Goal: Task Accomplishment & Management: Manage account settings

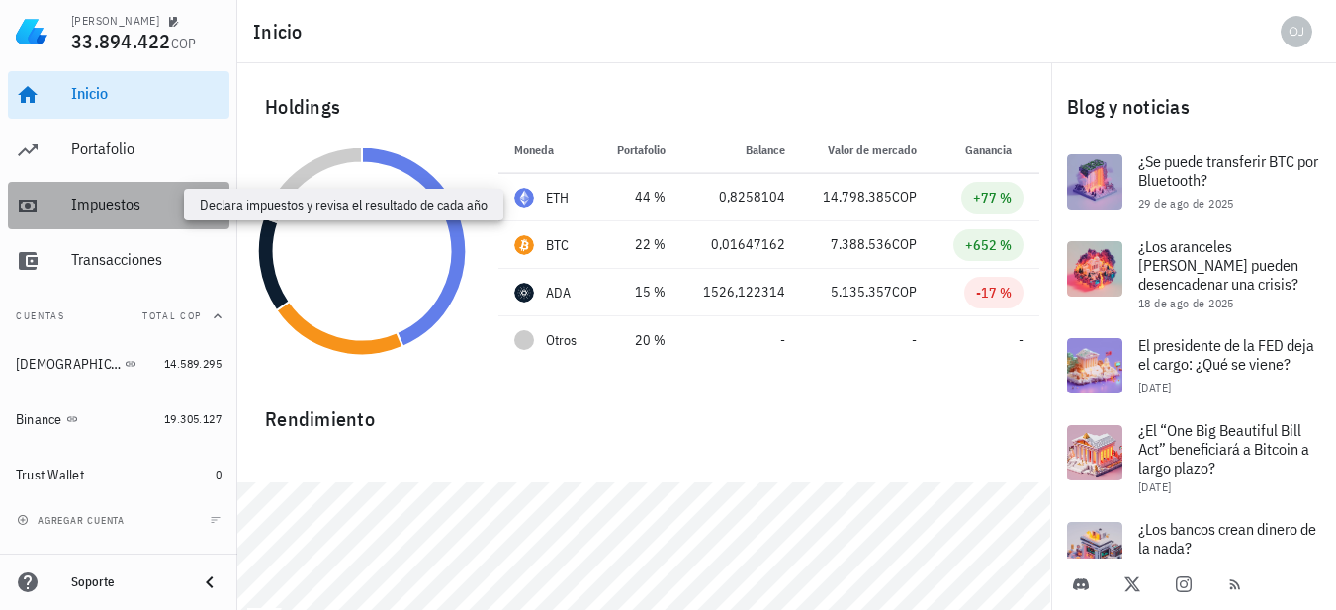
click at [125, 202] on div "Impuestos" at bounding box center [146, 204] width 150 height 19
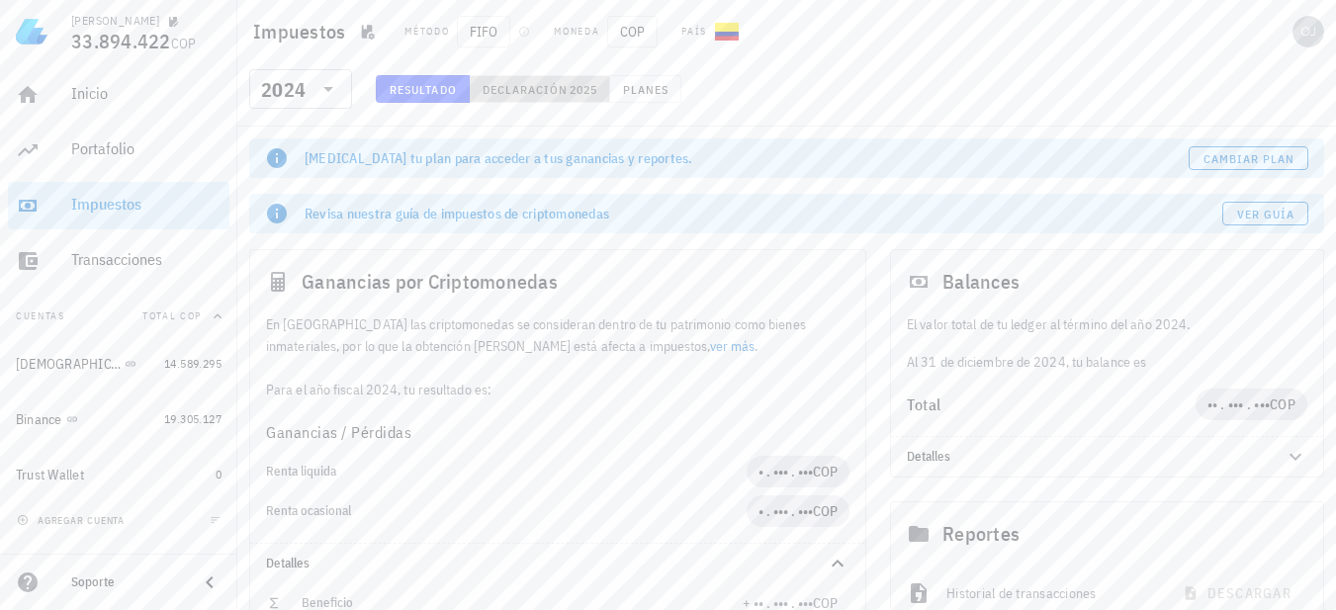
click at [524, 86] on span "Declaración" at bounding box center [524, 89] width 87 height 15
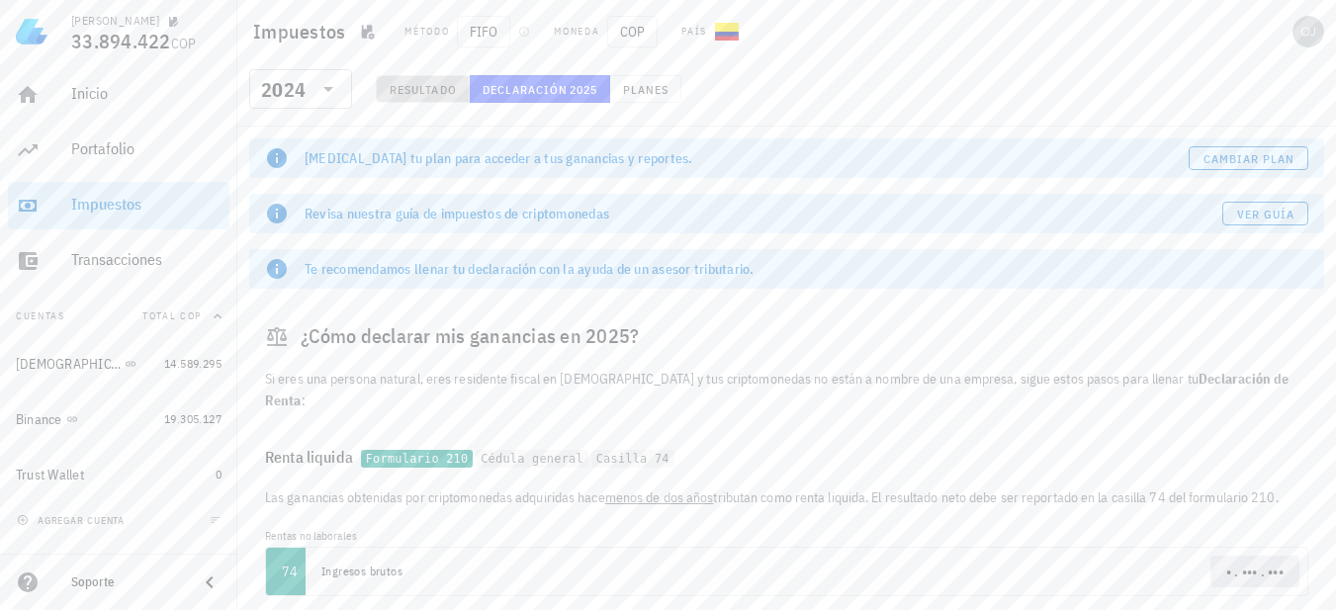
click at [414, 87] on span "Resultado" at bounding box center [423, 89] width 68 height 15
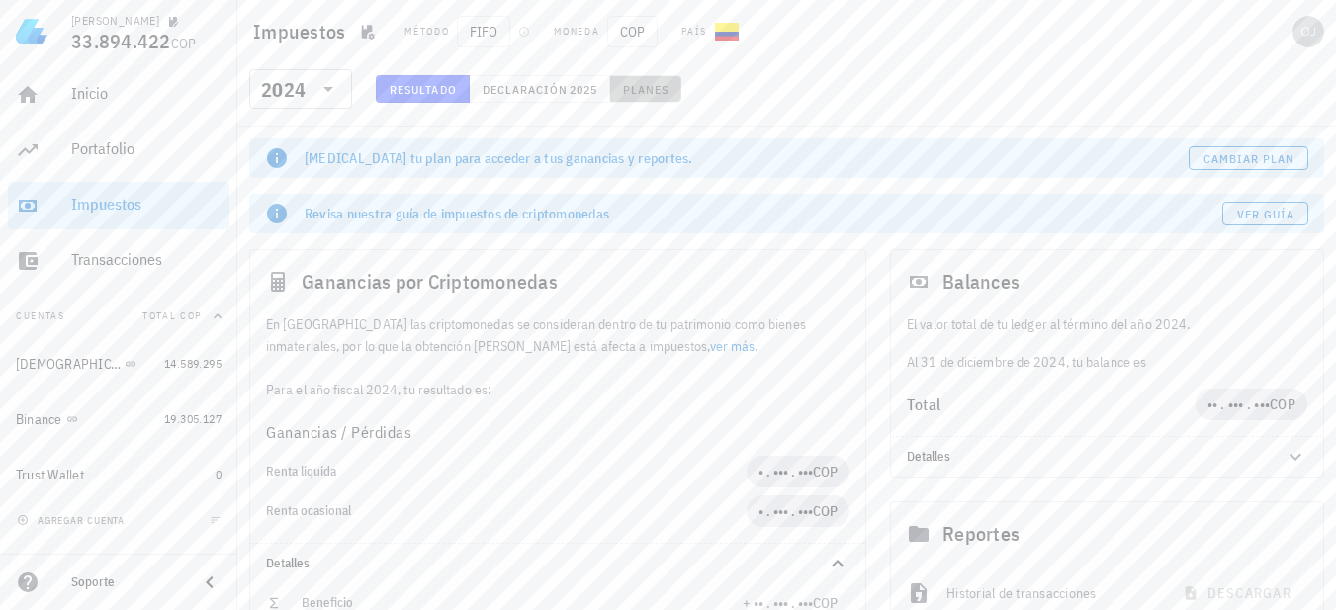
click at [635, 94] on span "Planes" at bounding box center [645, 89] width 47 height 15
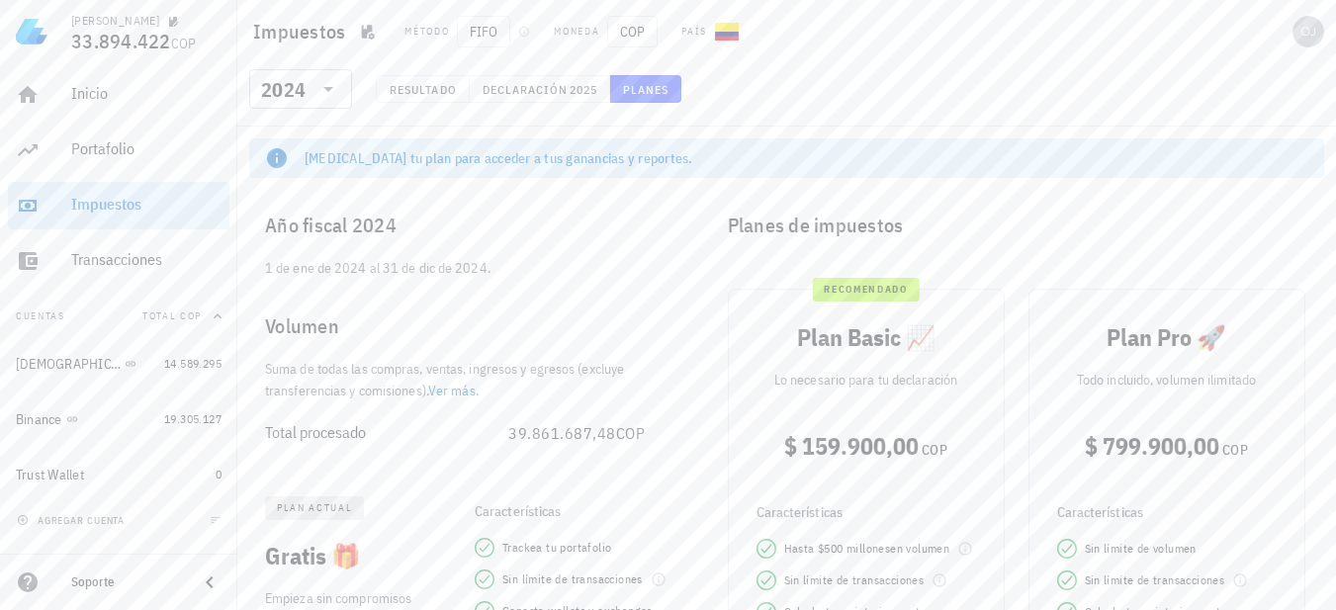
click at [454, 390] on link "Ver más" at bounding box center [451, 391] width 47 height 18
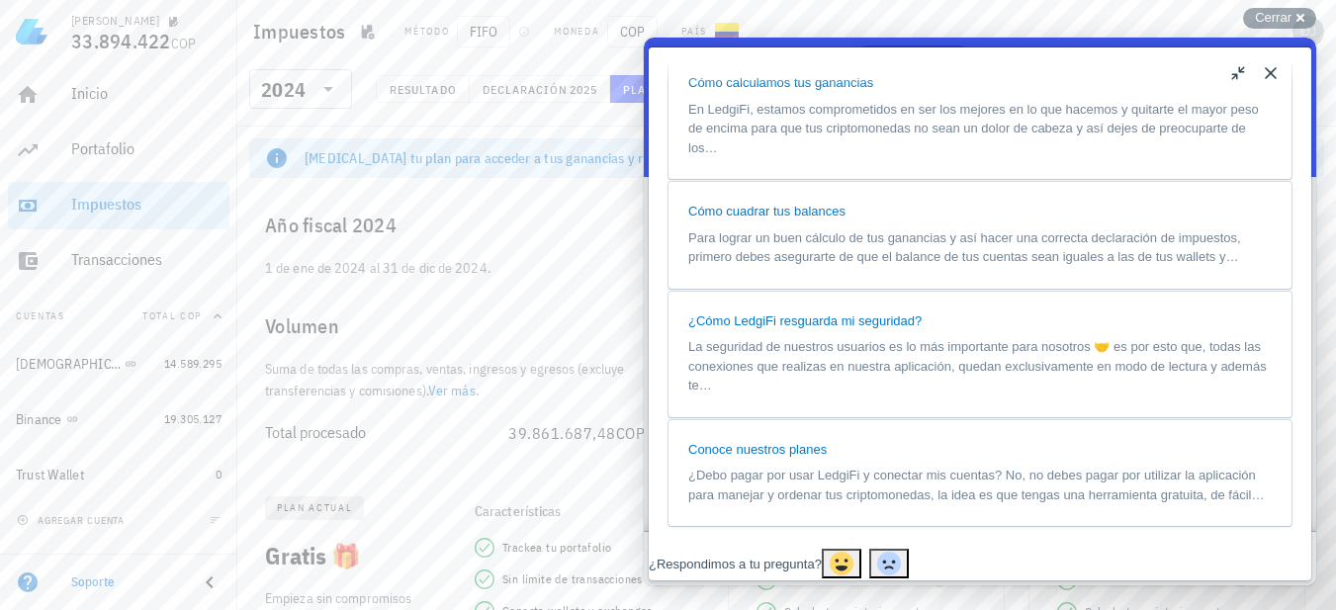
scroll to position [890, 0]
click at [872, 153] on span "En LedgiFi, estamos comprometidos en ser los mejores en lo que hacemos y quitar…" at bounding box center [973, 126] width 570 height 53
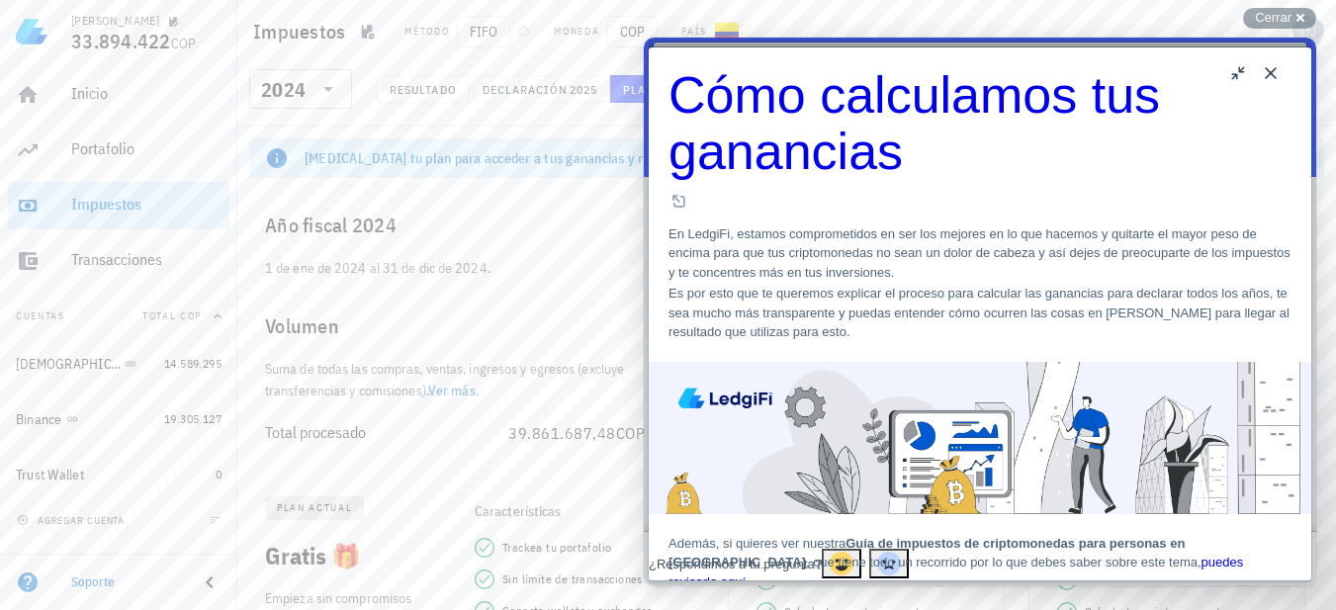
scroll to position [2220, 0]
click at [1298, 18] on div "Cerrar cross-small" at bounding box center [1279, 18] width 73 height 21
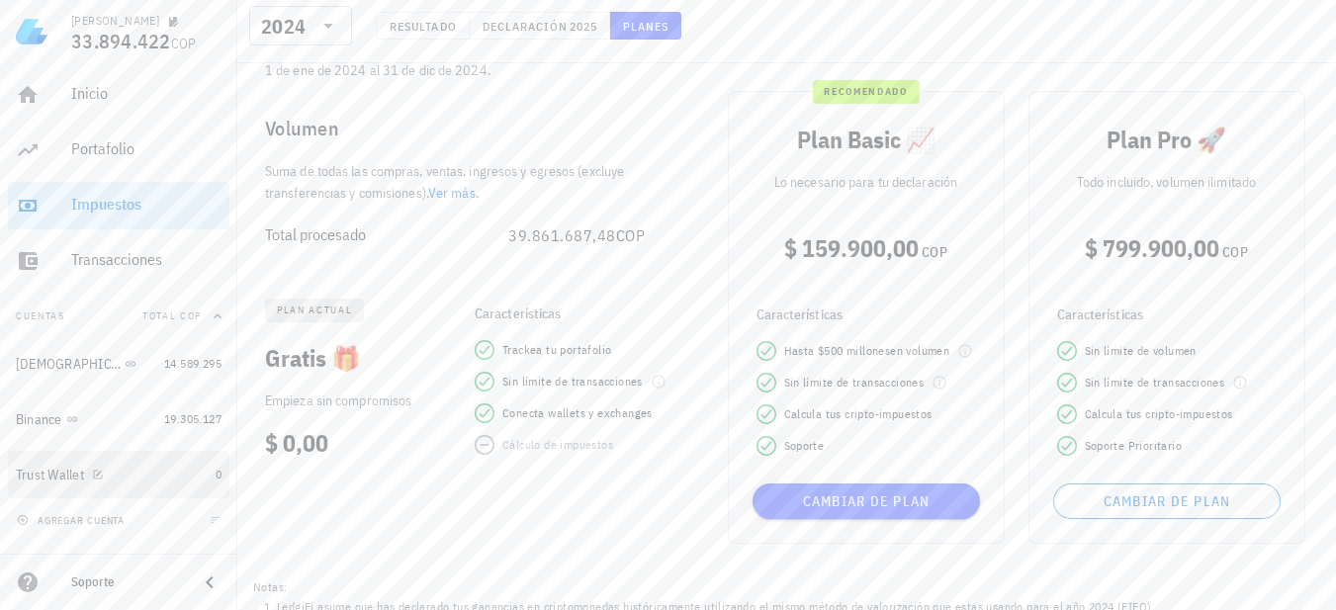
scroll to position [270, 0]
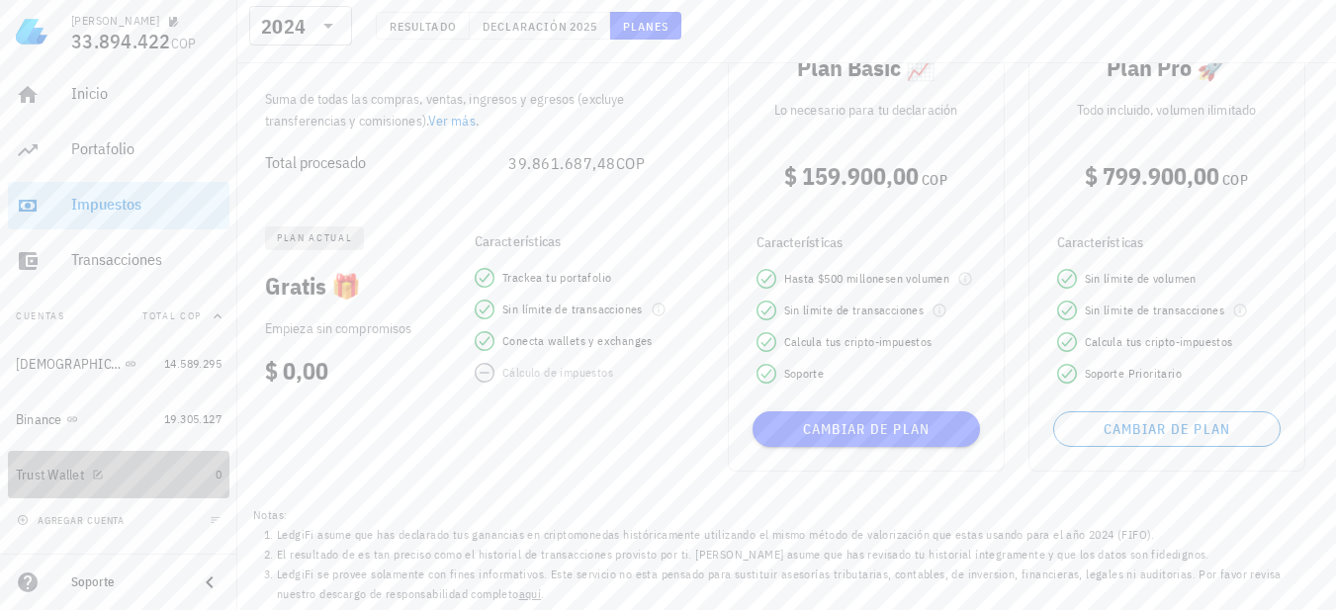
click at [72, 476] on div "Trust Wallet" at bounding box center [50, 475] width 68 height 17
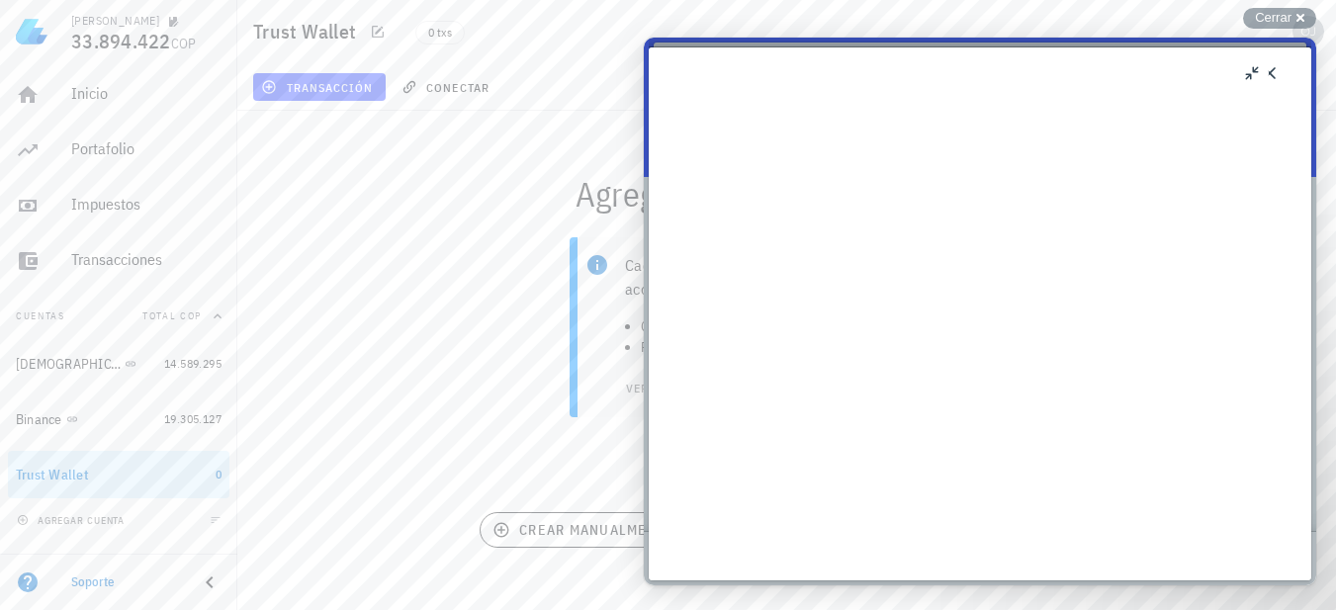
click at [809, 523] on div "Close u" at bounding box center [980, 313] width 662 height 533
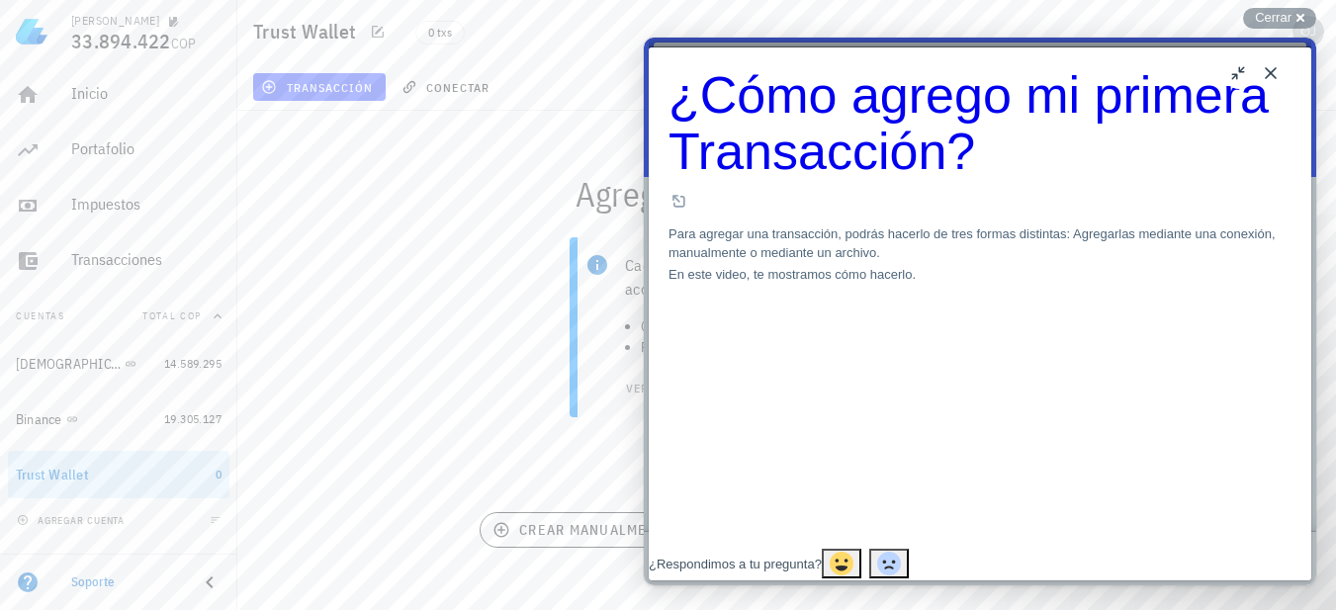
click at [1263, 68] on button "Close" at bounding box center [1271, 73] width 32 height 32
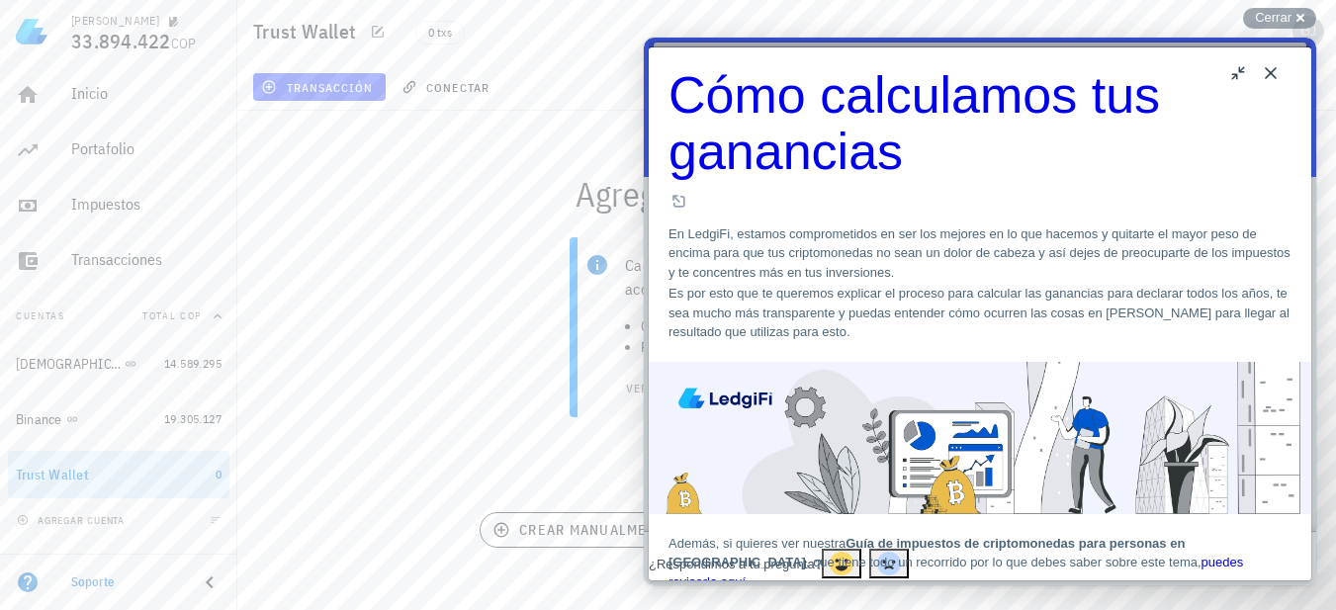
click at [1271, 67] on button "Close" at bounding box center [1271, 73] width 32 height 32
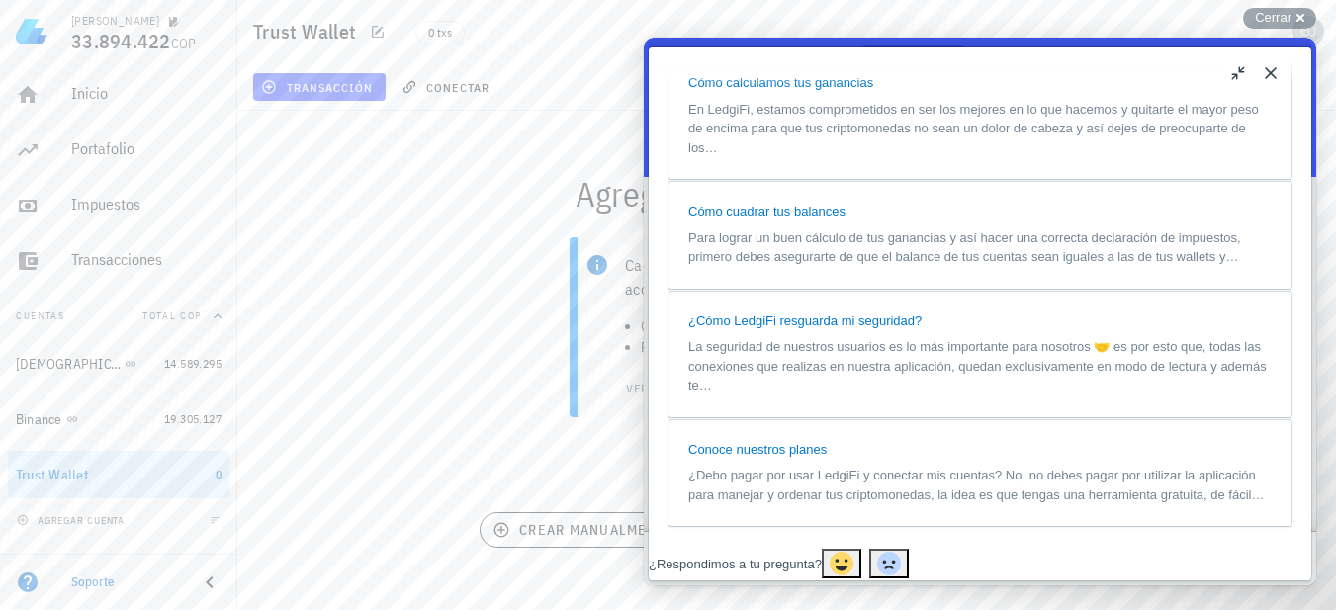
click at [1267, 73] on button "Close" at bounding box center [1271, 73] width 32 height 32
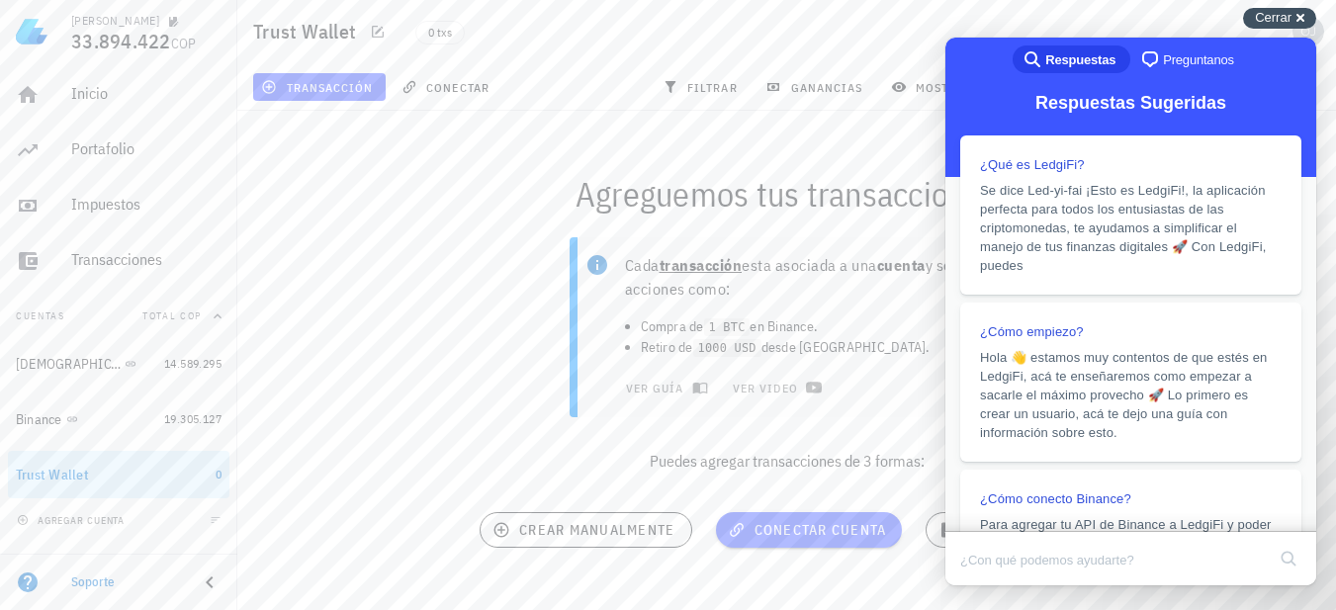
click at [1280, 23] on span "Cerrar" at bounding box center [1273, 17] width 37 height 15
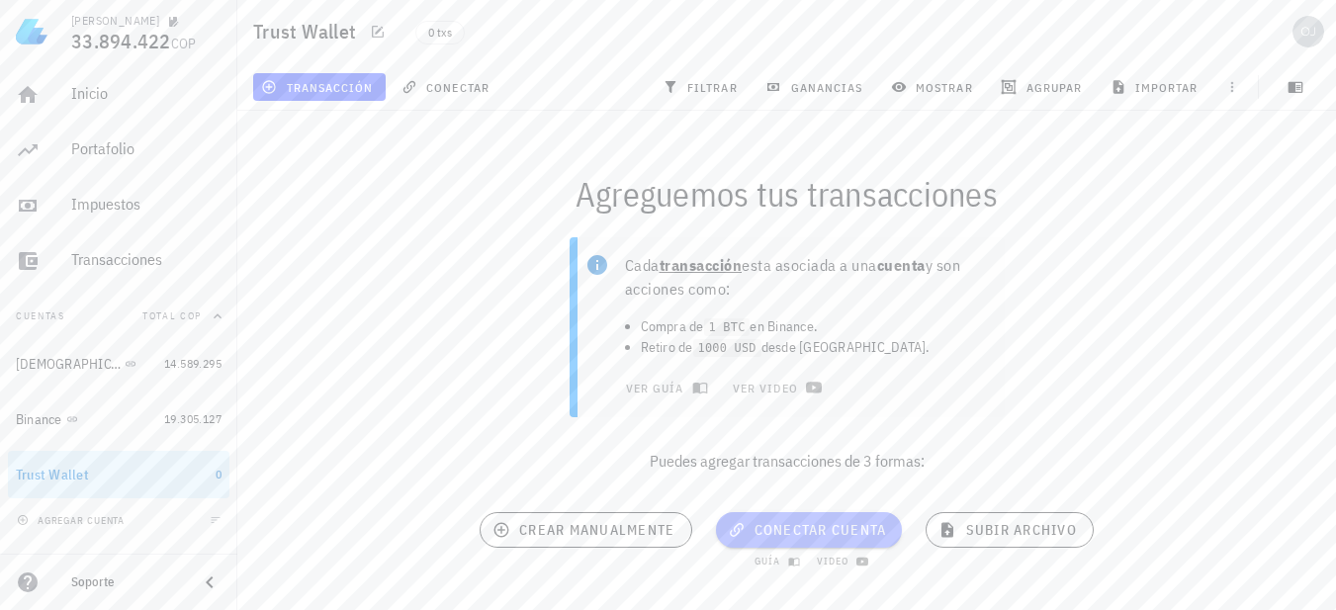
click at [815, 522] on span "conectar cuenta" at bounding box center [809, 530] width 155 height 18
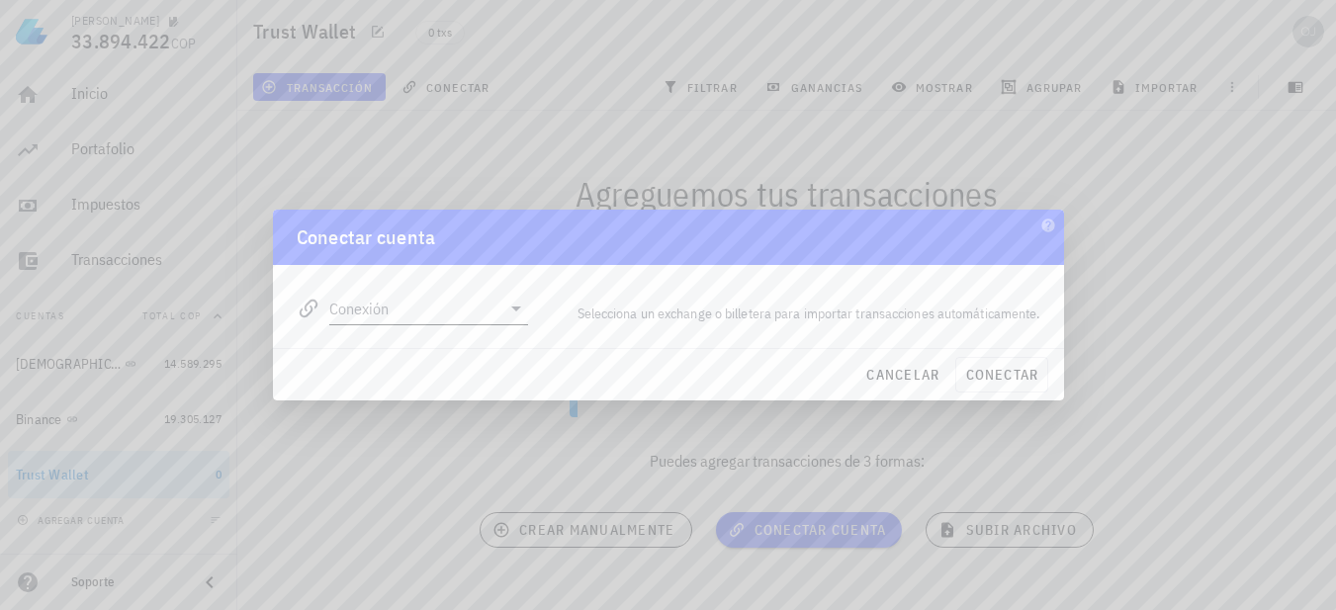
click at [516, 306] on icon at bounding box center [516, 308] width 10 height 5
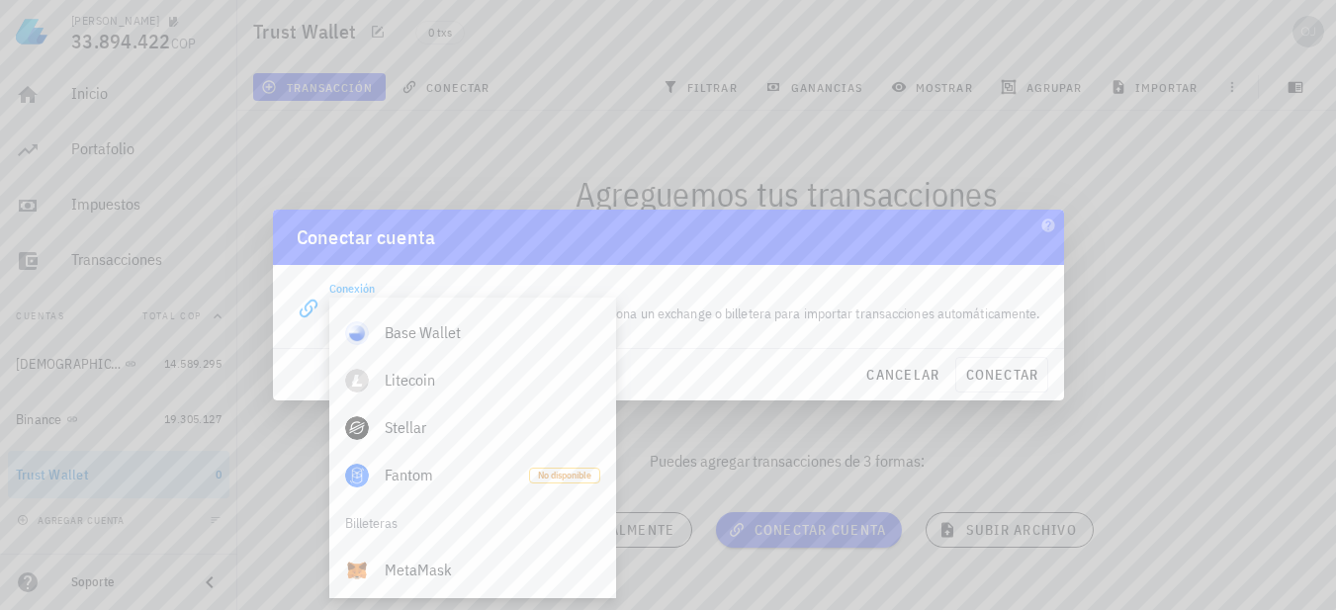
scroll to position [1384, 0]
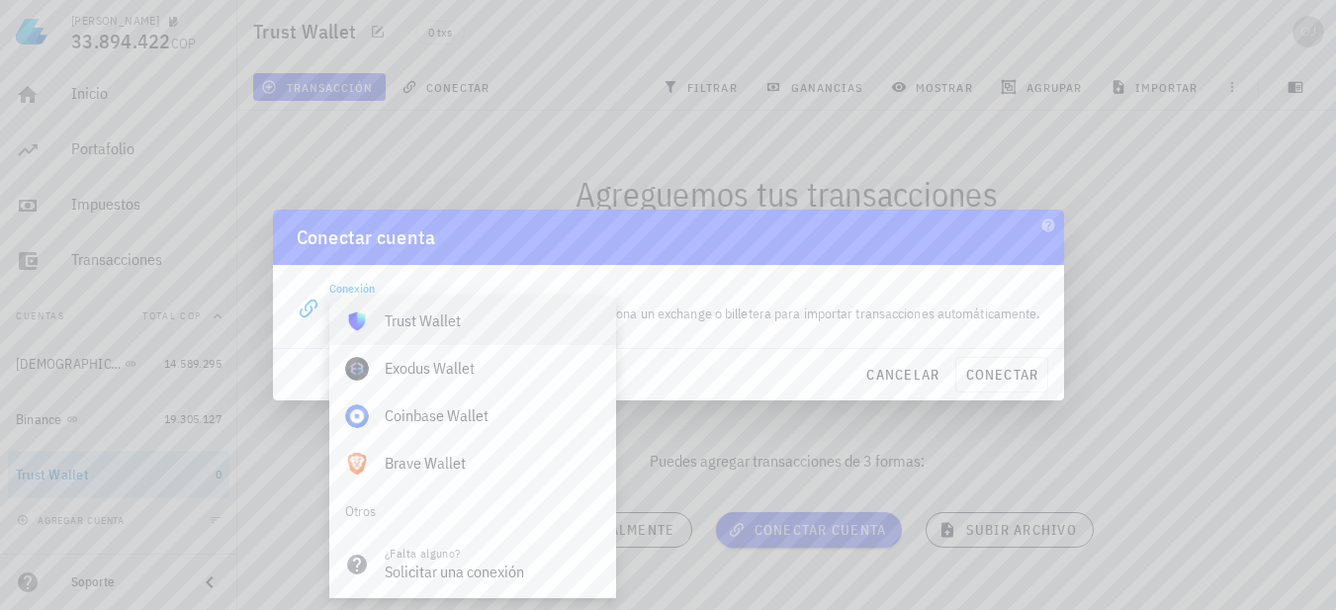
click at [456, 325] on div "Trust Wallet" at bounding box center [493, 320] width 216 height 19
type input "Trust Wallet"
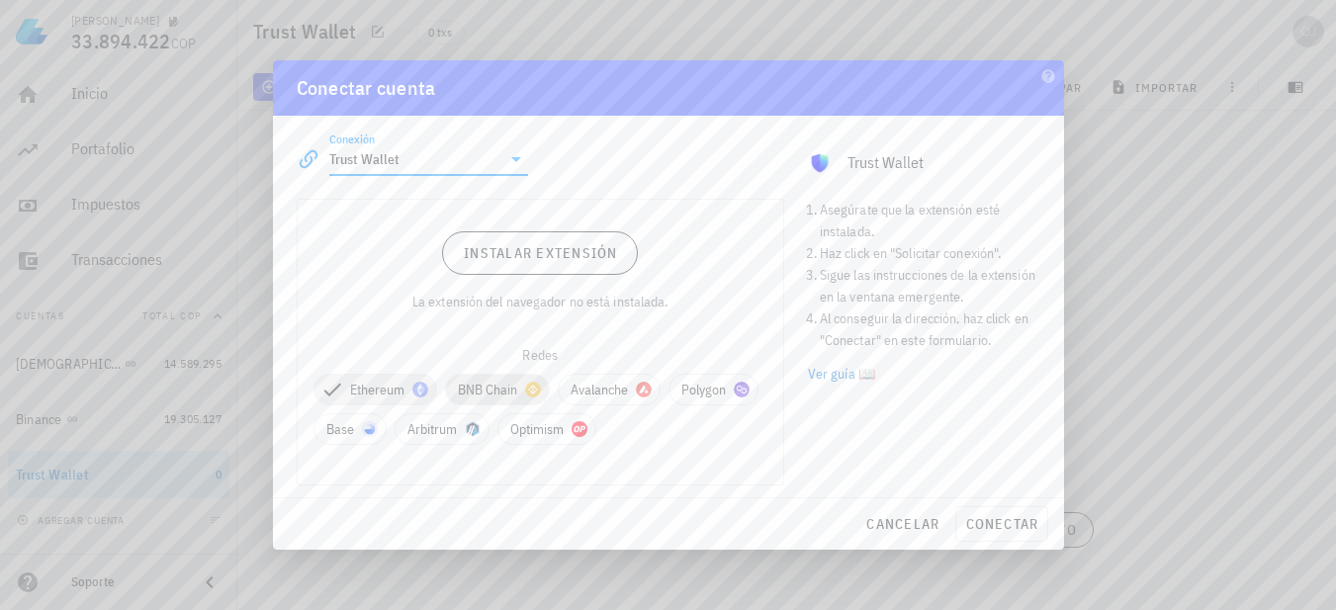
click at [497, 384] on span "BNB Chain" at bounding box center [497, 390] width 79 height 30
click at [358, 435] on span "Polygon" at bounding box center [358, 429] width 64 height 30
click at [865, 373] on link "Ver guía 📖" at bounding box center [924, 374] width 232 height 22
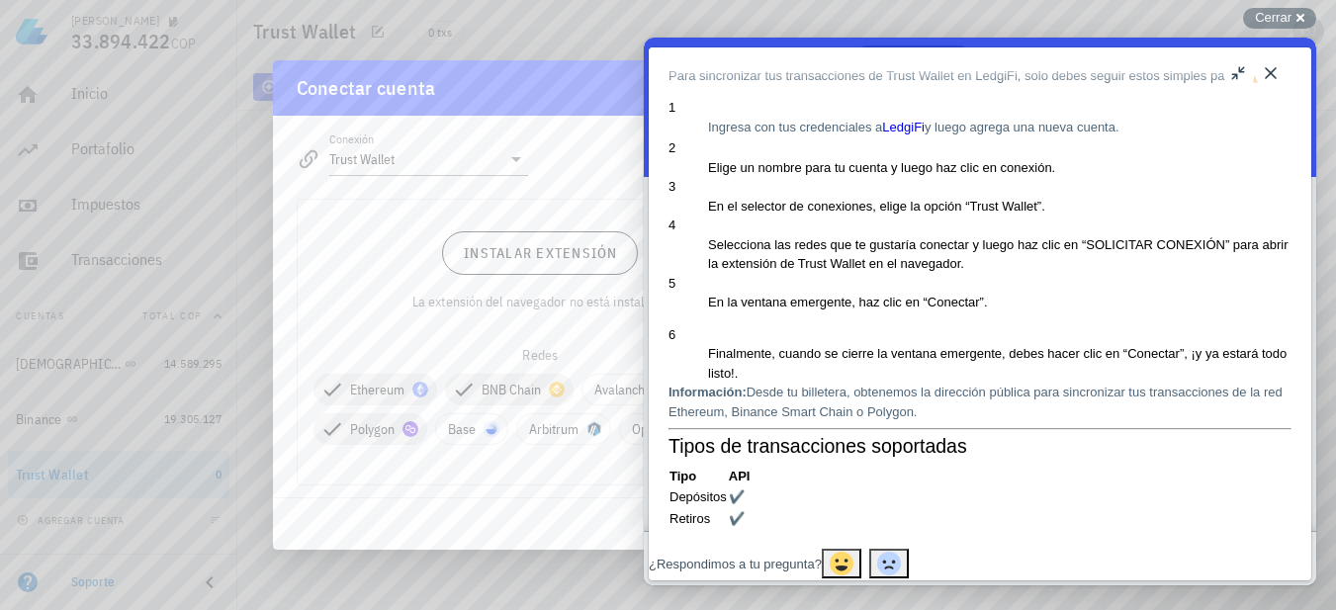
scroll to position [217, 0]
click at [1263, 70] on button "Close" at bounding box center [1271, 73] width 32 height 32
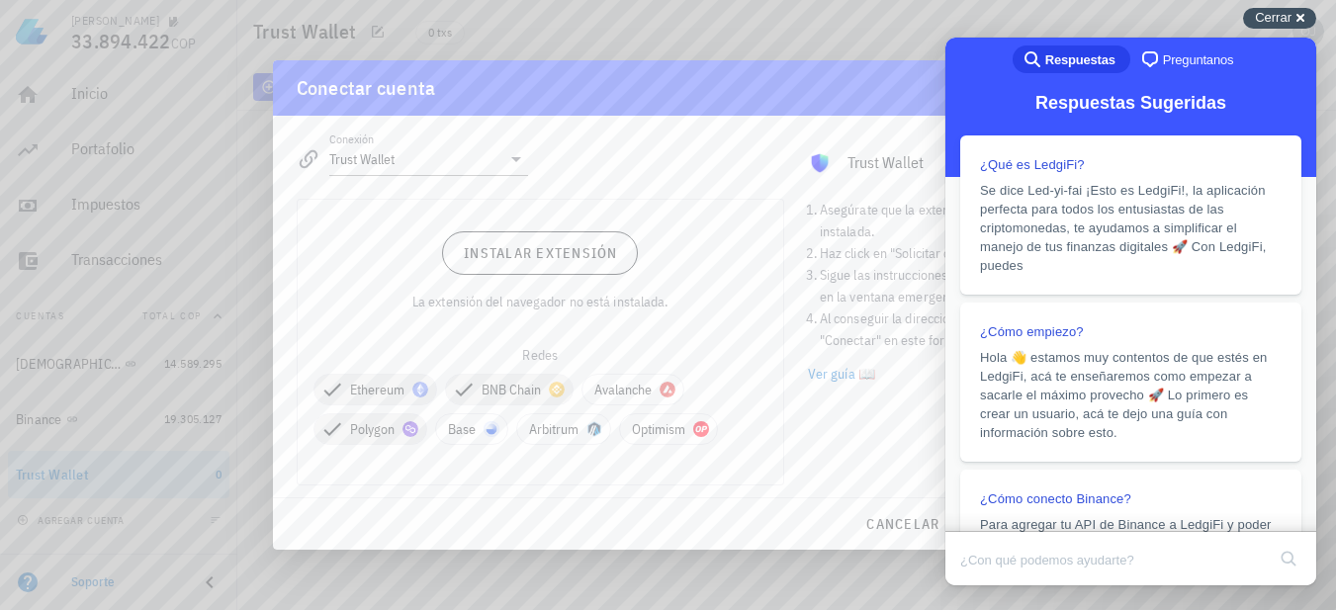
click at [1279, 20] on span "Cerrar" at bounding box center [1273, 17] width 37 height 15
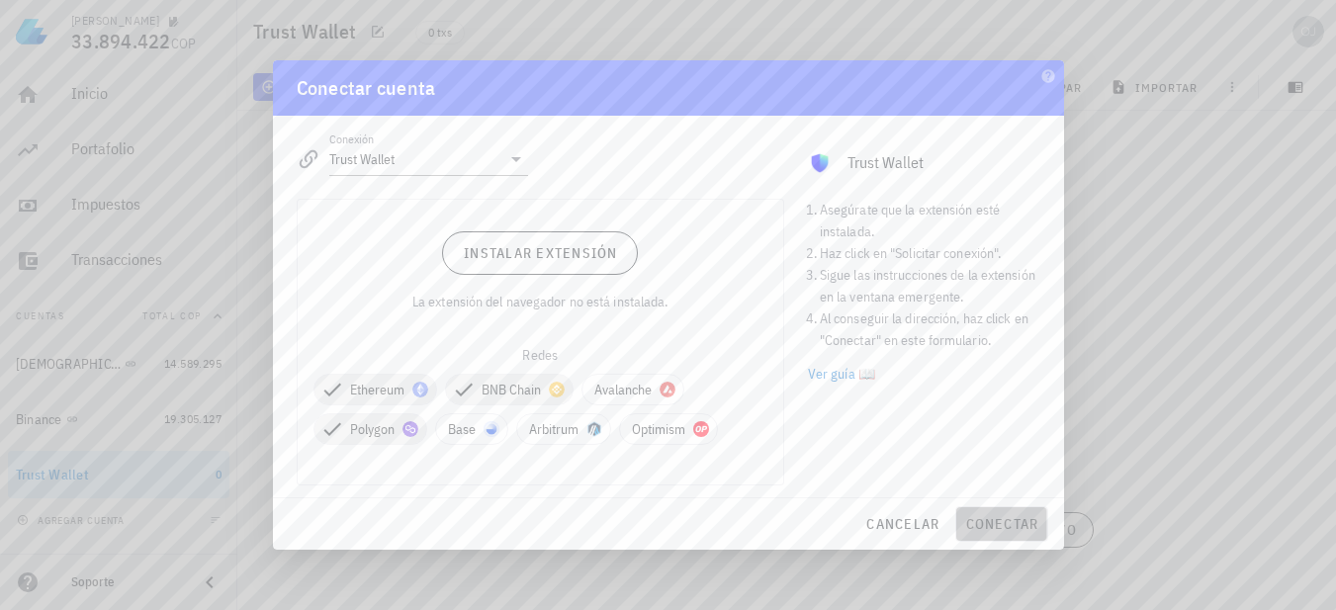
click at [978, 522] on span "conectar" at bounding box center [1001, 524] width 74 height 18
click at [1049, 78] on icon "button" at bounding box center [1047, 75] width 13 height 13
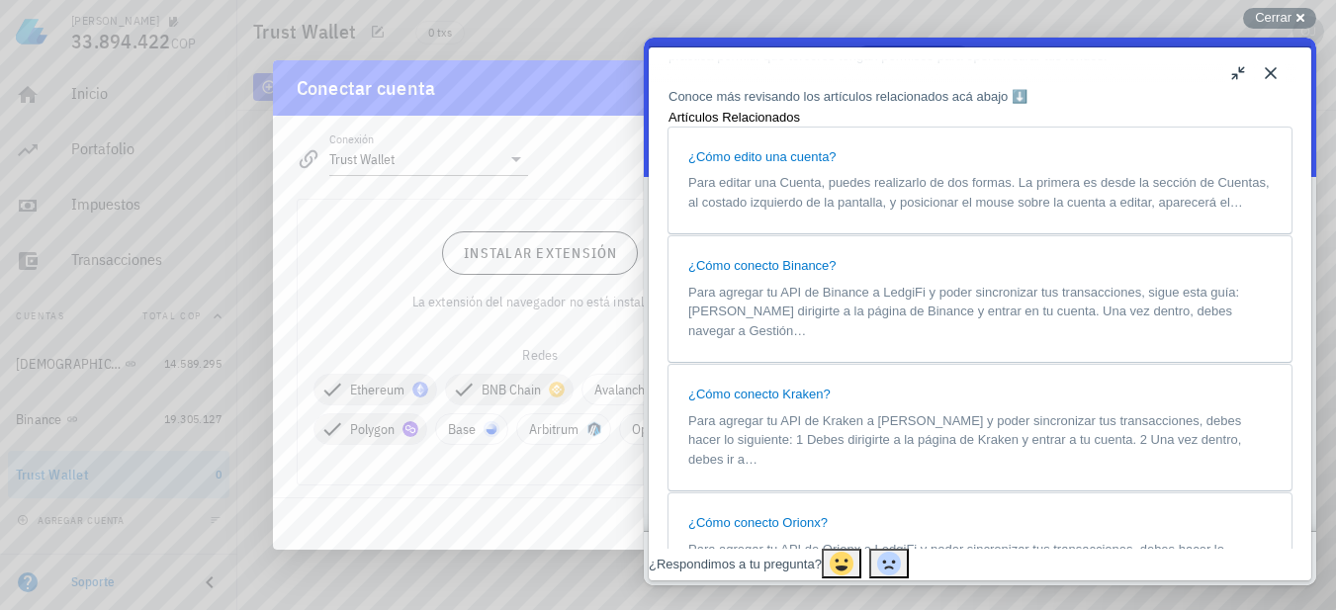
scroll to position [791, 0]
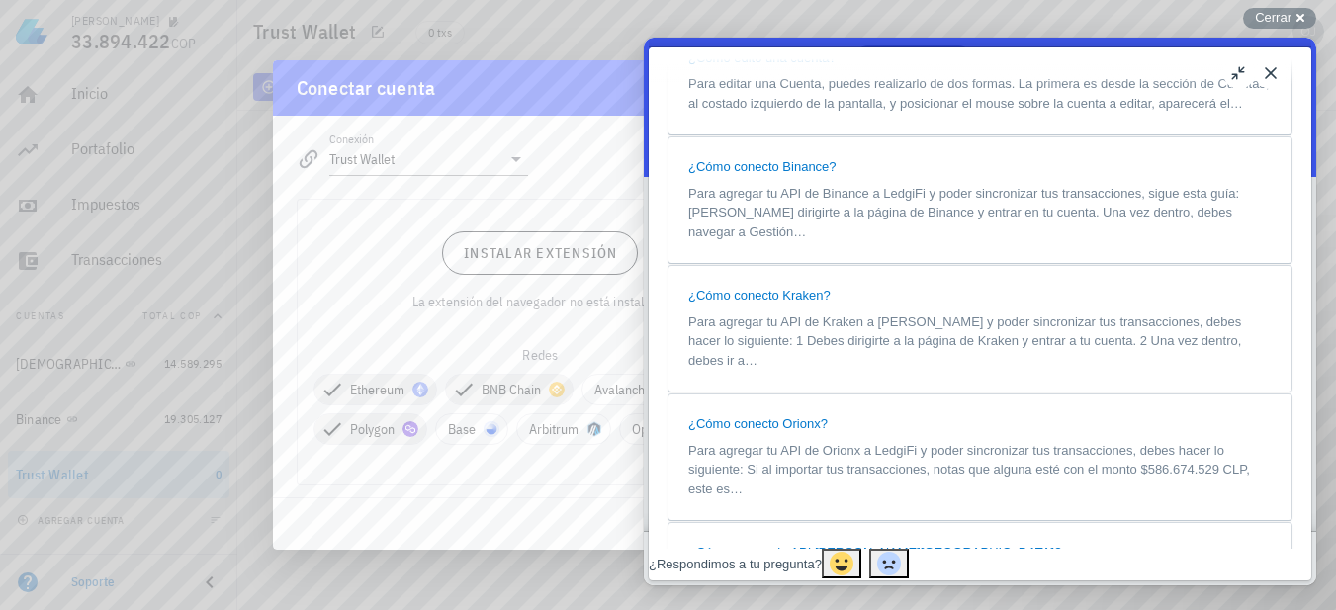
click at [1271, 72] on button "Close" at bounding box center [1271, 73] width 32 height 32
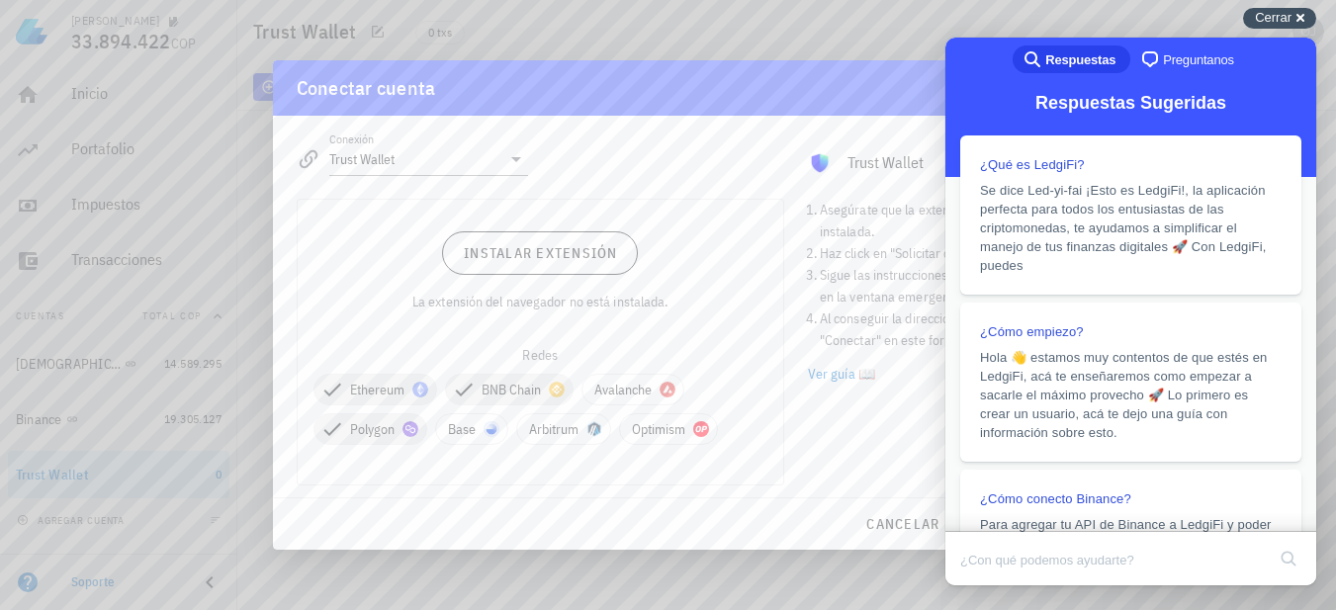
click at [1280, 18] on span "Cerrar" at bounding box center [1273, 17] width 37 height 15
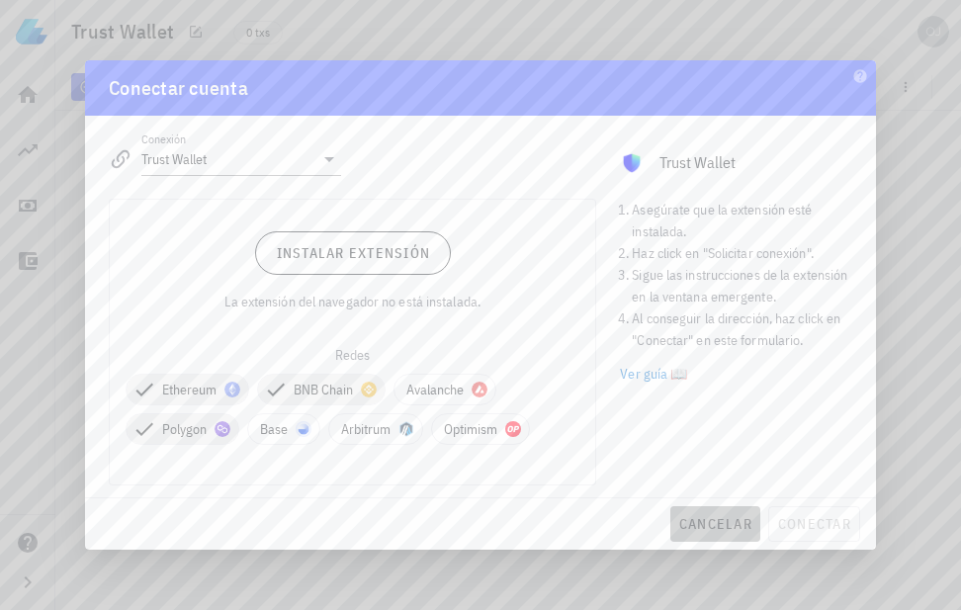
click at [702, 523] on span "cancelar" at bounding box center [715, 524] width 74 height 18
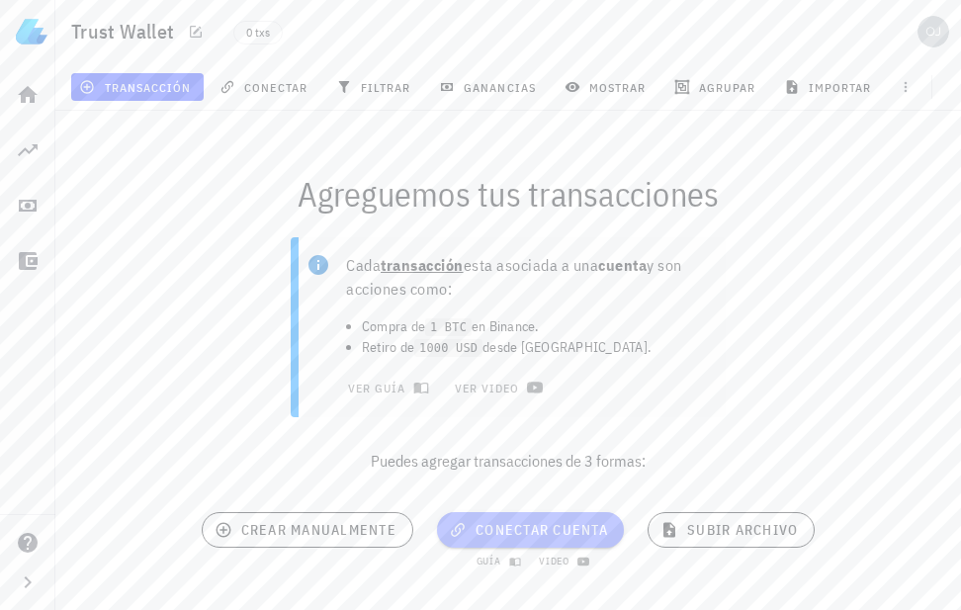
click at [547, 528] on span "conectar cuenta" at bounding box center [530, 530] width 155 height 18
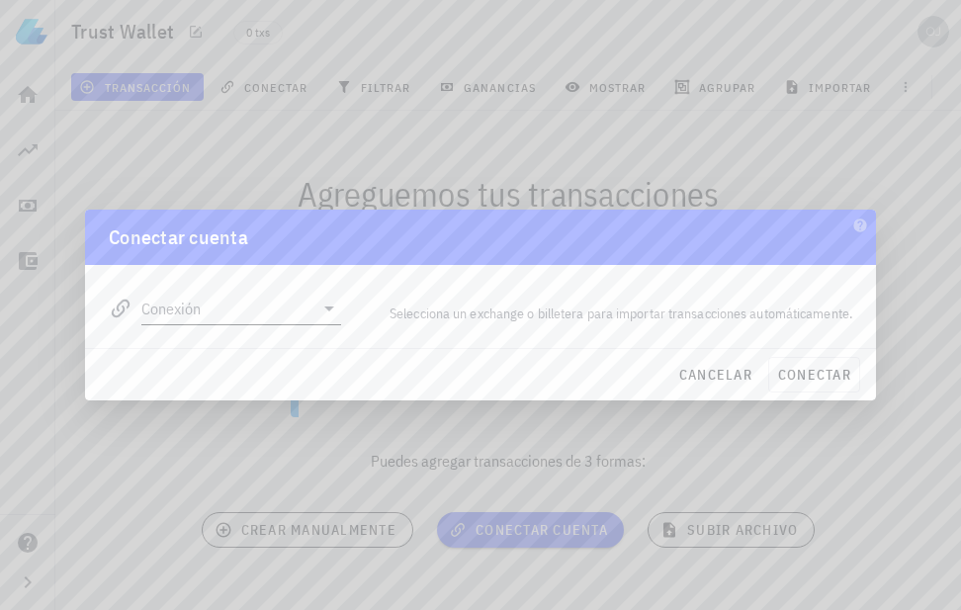
click at [327, 303] on icon at bounding box center [329, 309] width 24 height 24
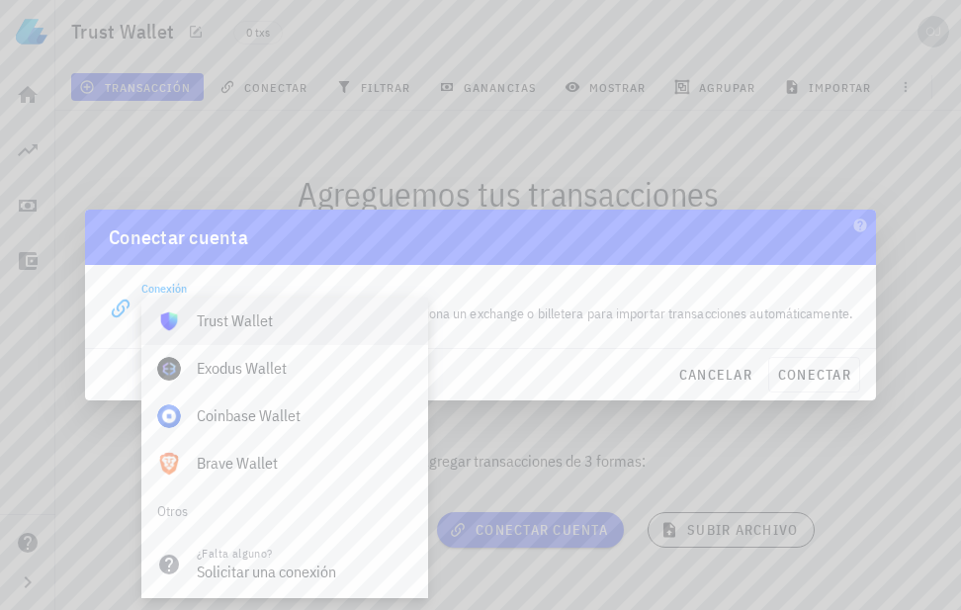
click at [304, 324] on div "Trust Wallet" at bounding box center [305, 320] width 216 height 19
type input "Trust Wallet"
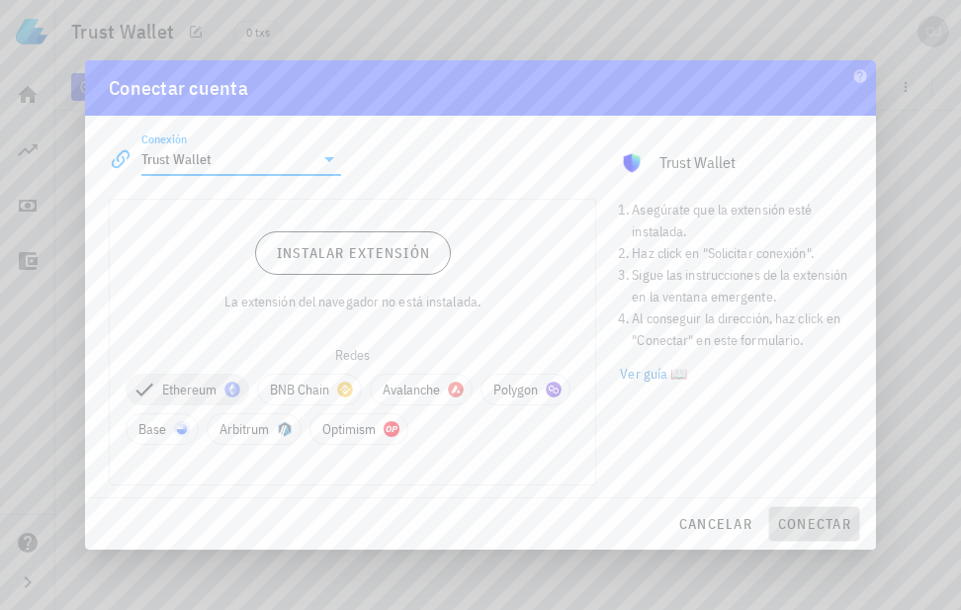
click at [808, 525] on span "conectar" at bounding box center [814, 524] width 74 height 18
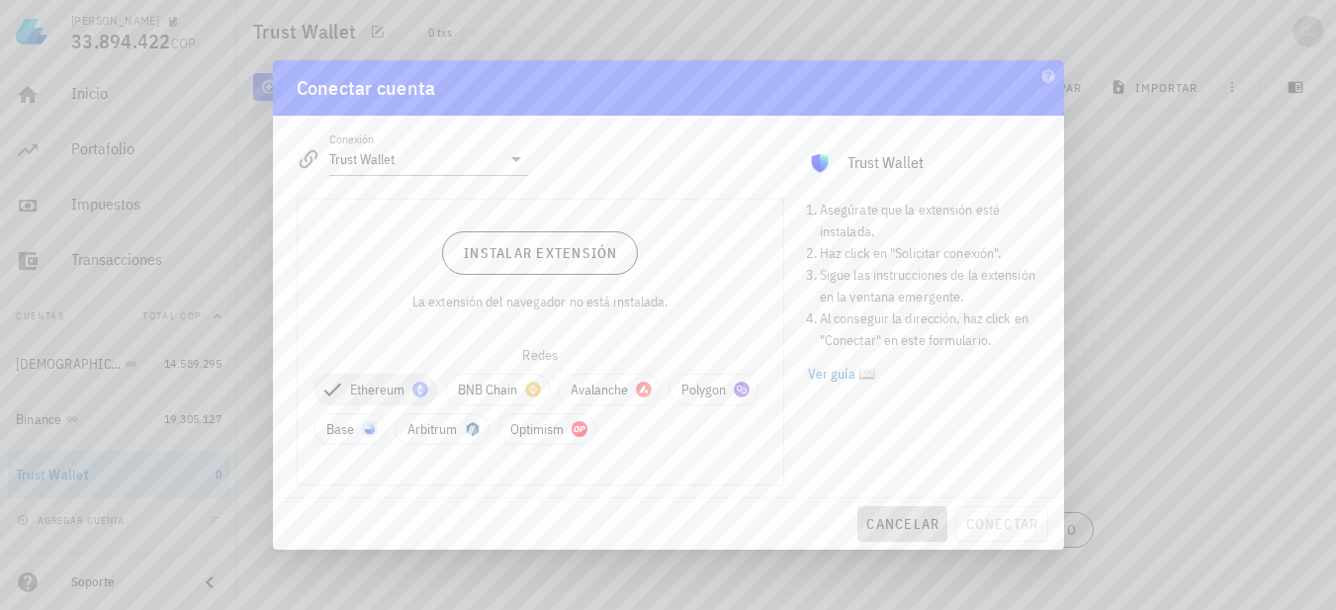
click at [912, 526] on span "cancelar" at bounding box center [902, 524] width 74 height 18
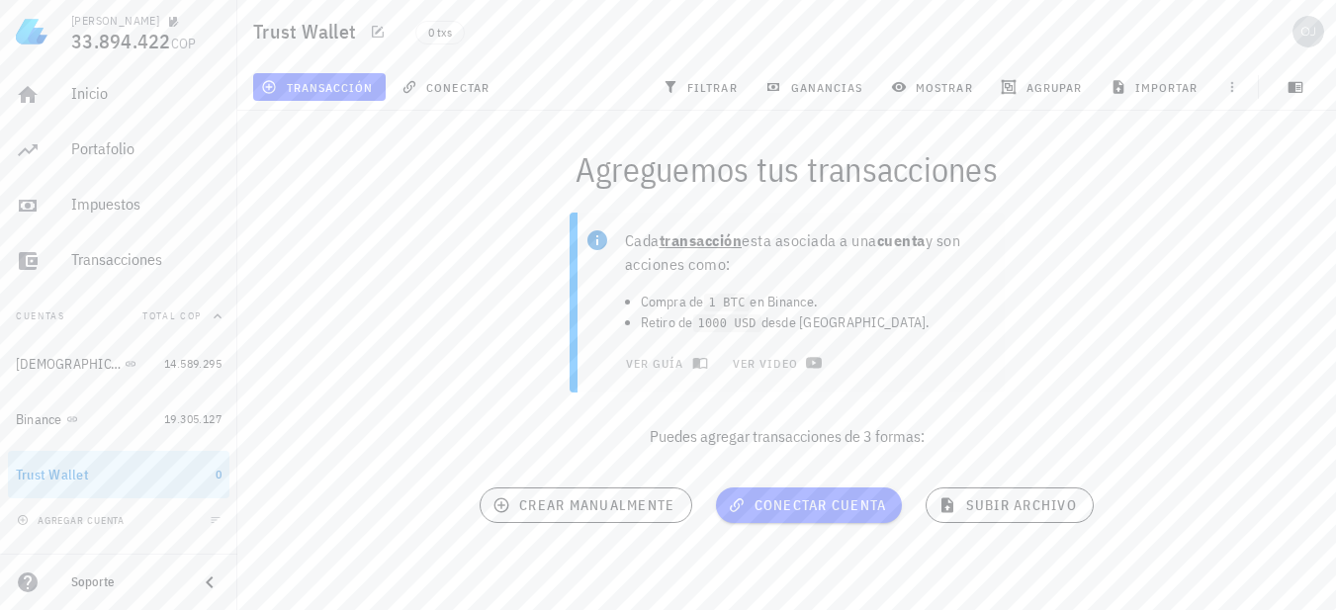
scroll to position [0, 0]
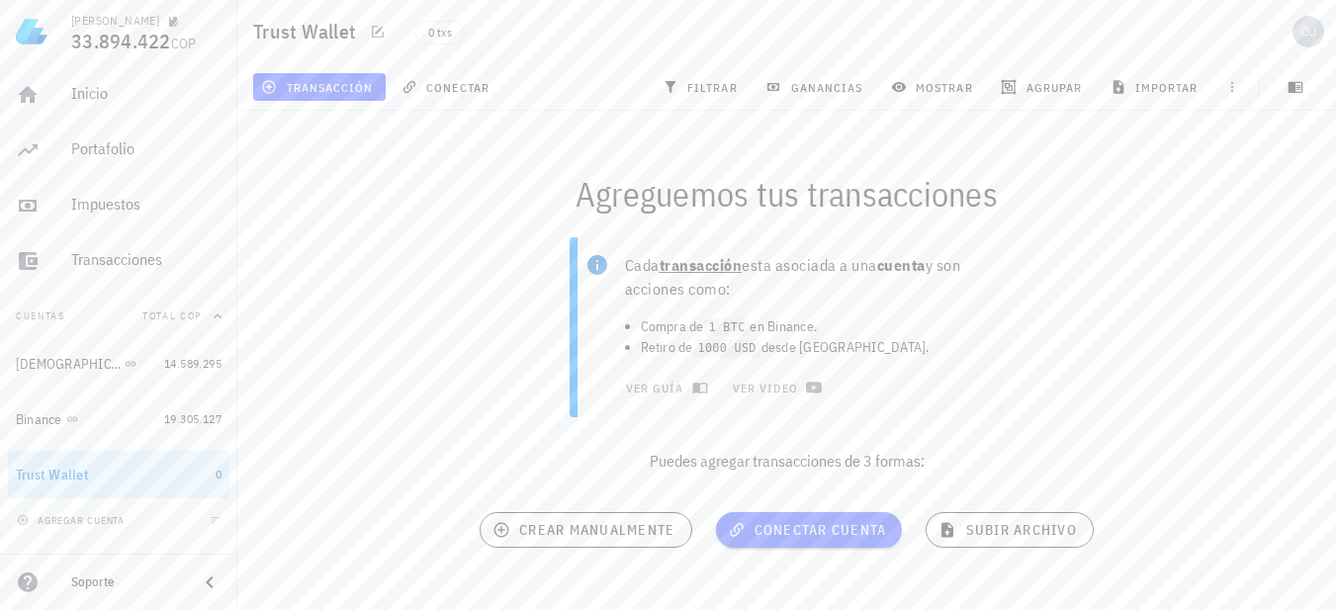
click at [108, 584] on div "Soporte" at bounding box center [126, 582] width 111 height 16
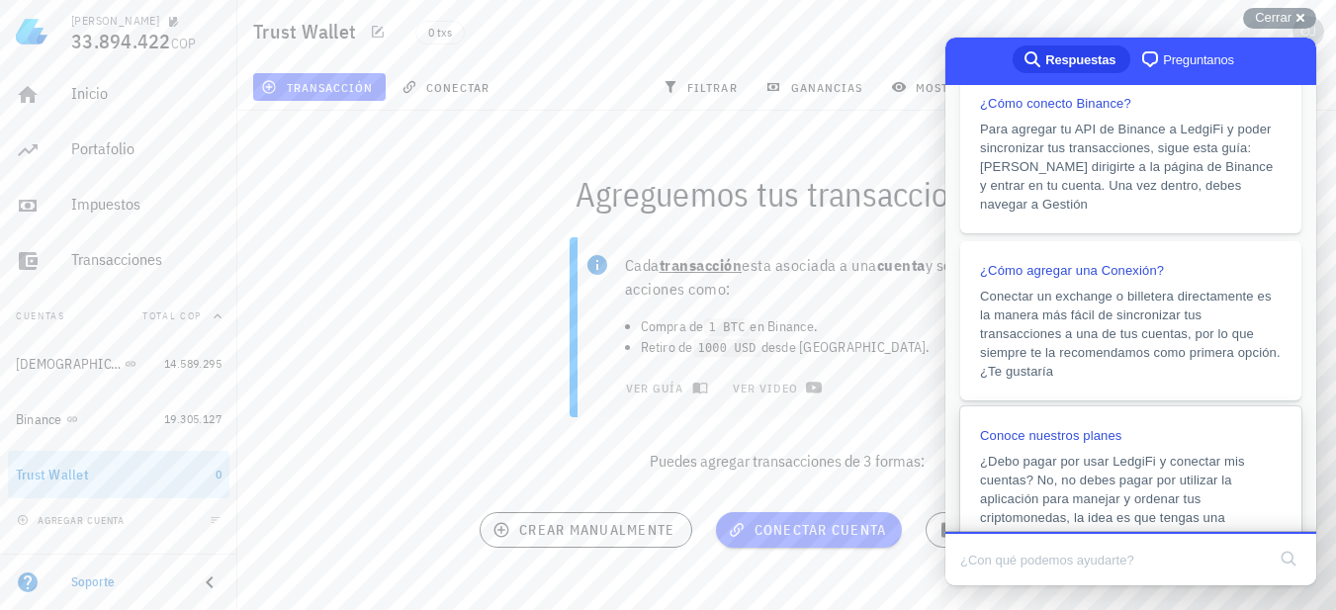
scroll to position [514, 0]
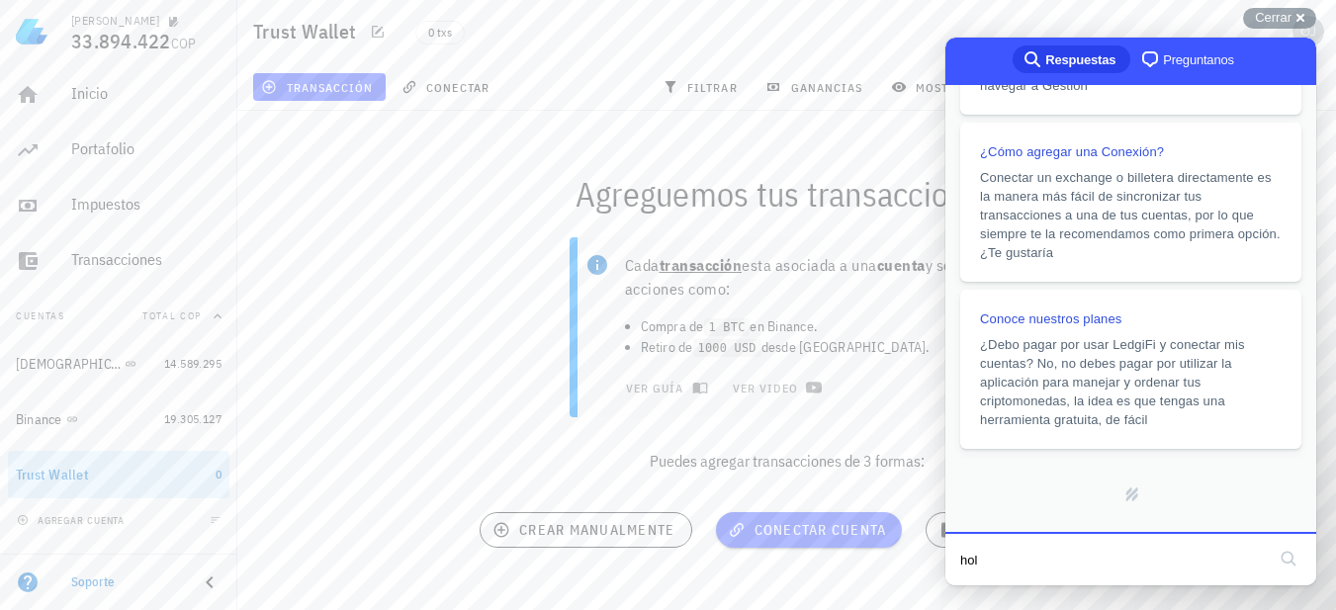
type input "hola"
click button "search" at bounding box center [1288, 559] width 32 height 32
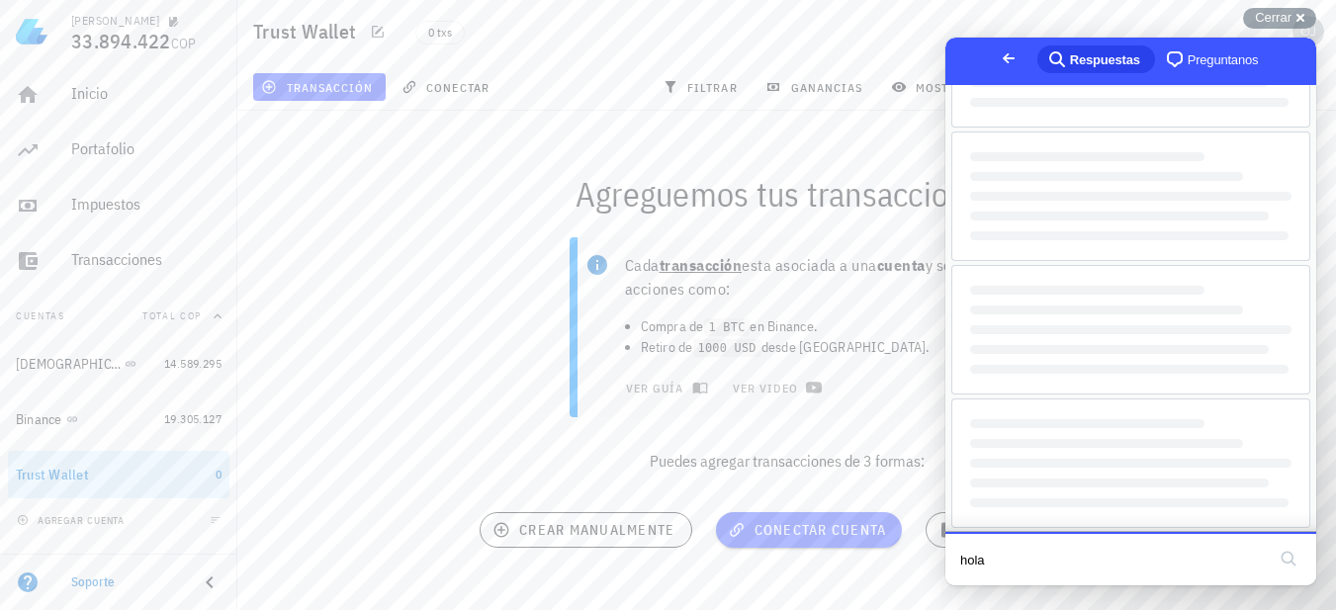
scroll to position [0, 0]
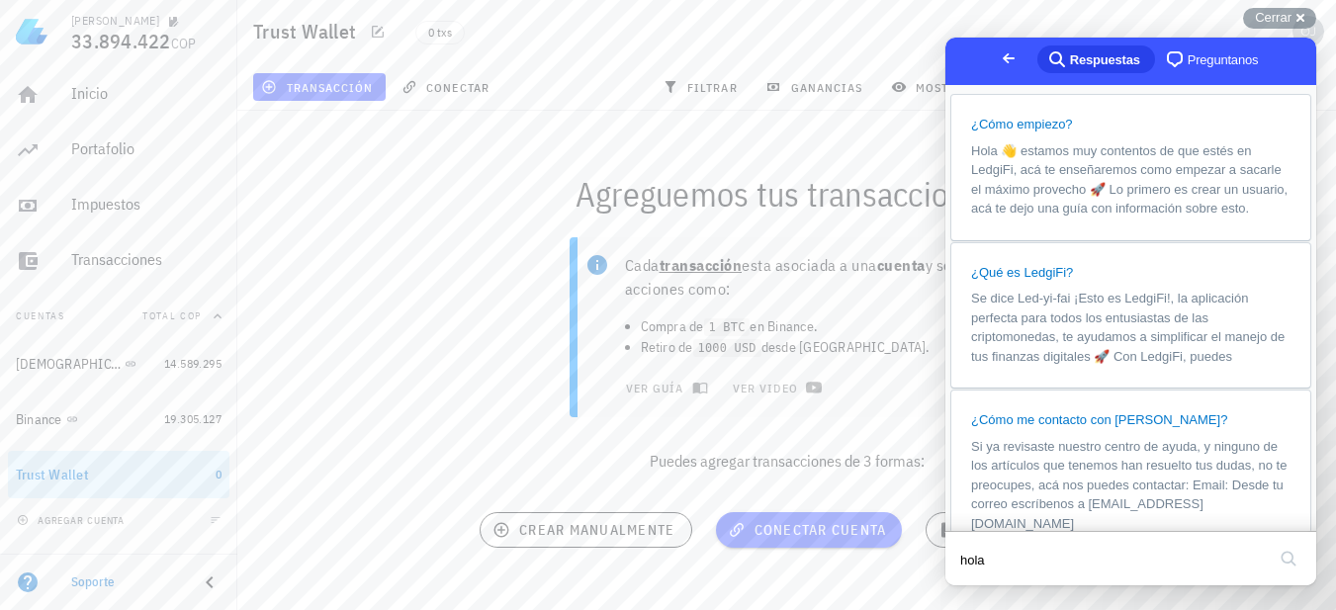
click at [1187, 58] on span "Preguntanos" at bounding box center [1222, 60] width 71 height 20
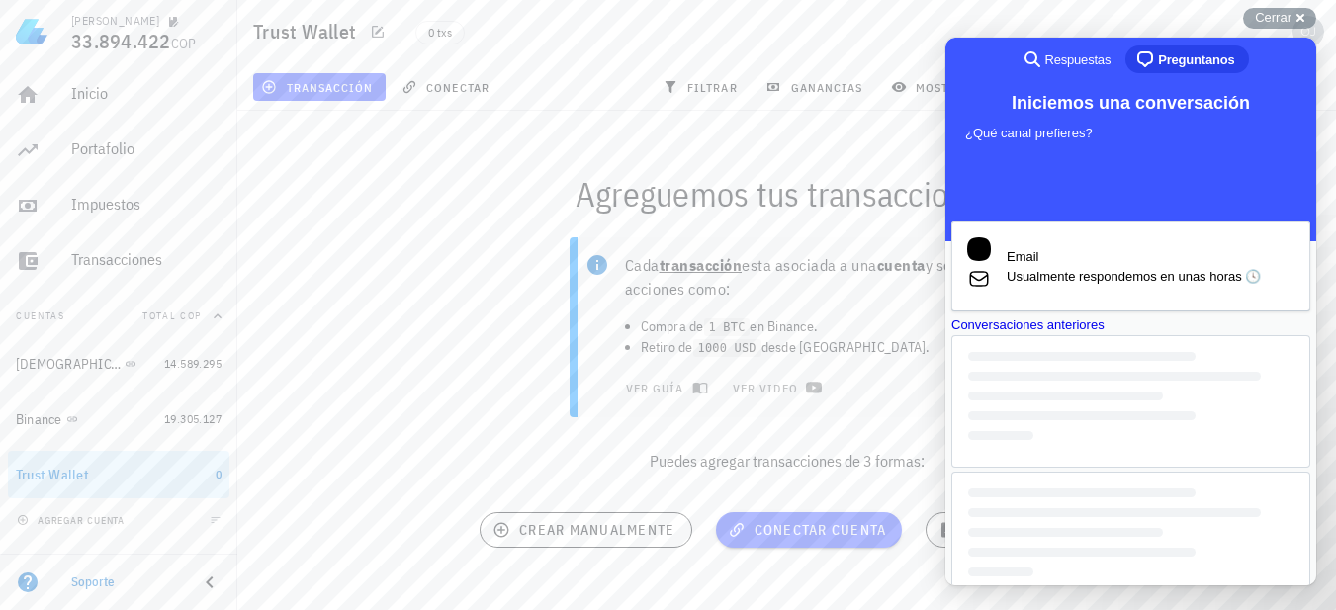
click at [1076, 58] on span "Respuestas" at bounding box center [1078, 60] width 66 height 20
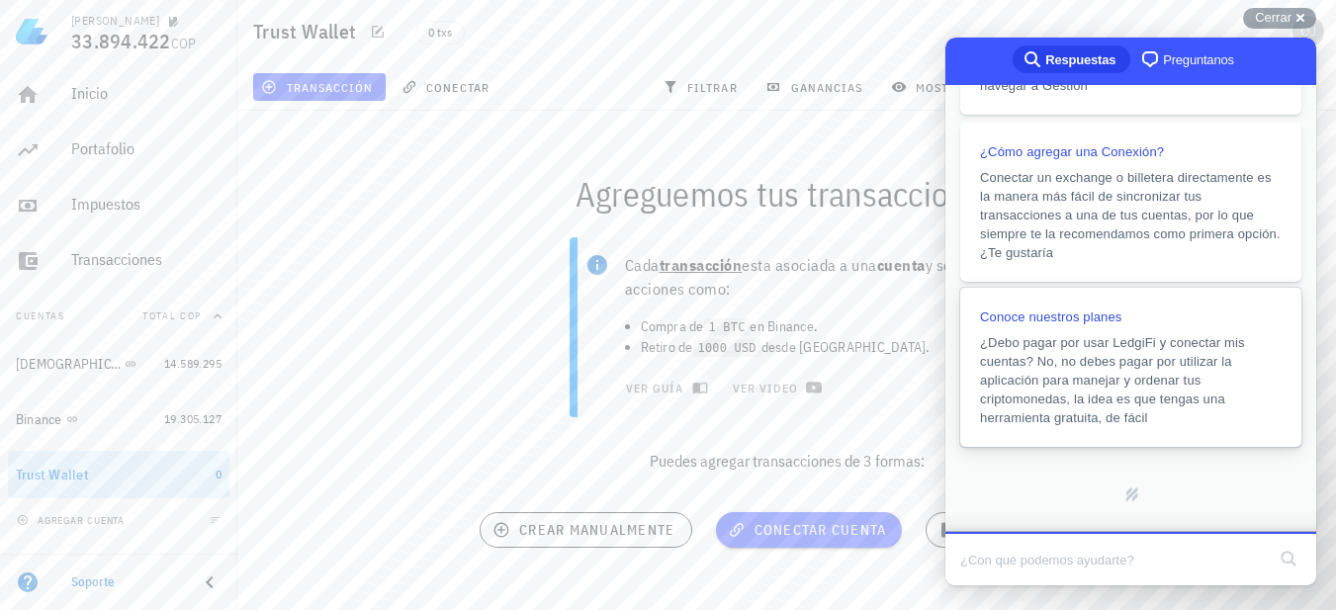
scroll to position [415, 0]
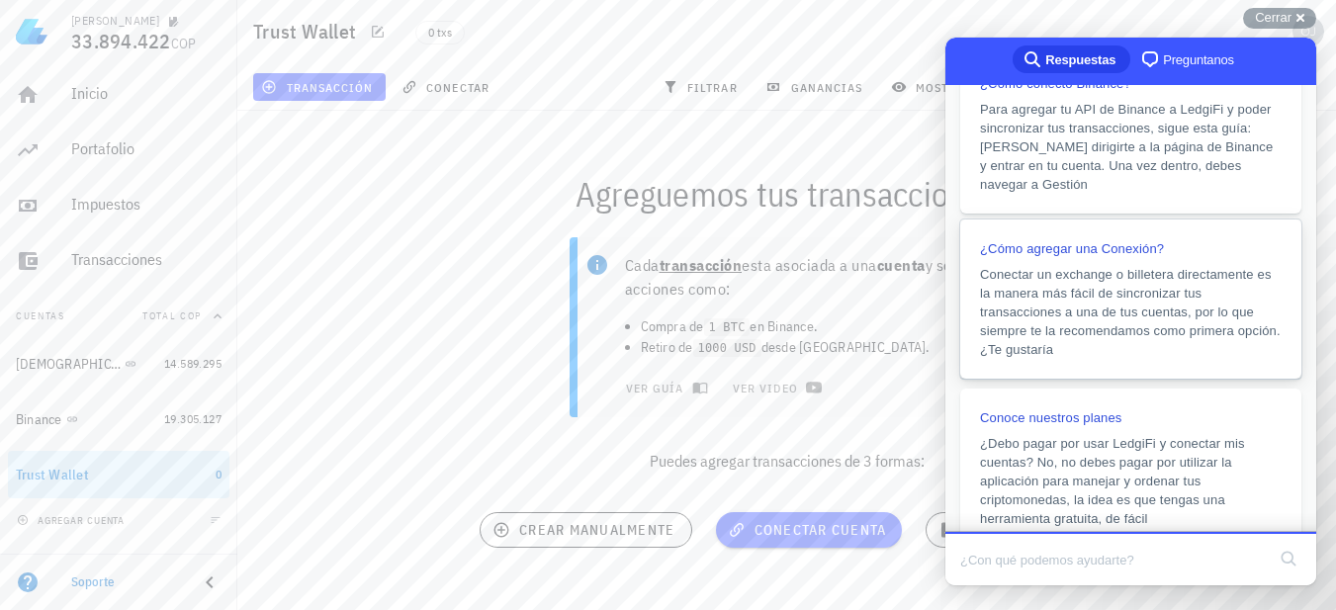
click at [1039, 244] on span "¿Cómo agregar una Conexión?" at bounding box center [1072, 248] width 184 height 15
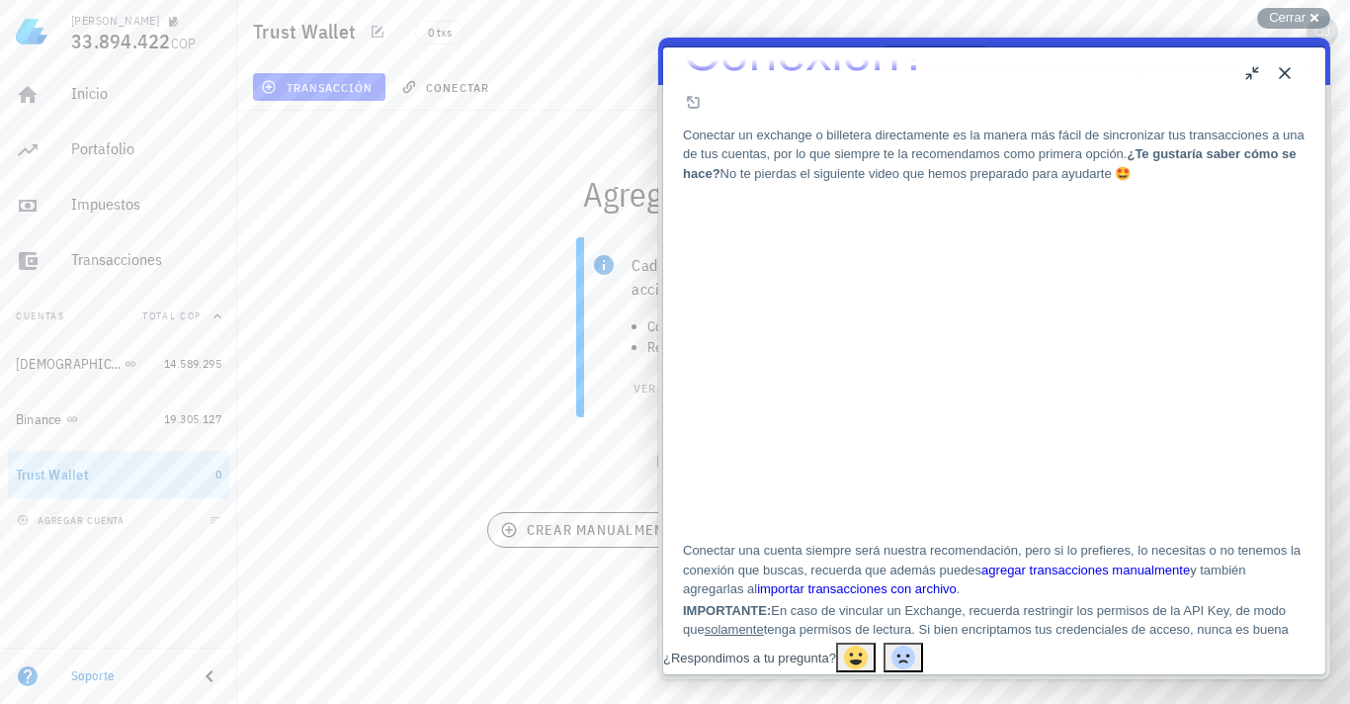
scroll to position [157, 0]
click at [1282, 73] on button "Close" at bounding box center [1285, 73] width 32 height 32
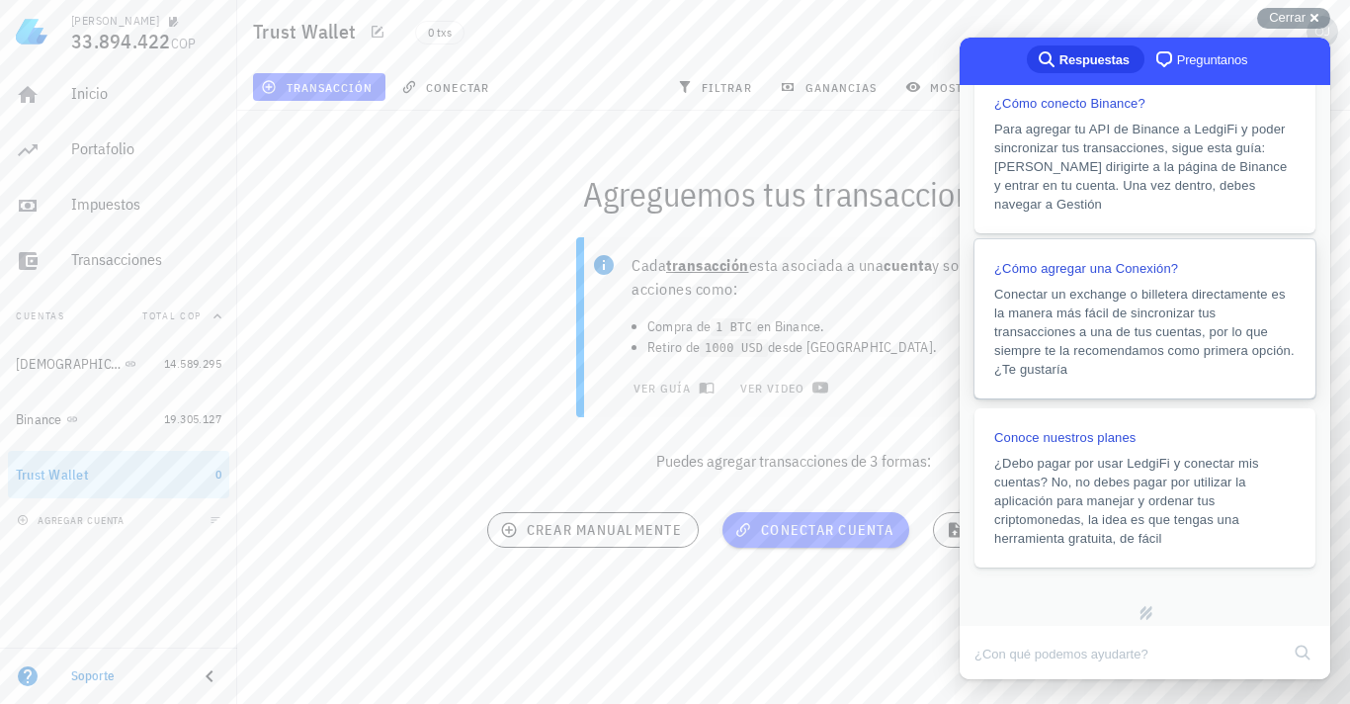
scroll to position [420, 0]
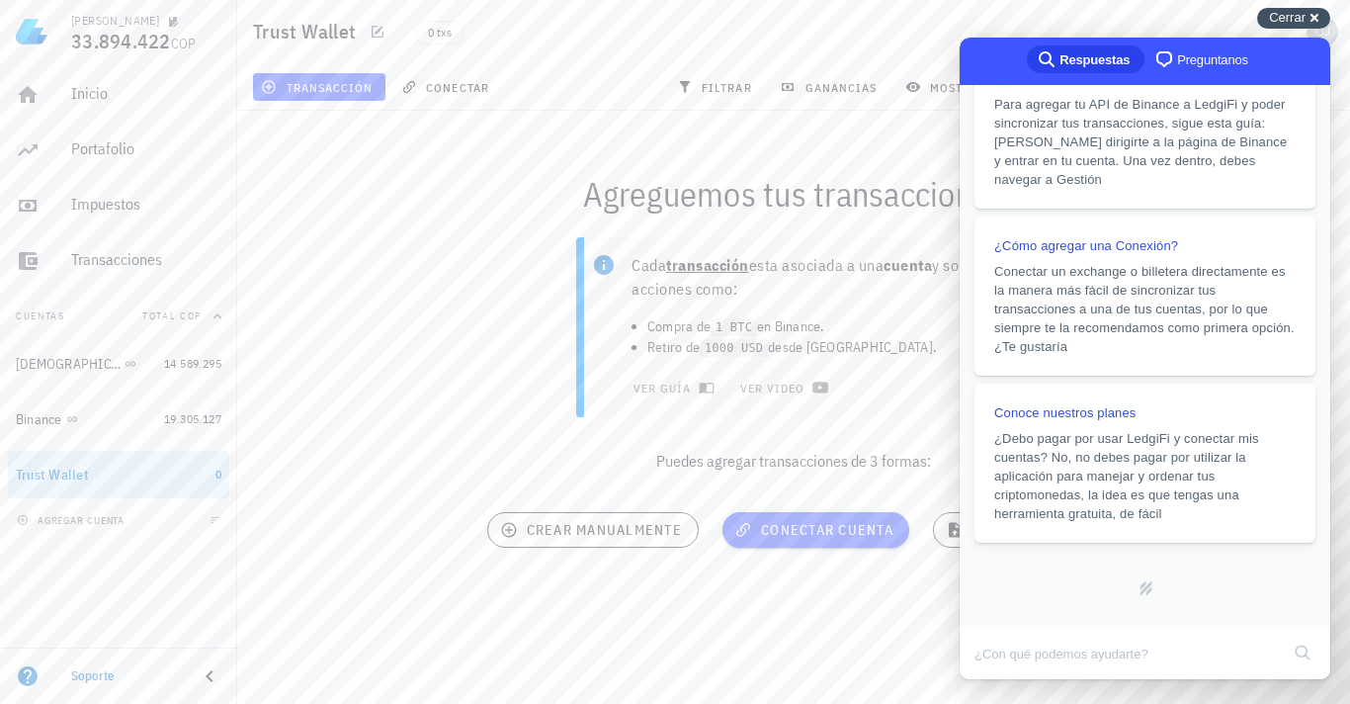
click at [1289, 22] on span "Cerrar" at bounding box center [1287, 17] width 37 height 15
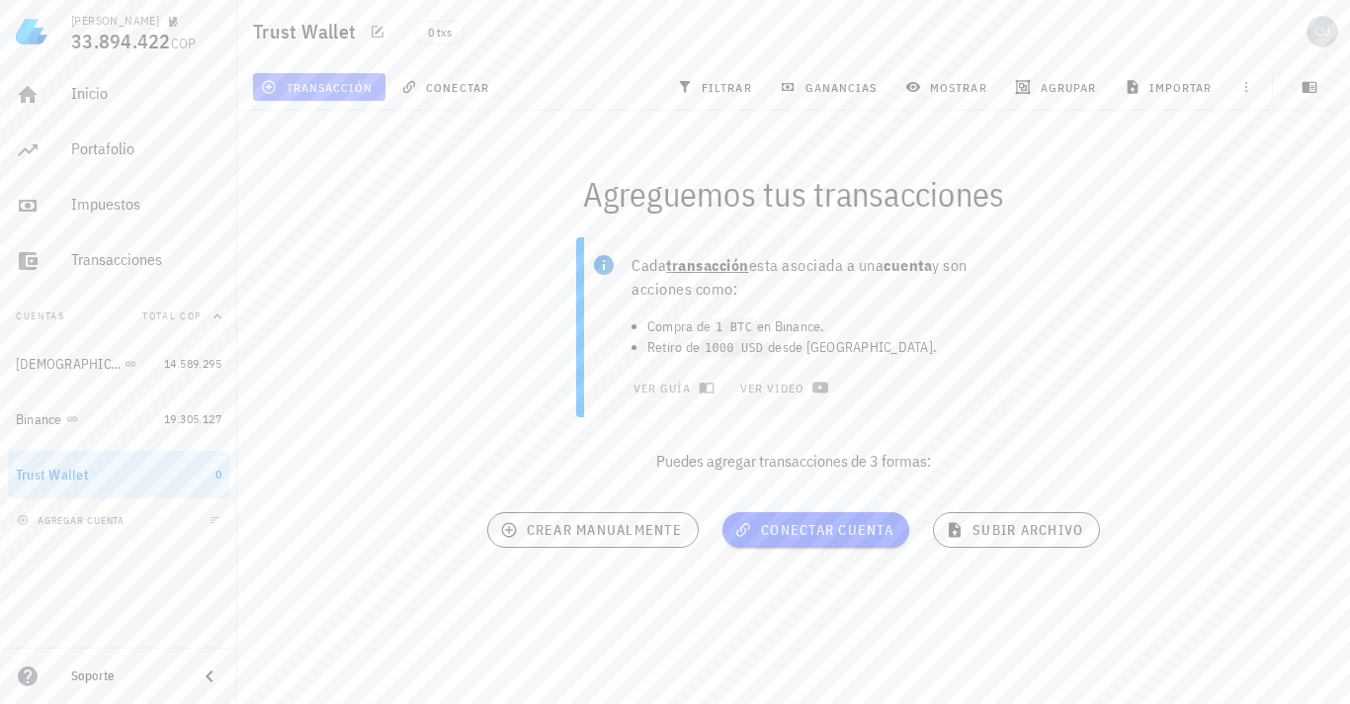
click at [339, 83] on span "transacción" at bounding box center [319, 87] width 108 height 16
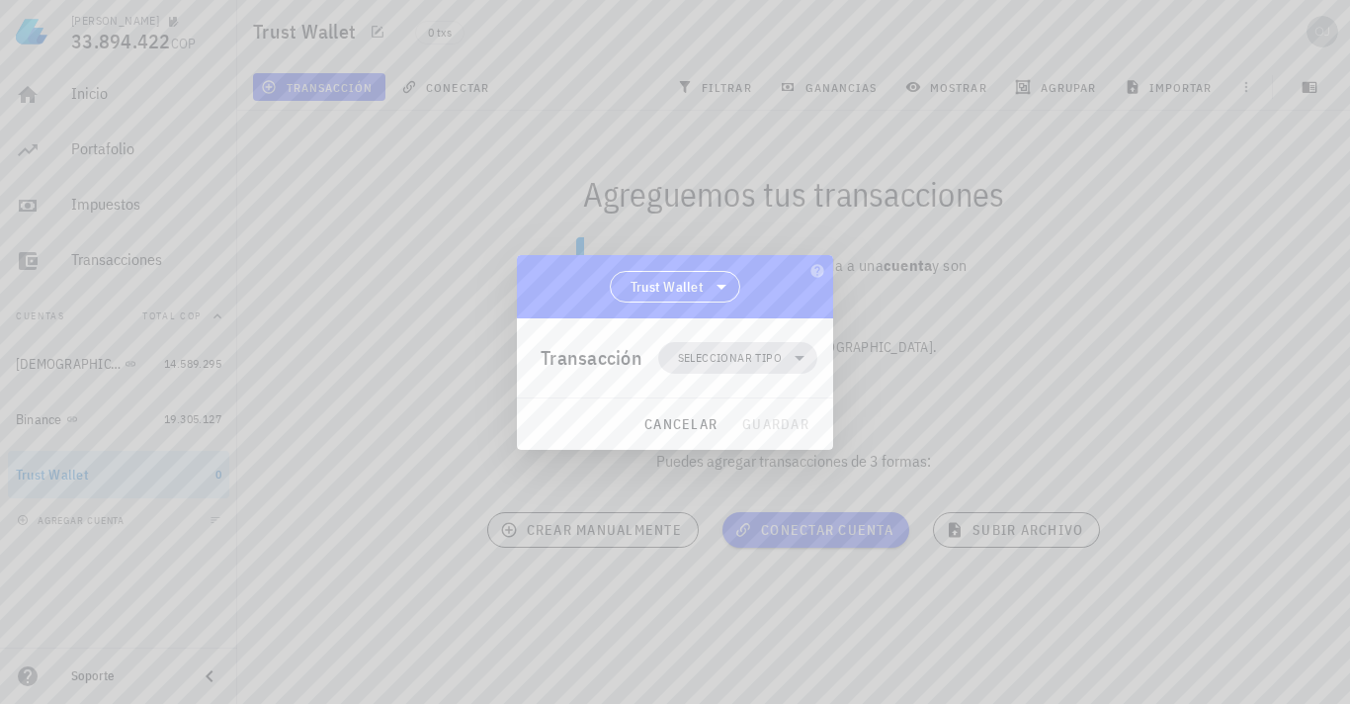
click at [798, 358] on icon at bounding box center [800, 358] width 10 height 5
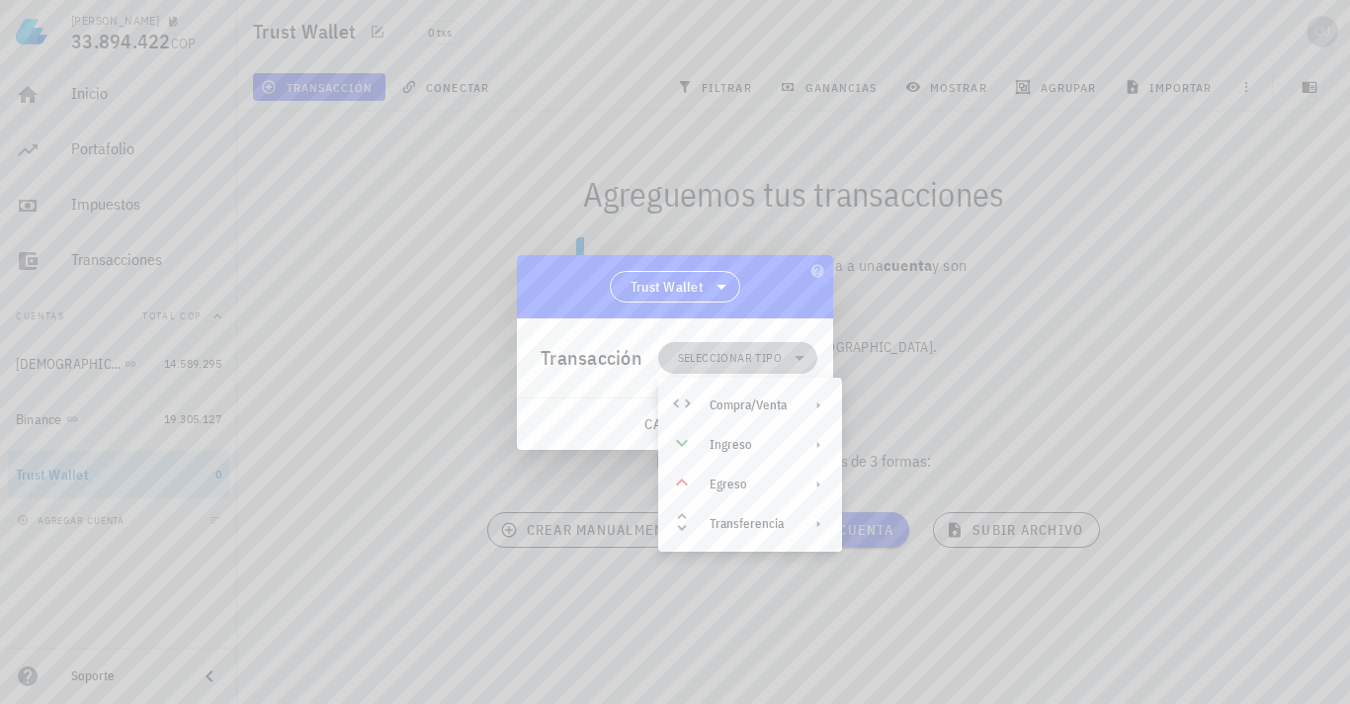
click at [758, 351] on span "Seleccionar tipo" at bounding box center [730, 358] width 104 height 20
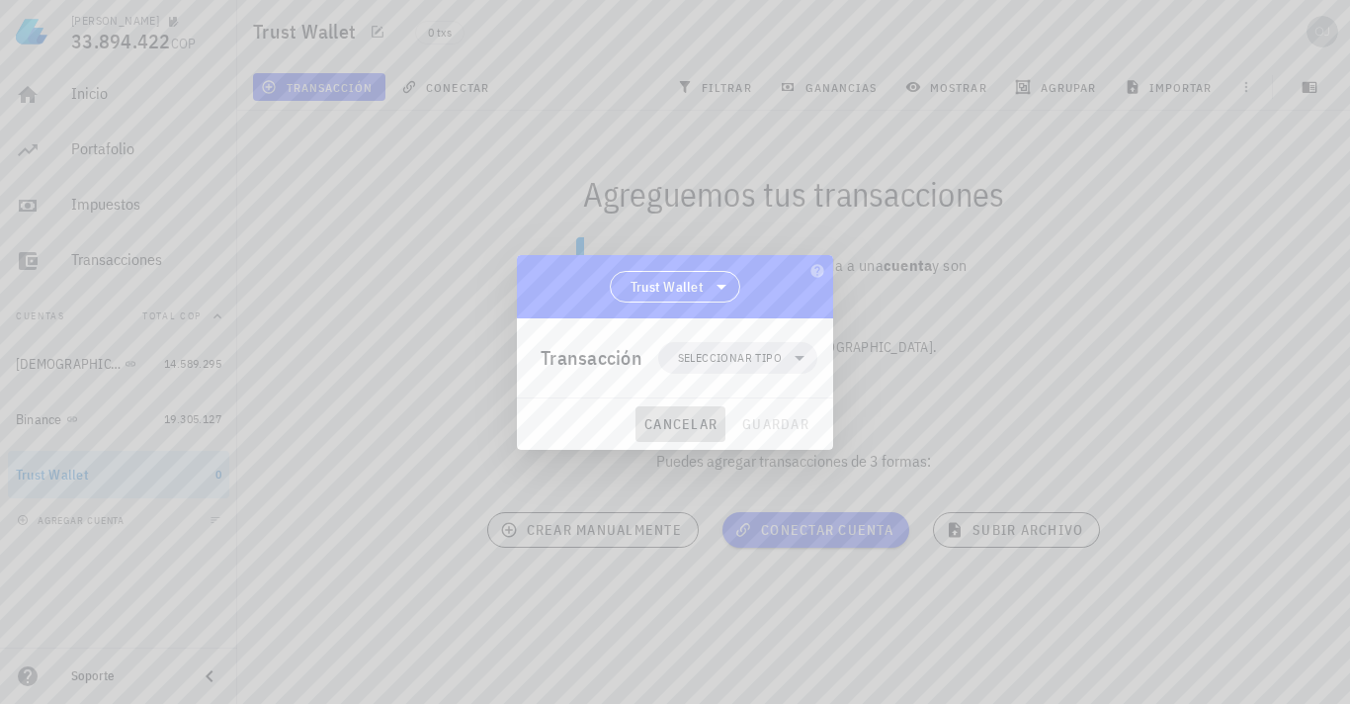
click at [665, 419] on span "cancelar" at bounding box center [681, 424] width 74 height 18
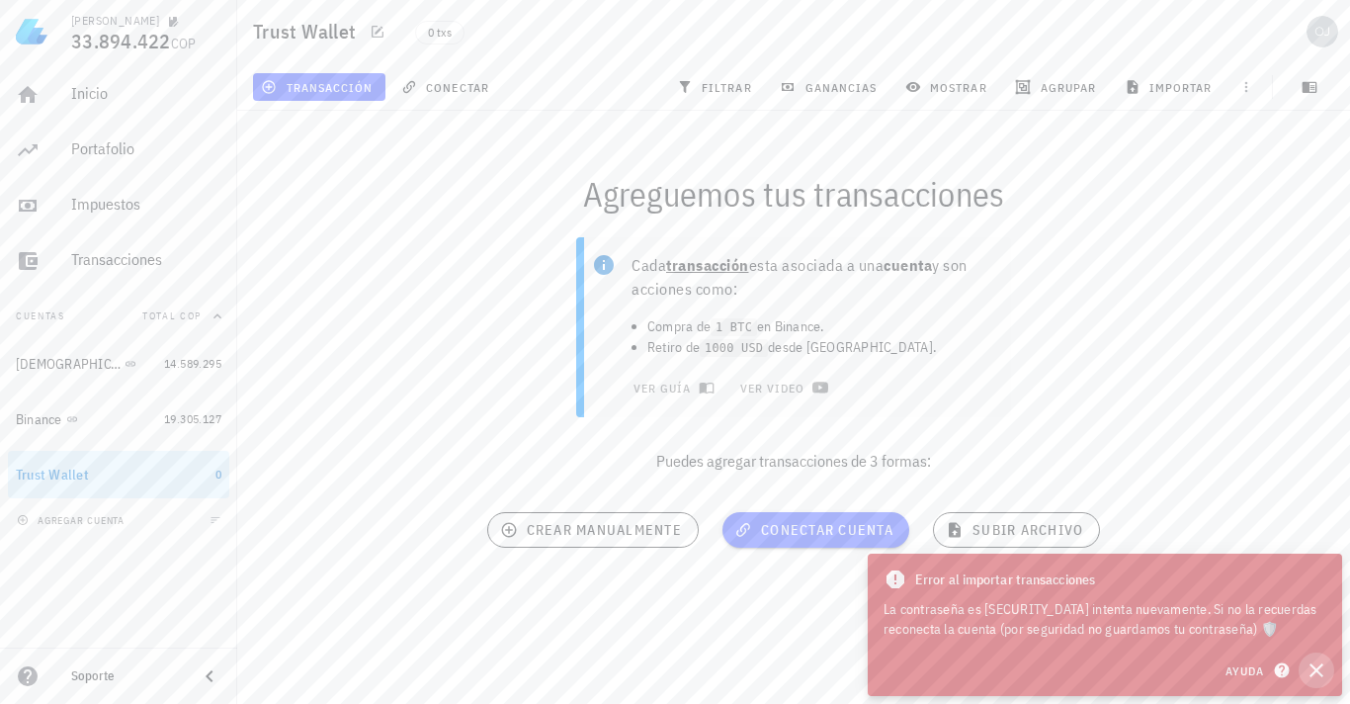
click at [1310, 609] on icon "button" at bounding box center [1317, 670] width 24 height 24
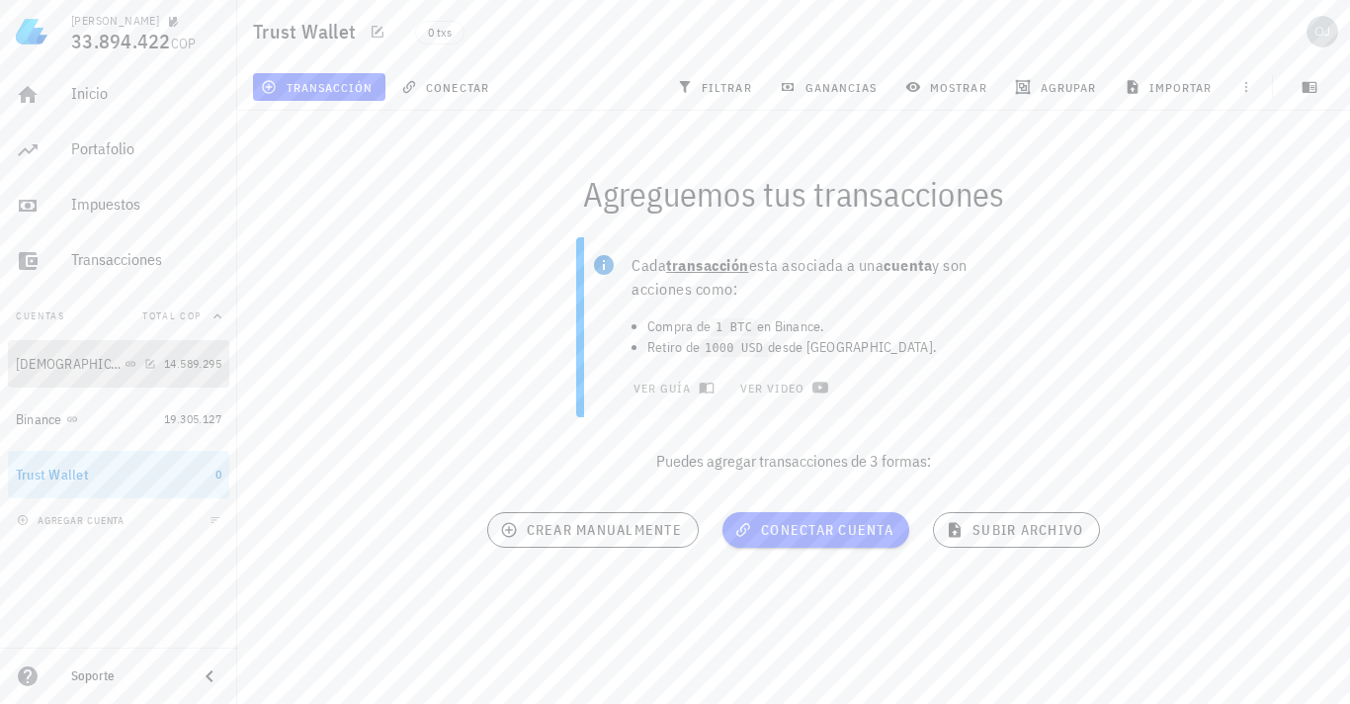
click at [33, 362] on div "[DEMOGRAPHIC_DATA]" at bounding box center [68, 364] width 105 height 17
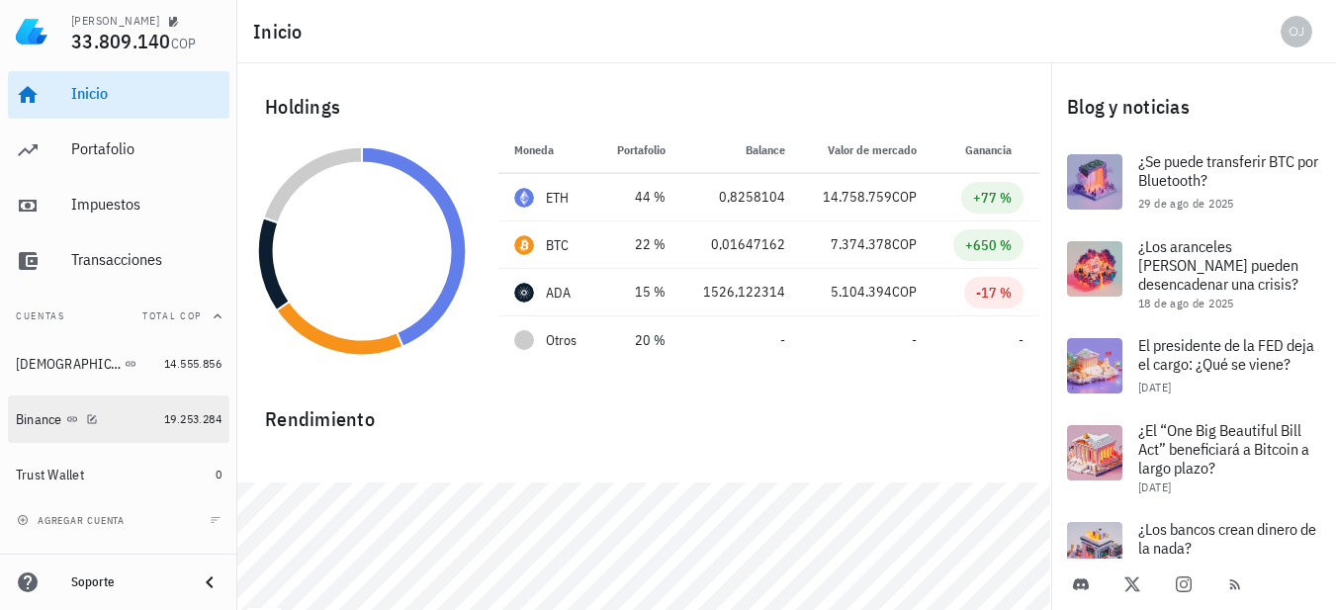
scroll to position [54, 0]
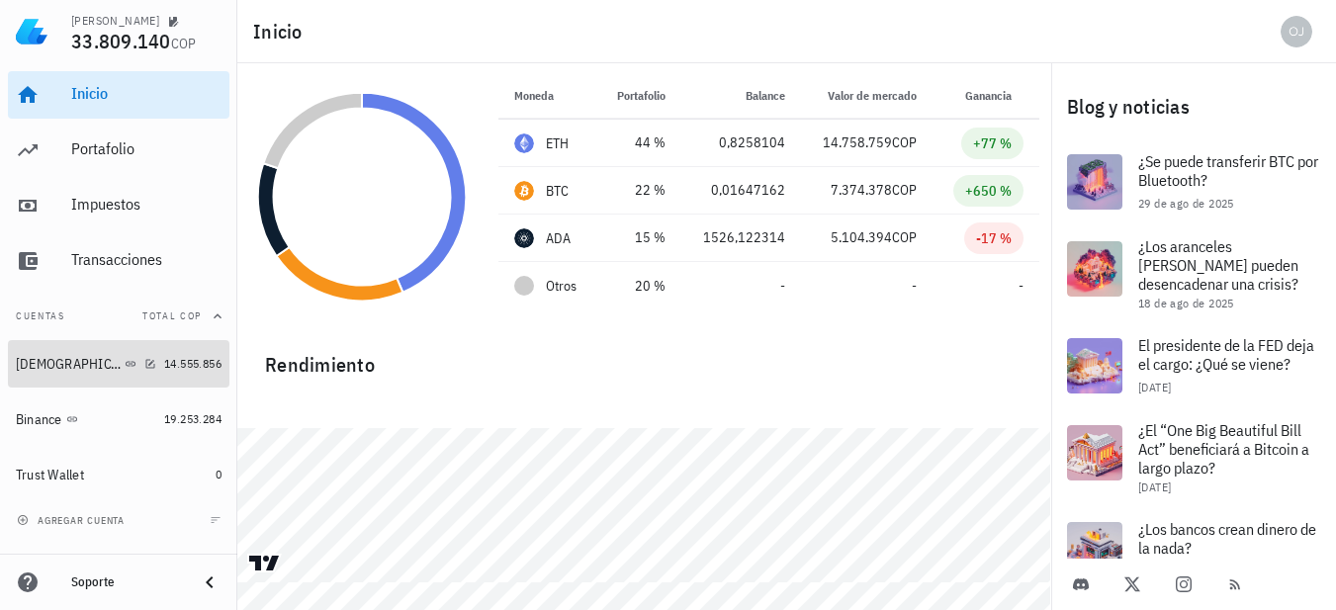
click at [123, 368] on div "[DEMOGRAPHIC_DATA]" at bounding box center [86, 364] width 140 height 19
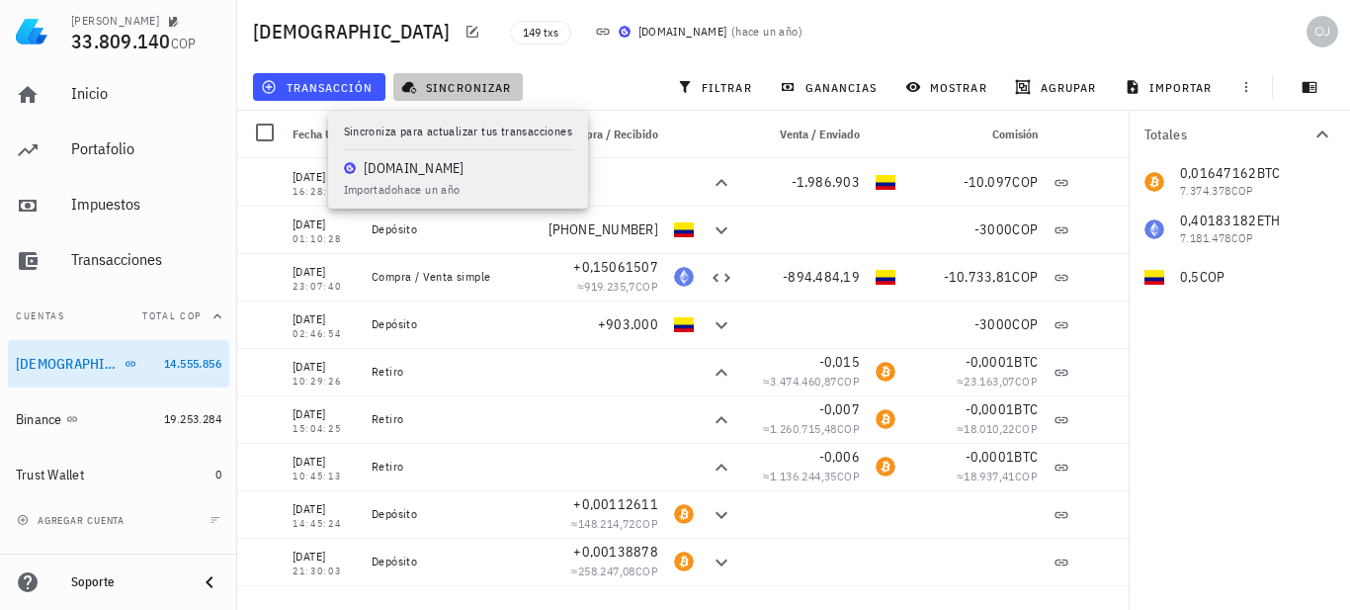
click at [449, 86] on span "sincronizar" at bounding box center [458, 87] width 106 height 16
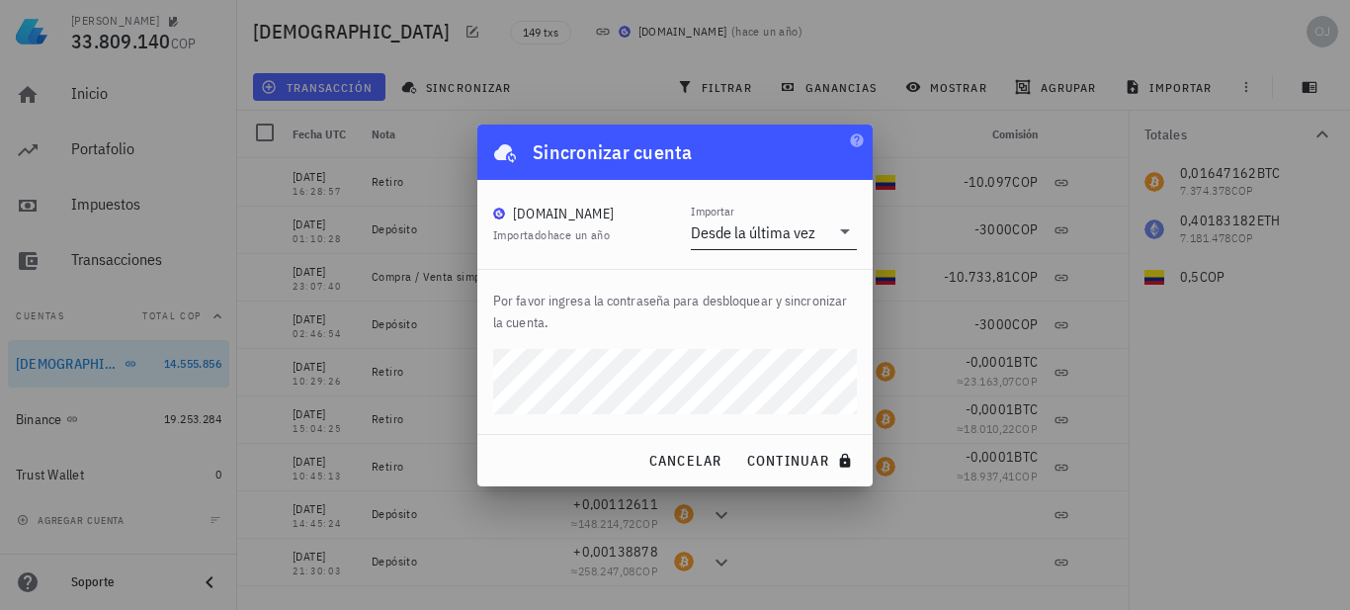
click at [844, 229] on icon at bounding box center [845, 231] width 10 height 5
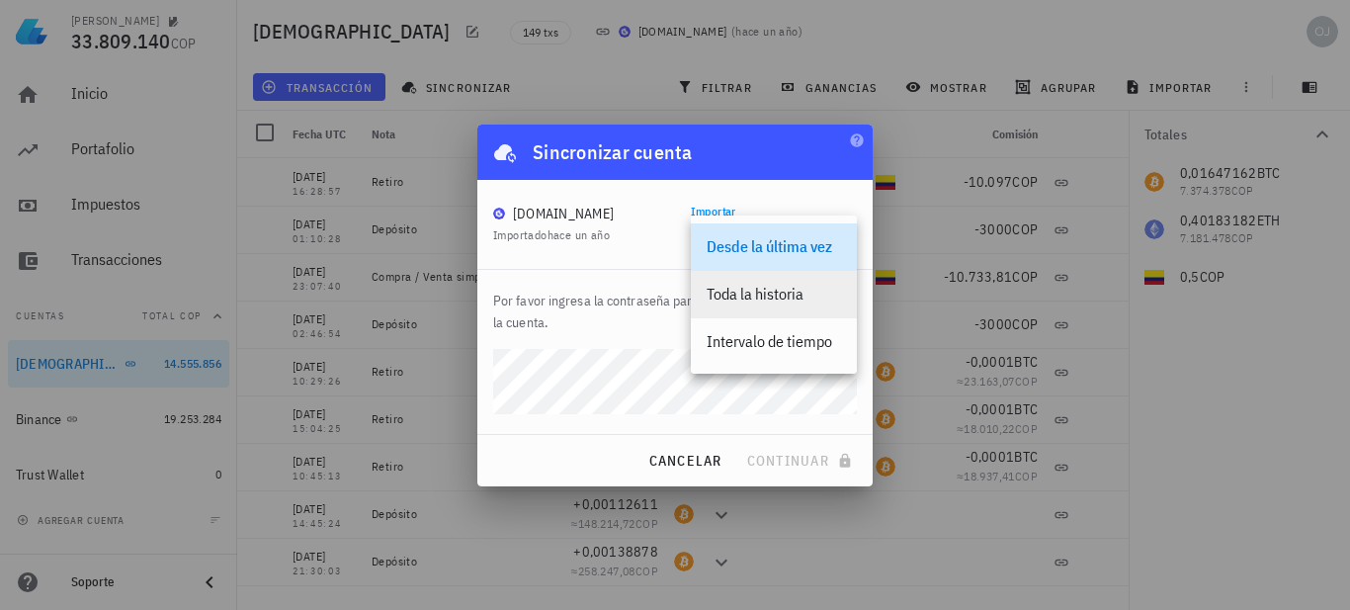
click at [788, 289] on div "Toda la historia" at bounding box center [774, 294] width 134 height 19
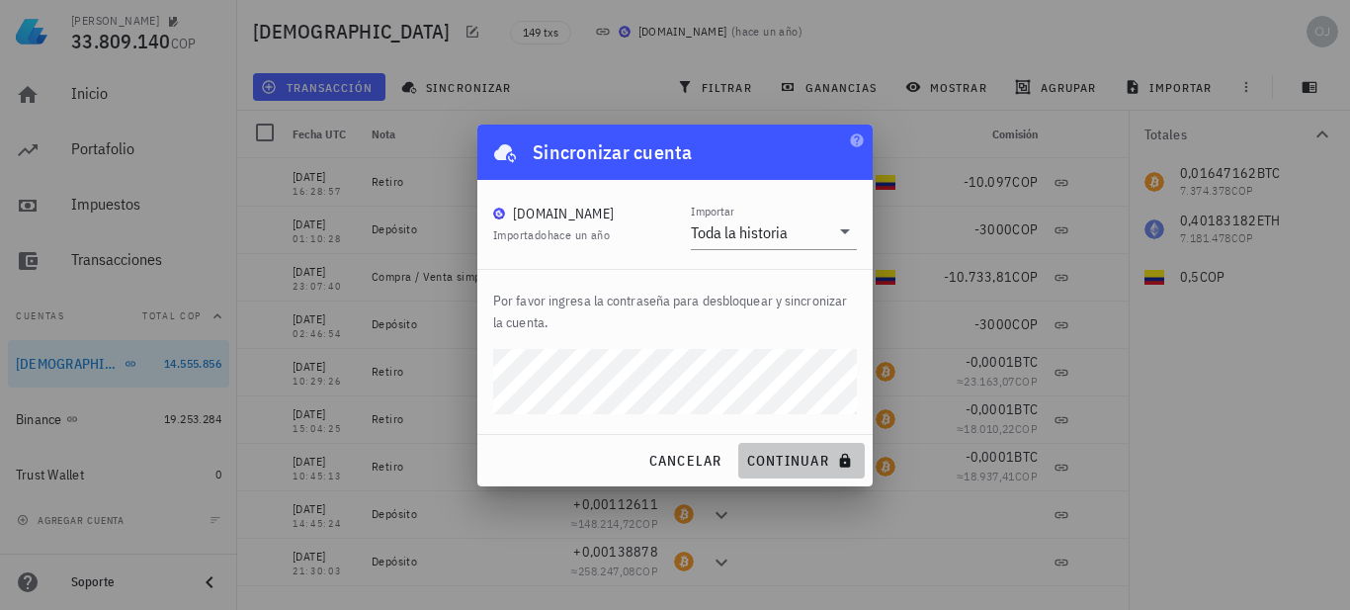
click at [772, 458] on span "continuar" at bounding box center [801, 461] width 111 height 18
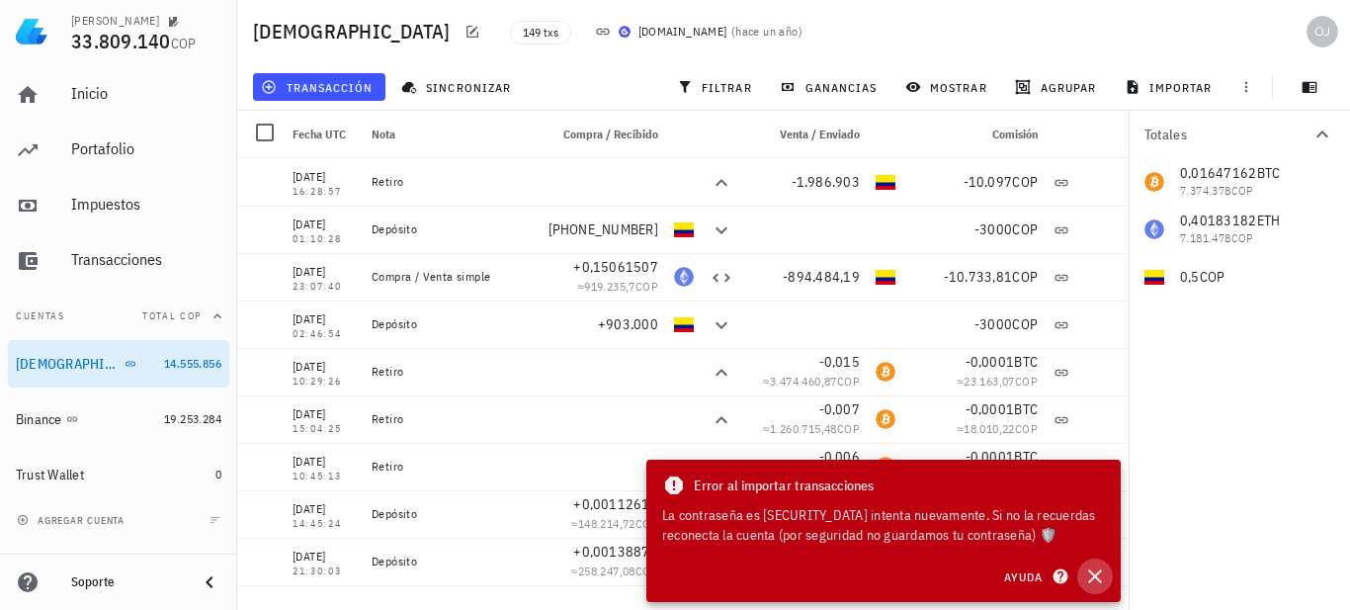
click at [1092, 571] on icon "button" at bounding box center [1096, 576] width 24 height 24
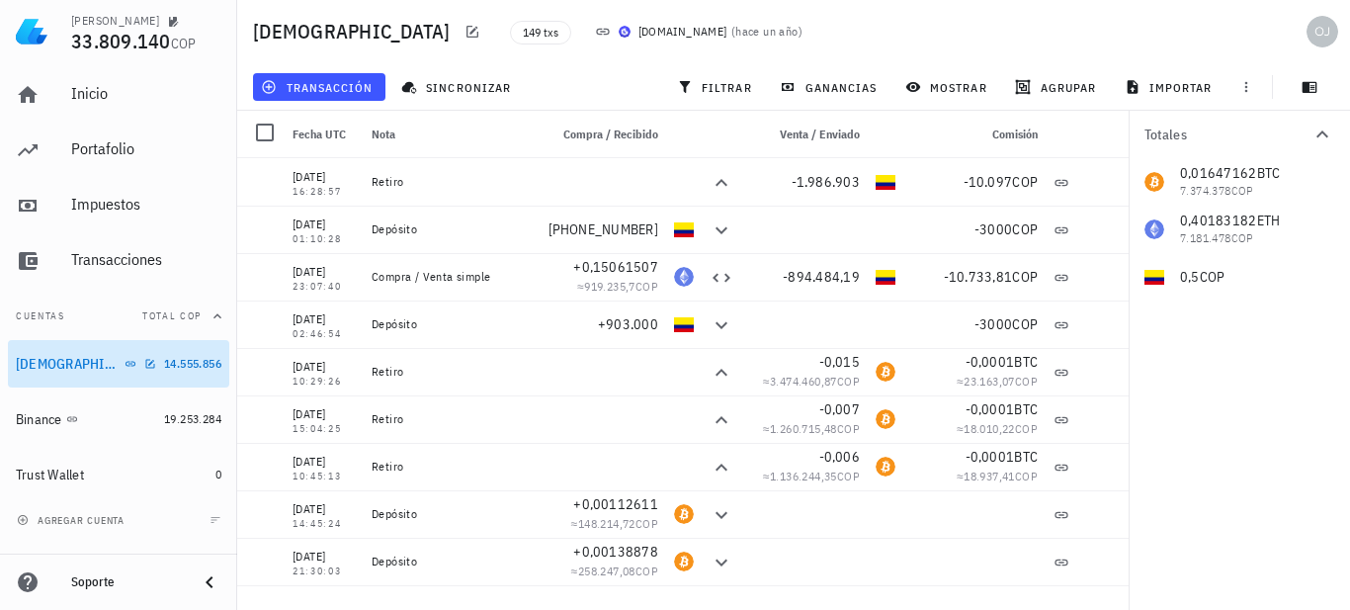
click at [125, 367] on div "[DEMOGRAPHIC_DATA]" at bounding box center [86, 364] width 140 height 19
click at [127, 365] on div "[DEMOGRAPHIC_DATA]" at bounding box center [86, 364] width 140 height 19
click at [465, 24] on icon "button" at bounding box center [473, 32] width 16 height 16
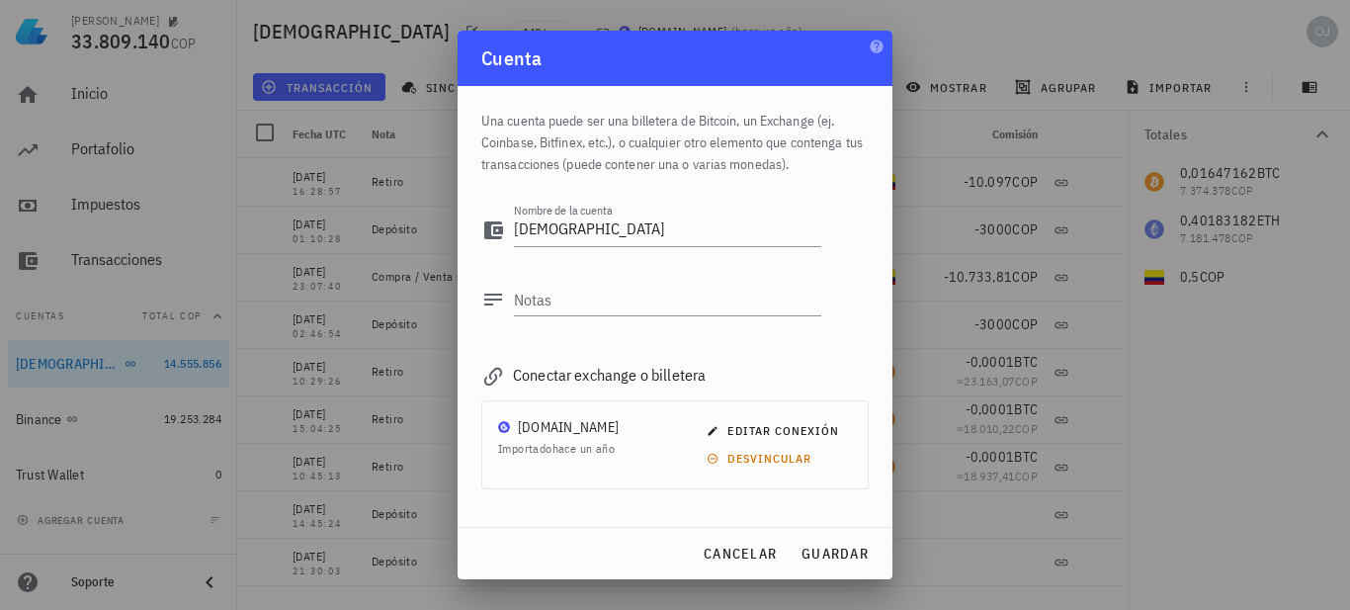
scroll to position [81, 0]
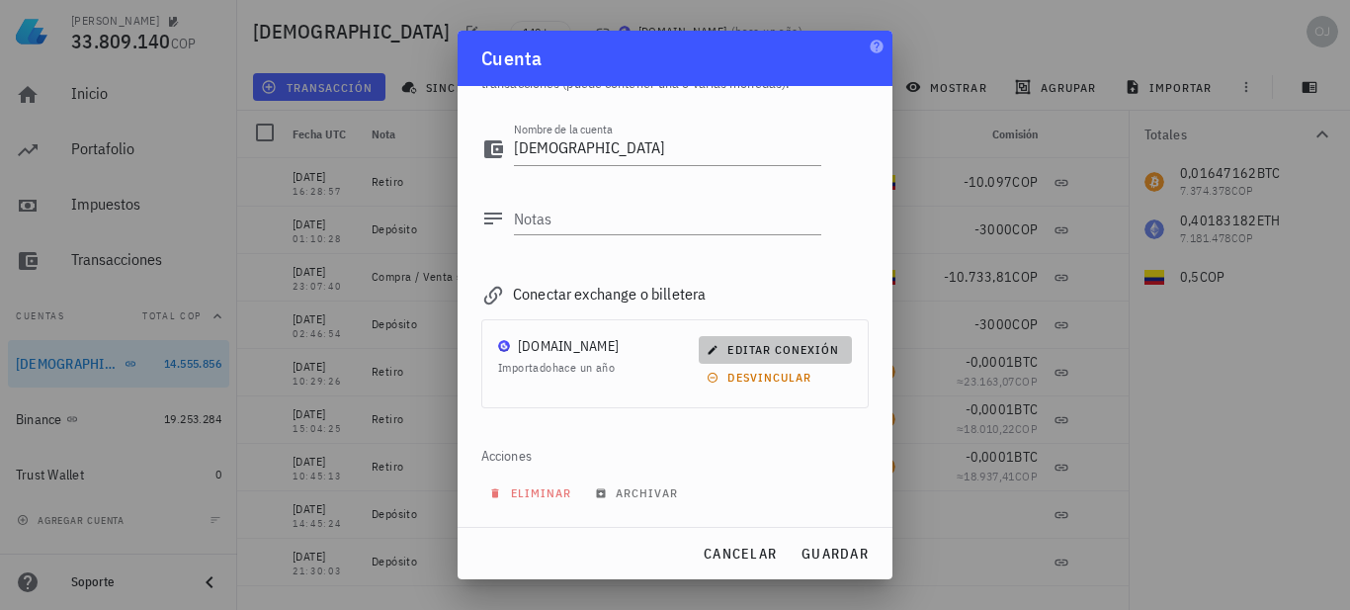
click at [757, 348] on span "editar conexión" at bounding box center [775, 349] width 129 height 15
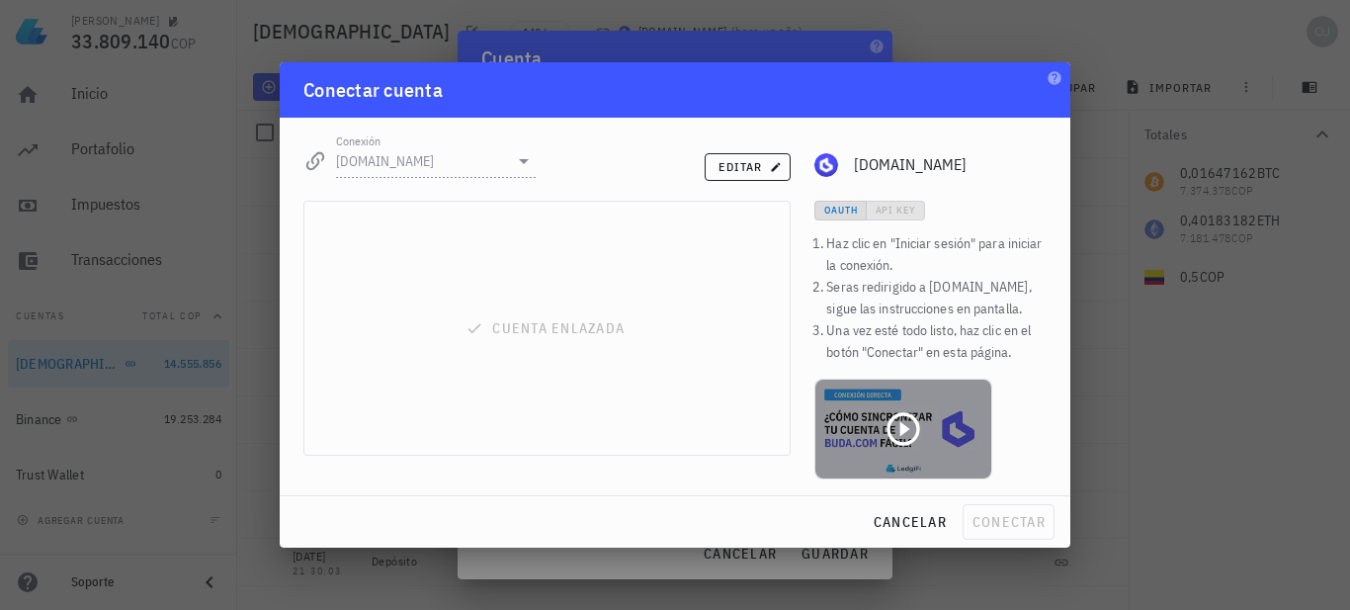
click at [897, 426] on icon at bounding box center [904, 429] width 40 height 40
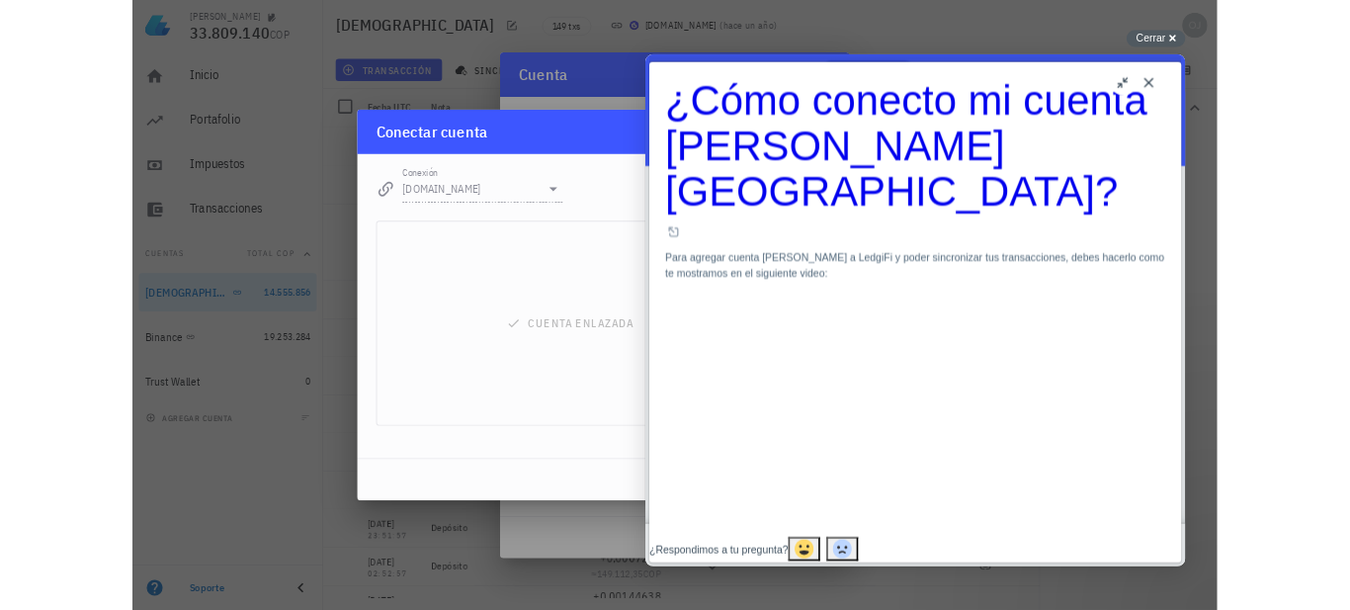
scroll to position [0, 0]
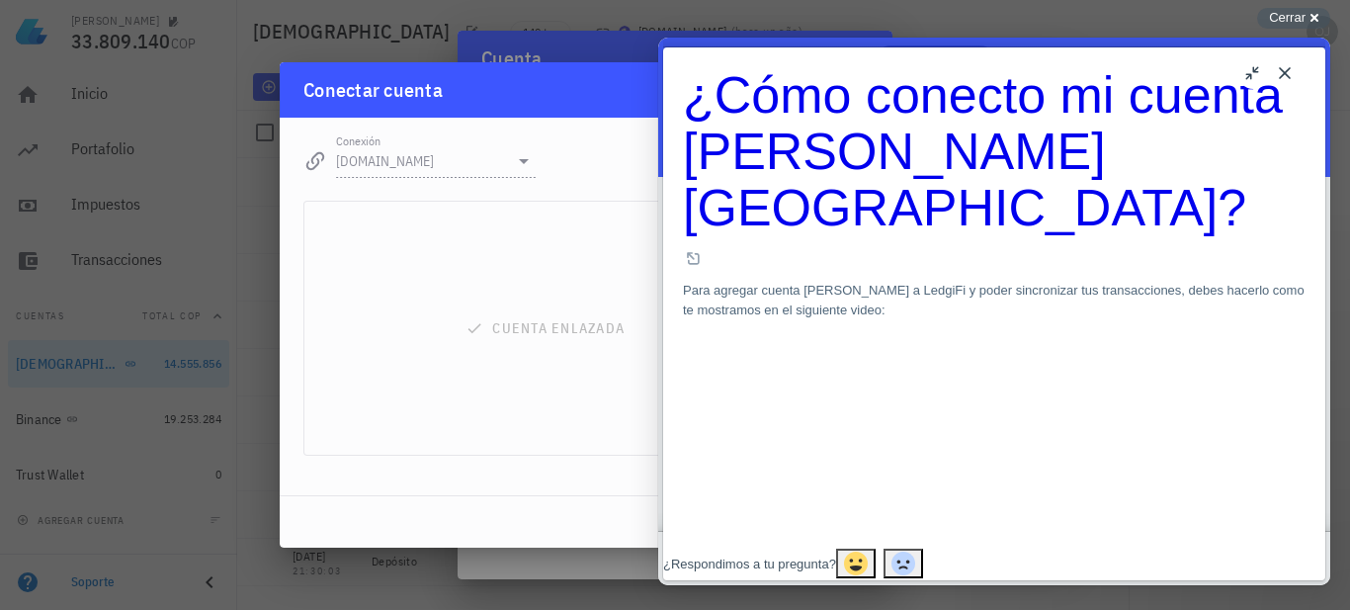
click at [1292, 79] on button "Close" at bounding box center [1285, 73] width 32 height 32
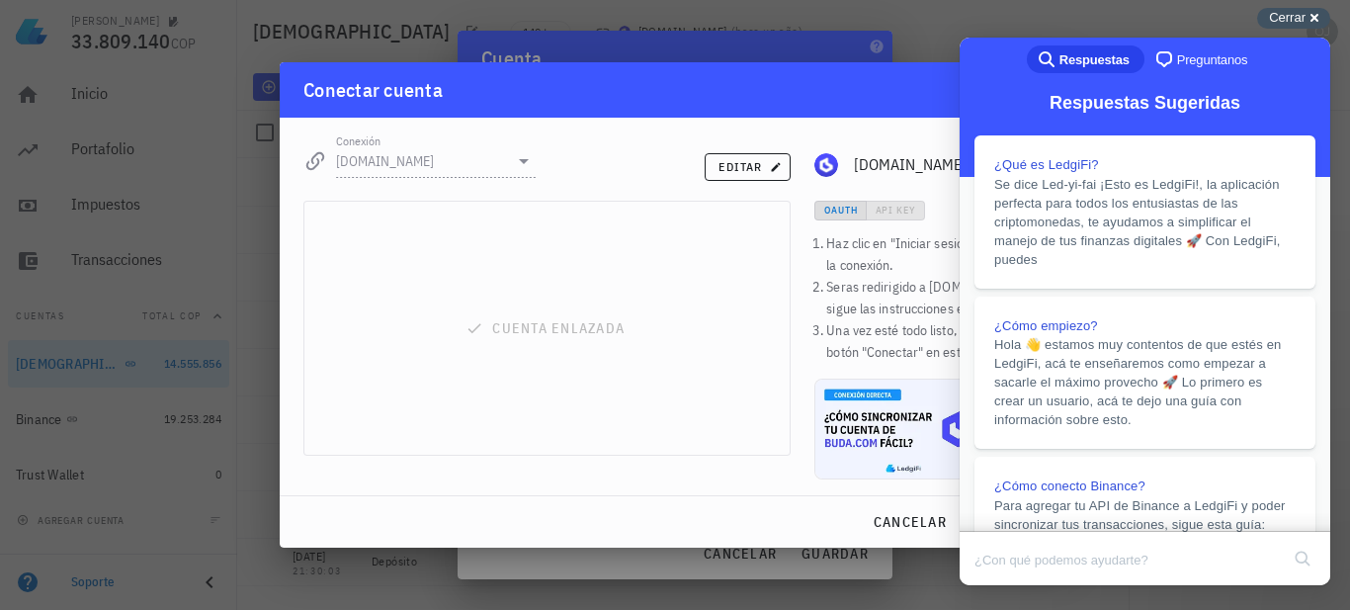
click at [1315, 12] on div "Cerrar cross-small" at bounding box center [1294, 18] width 73 height 21
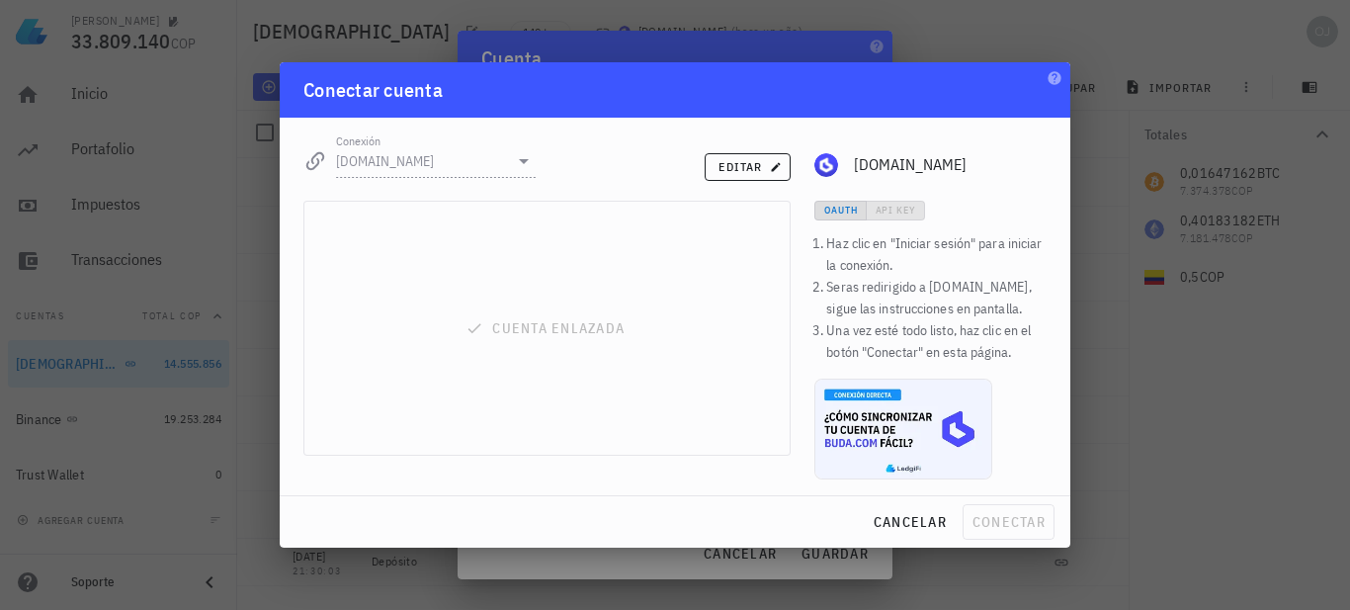
click at [990, 520] on div "cancelar conectar" at bounding box center [675, 521] width 791 height 51
click at [896, 519] on span "cancelar" at bounding box center [910, 522] width 74 height 18
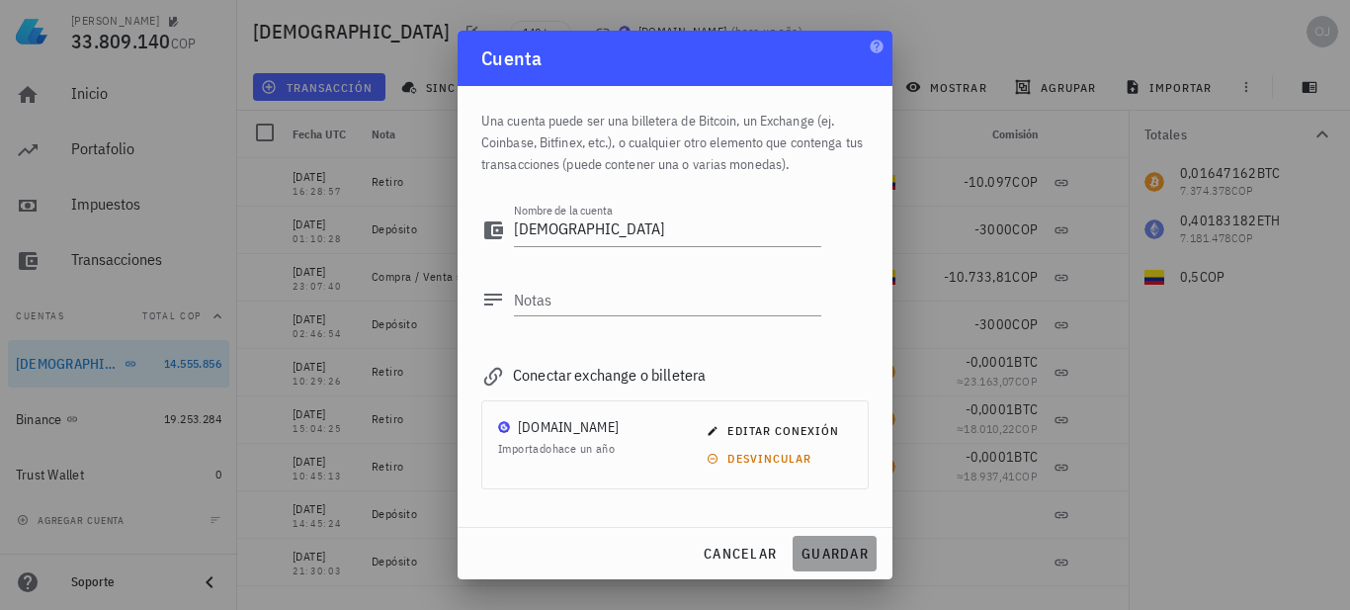
click at [829, 554] on span "guardar" at bounding box center [835, 554] width 68 height 18
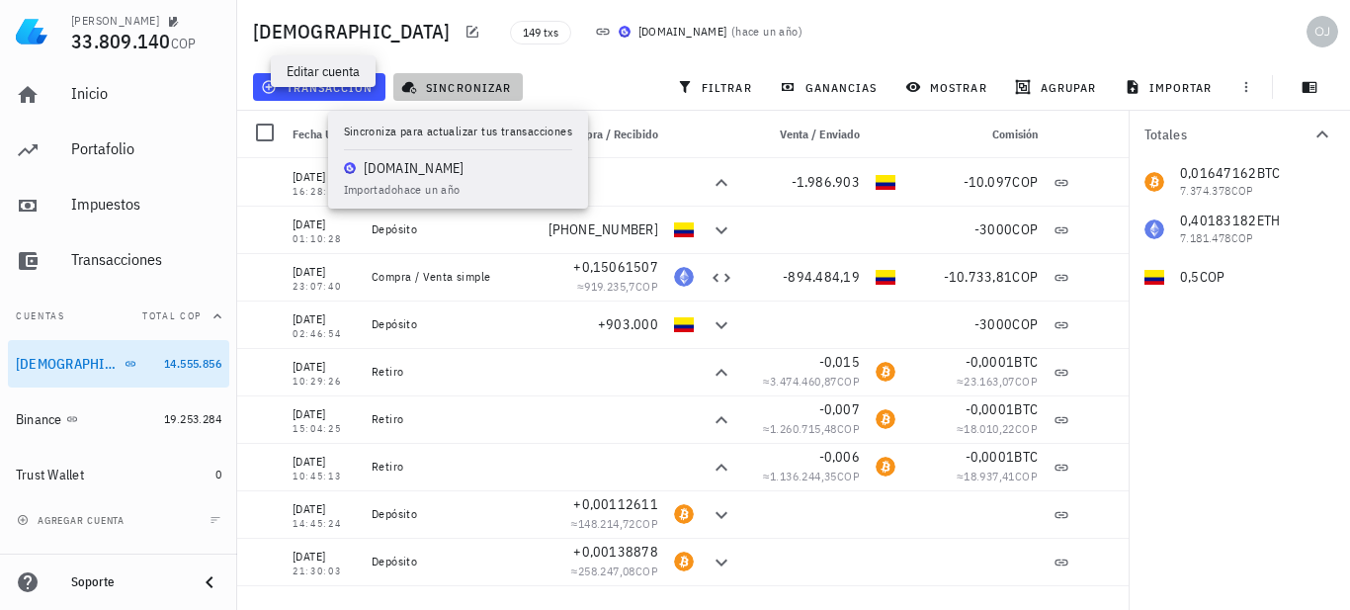
click at [452, 86] on span "sincronizar" at bounding box center [458, 87] width 106 height 16
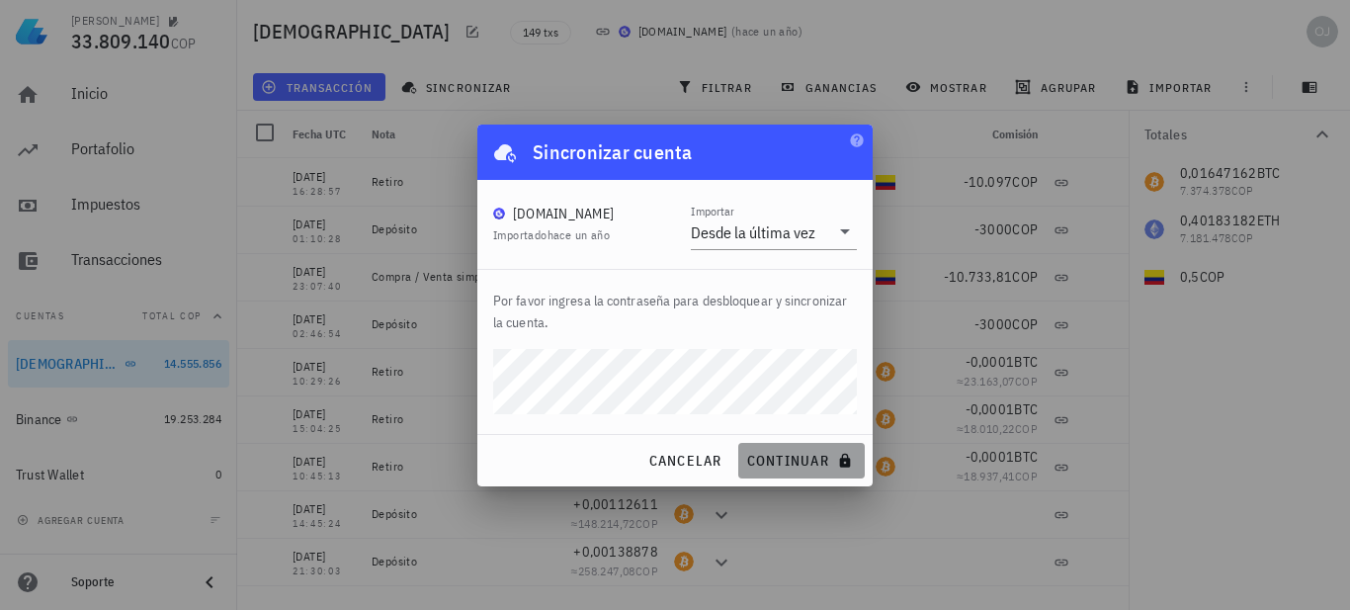
click at [774, 460] on span "continuar" at bounding box center [801, 461] width 111 height 18
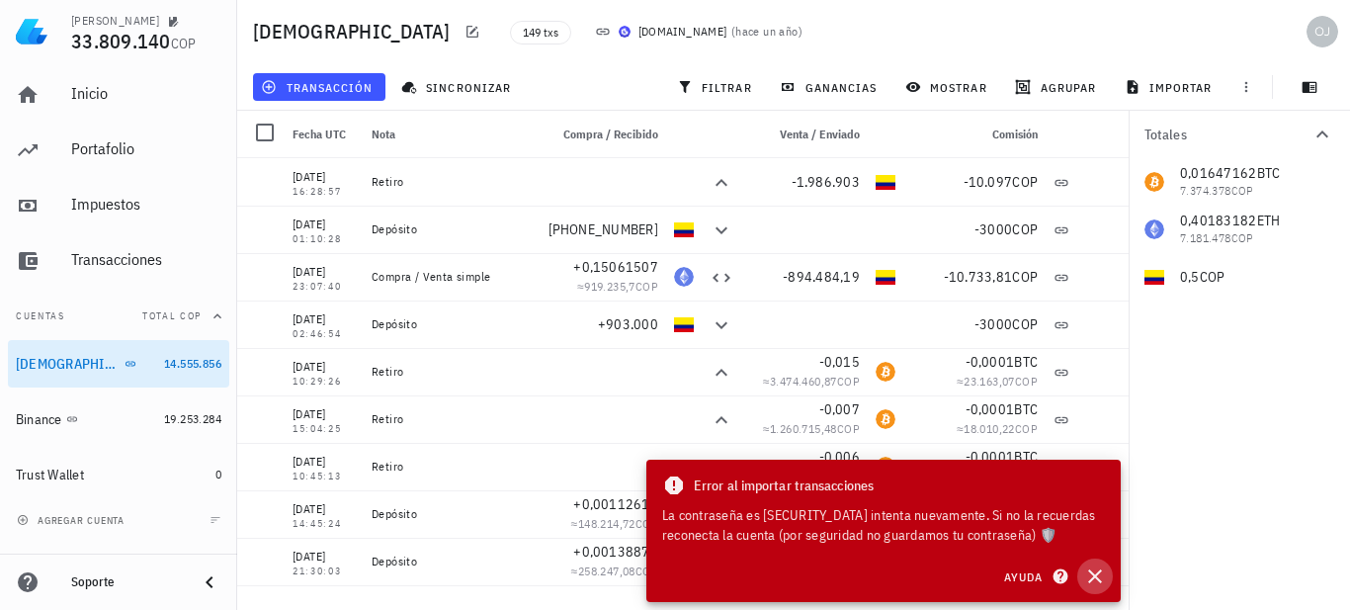
click at [1093, 578] on icon "button" at bounding box center [1095, 576] width 14 height 14
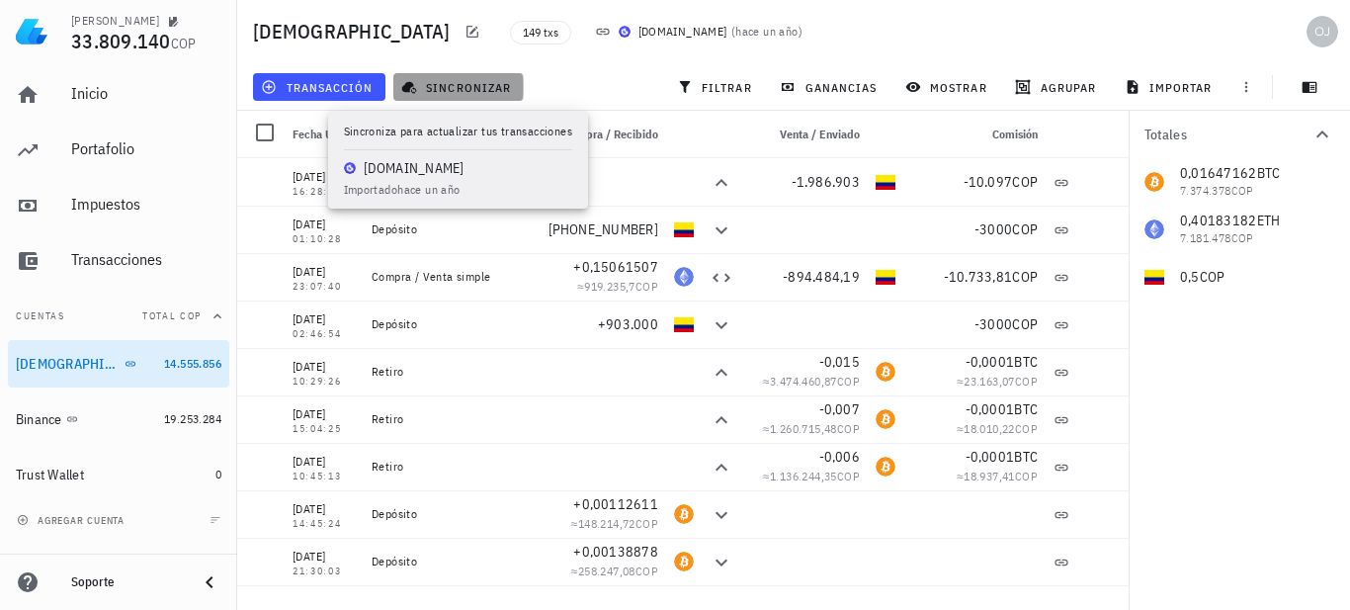
click at [479, 90] on span "sincronizar" at bounding box center [458, 87] width 106 height 16
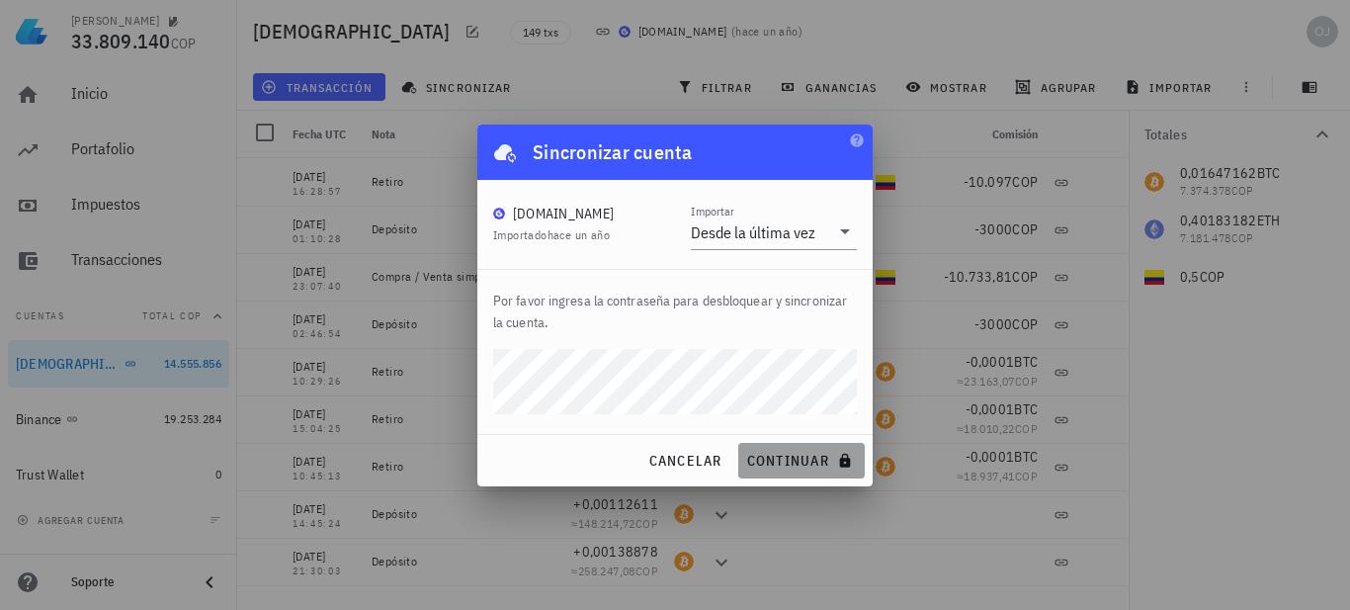
click at [770, 462] on span "continuar" at bounding box center [801, 461] width 111 height 18
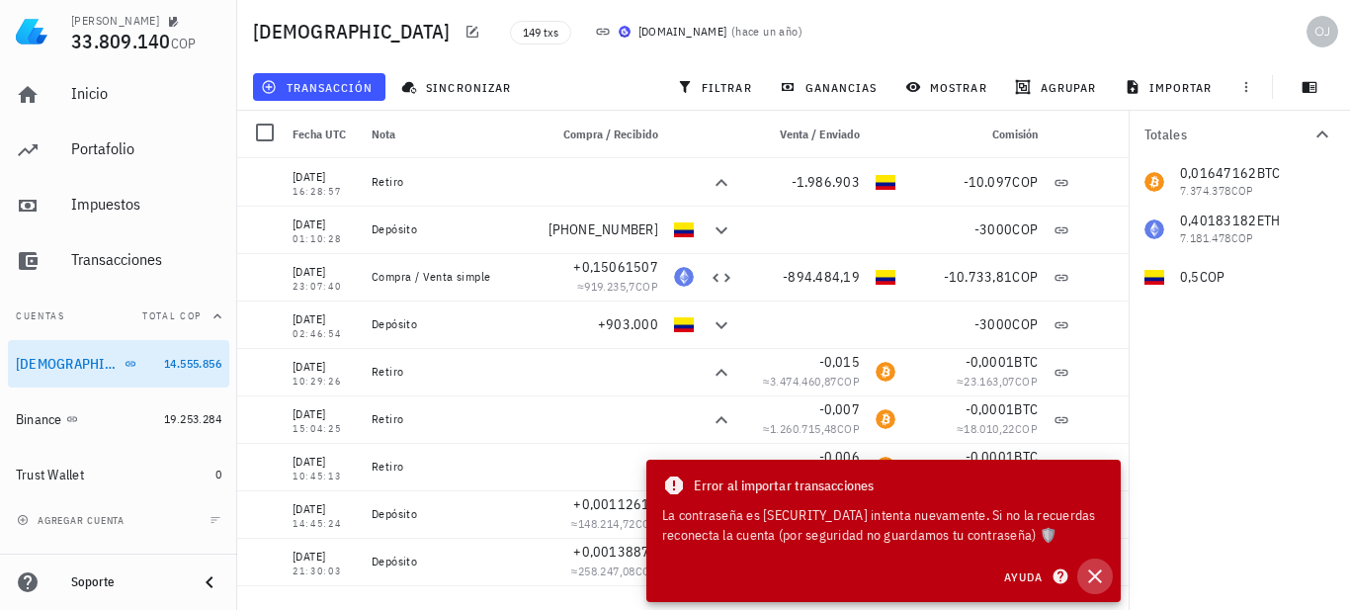
click at [1095, 579] on icon "button" at bounding box center [1096, 576] width 24 height 24
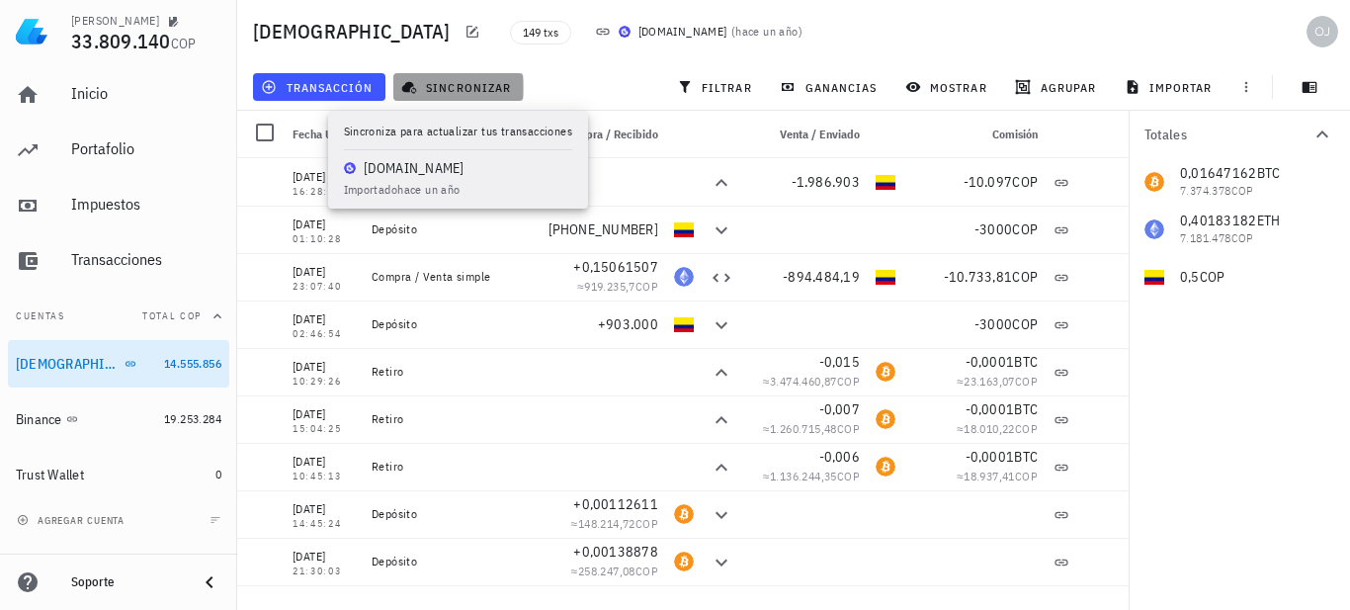
click at [452, 85] on span "sincronizar" at bounding box center [458, 87] width 106 height 16
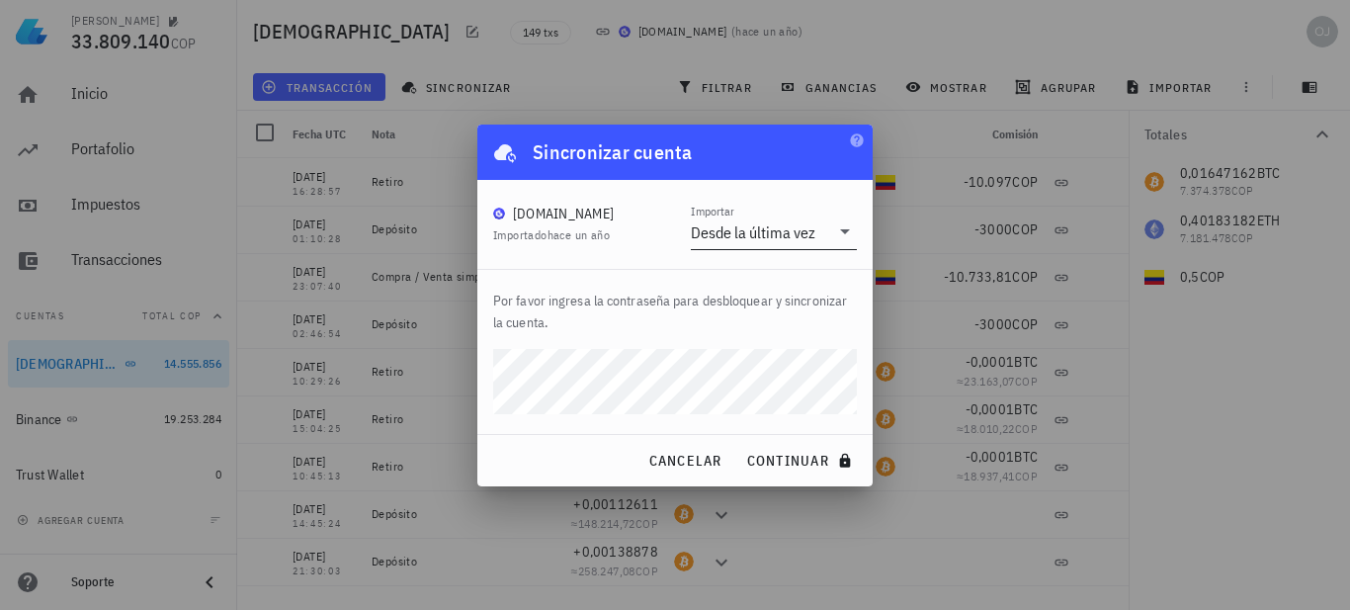
click at [846, 228] on icon at bounding box center [845, 231] width 24 height 24
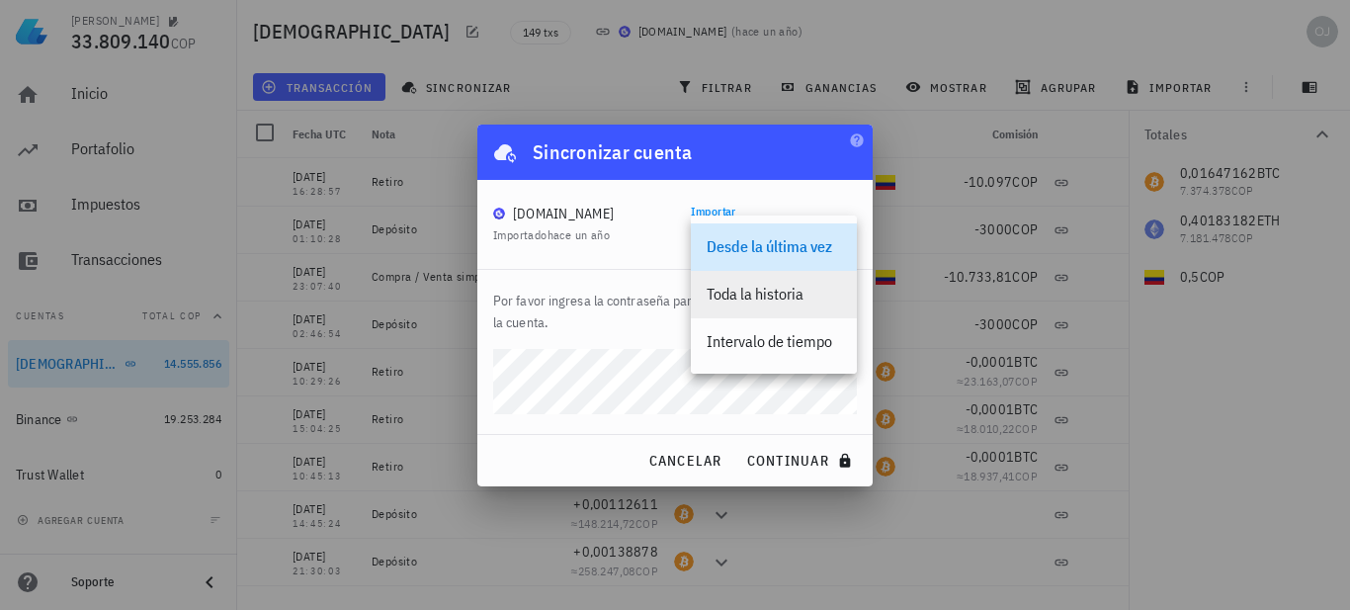
click at [765, 292] on div "Toda la historia" at bounding box center [774, 294] width 134 height 19
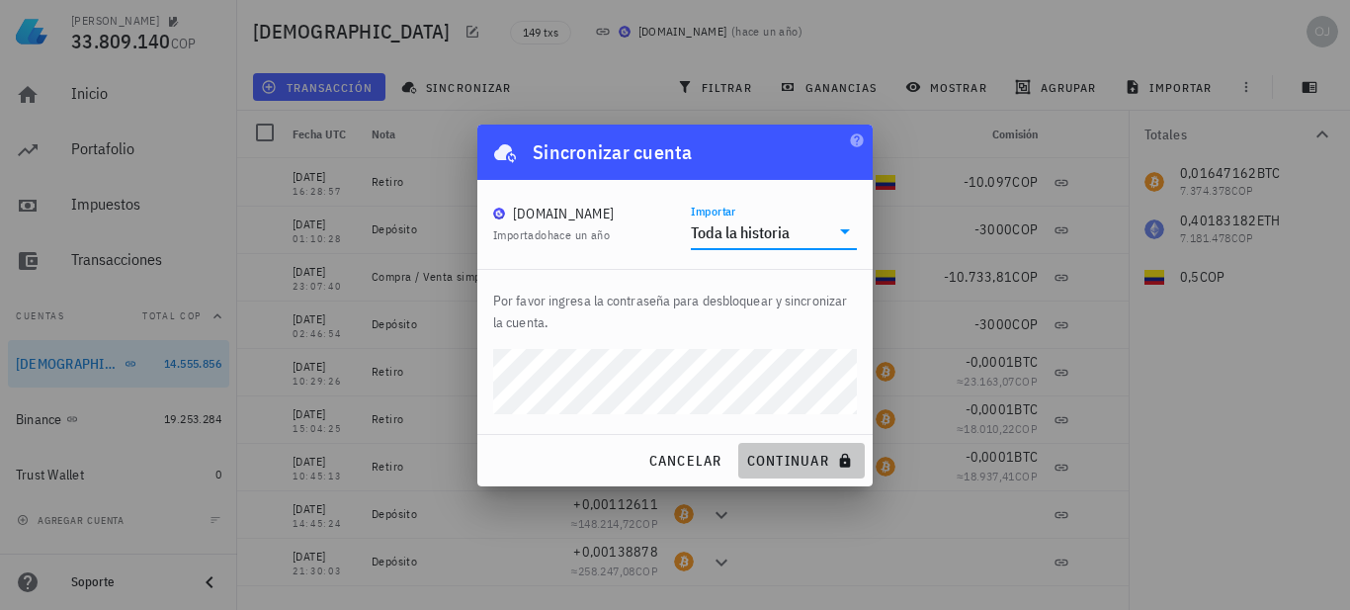
click at [786, 453] on span "continuar" at bounding box center [801, 461] width 111 height 18
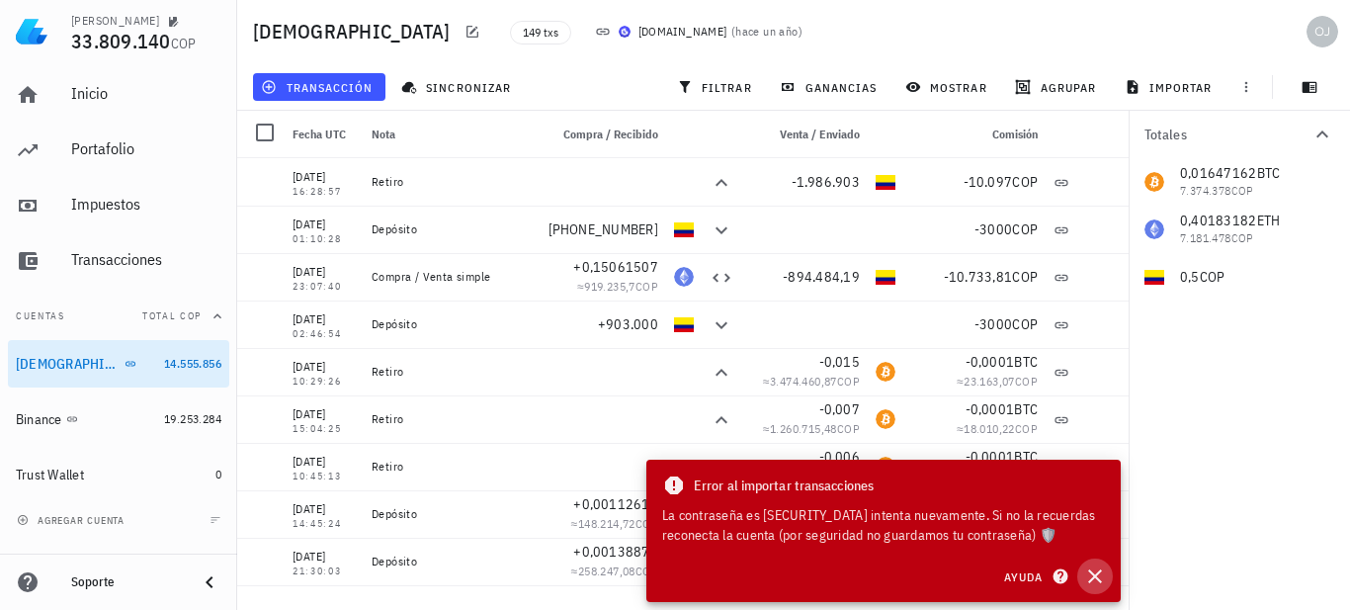
click at [1095, 573] on icon "button" at bounding box center [1096, 576] width 24 height 24
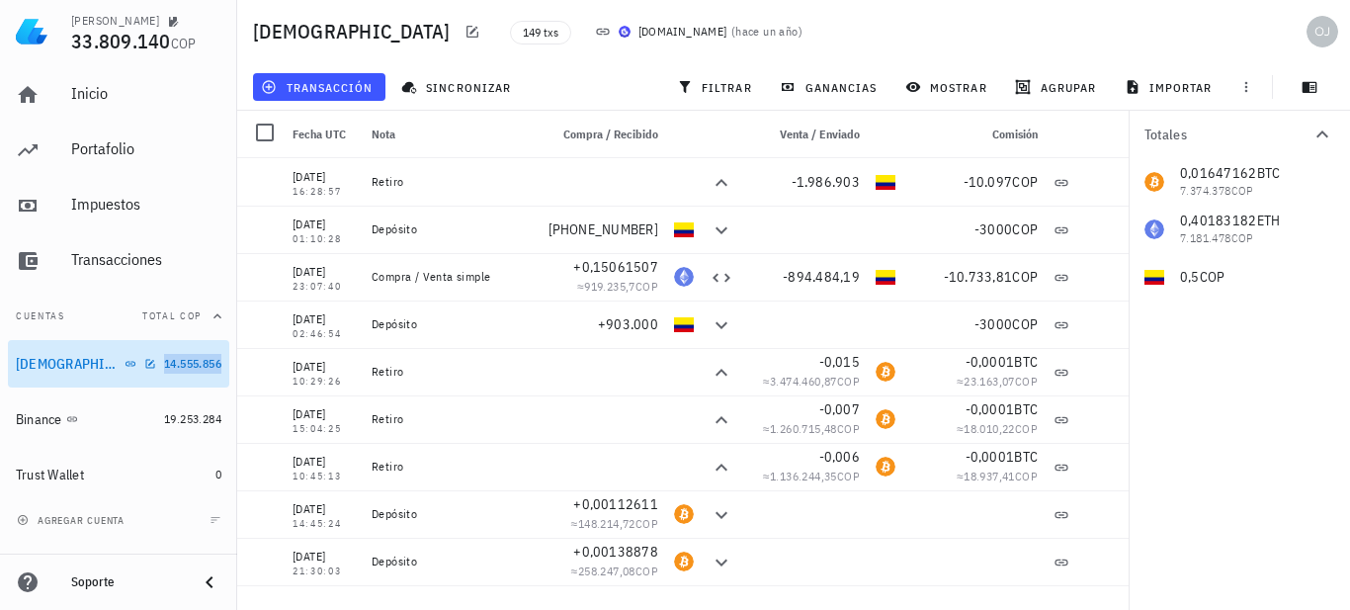
drag, startPoint x: 181, startPoint y: 367, endPoint x: 142, endPoint y: 364, distance: 38.7
click at [142, 364] on div "[DEMOGRAPHIC_DATA]" at bounding box center [86, 364] width 140 height 19
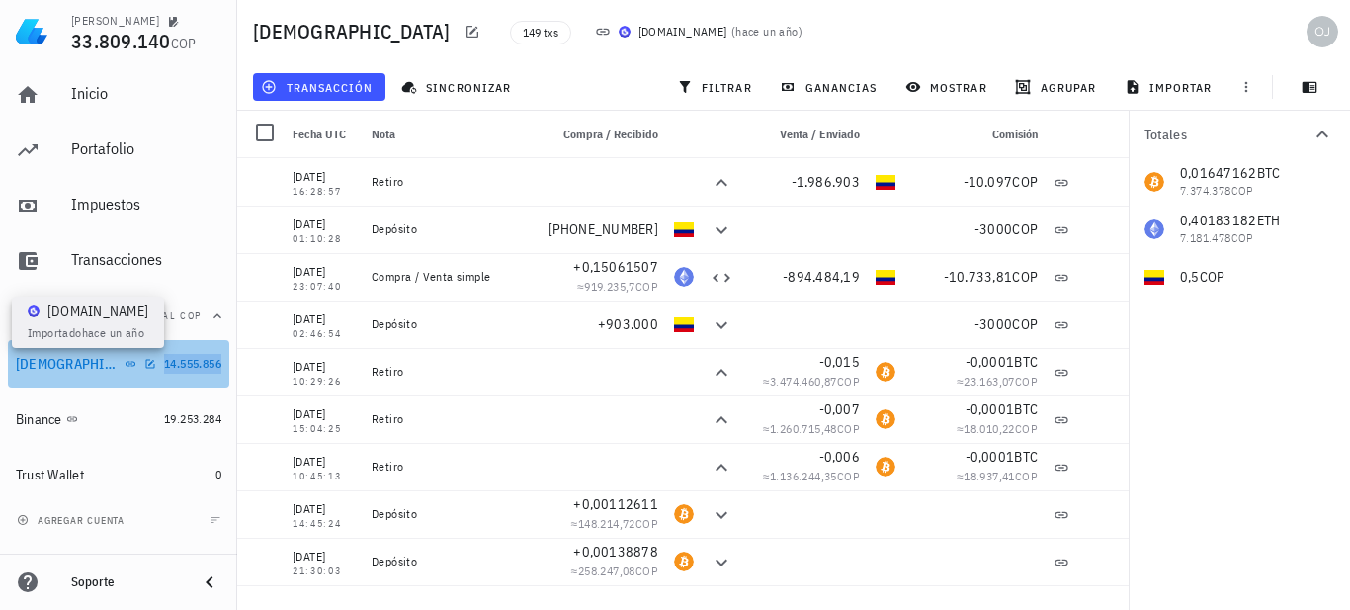
click at [126, 362] on icon at bounding box center [131, 363] width 10 height 5
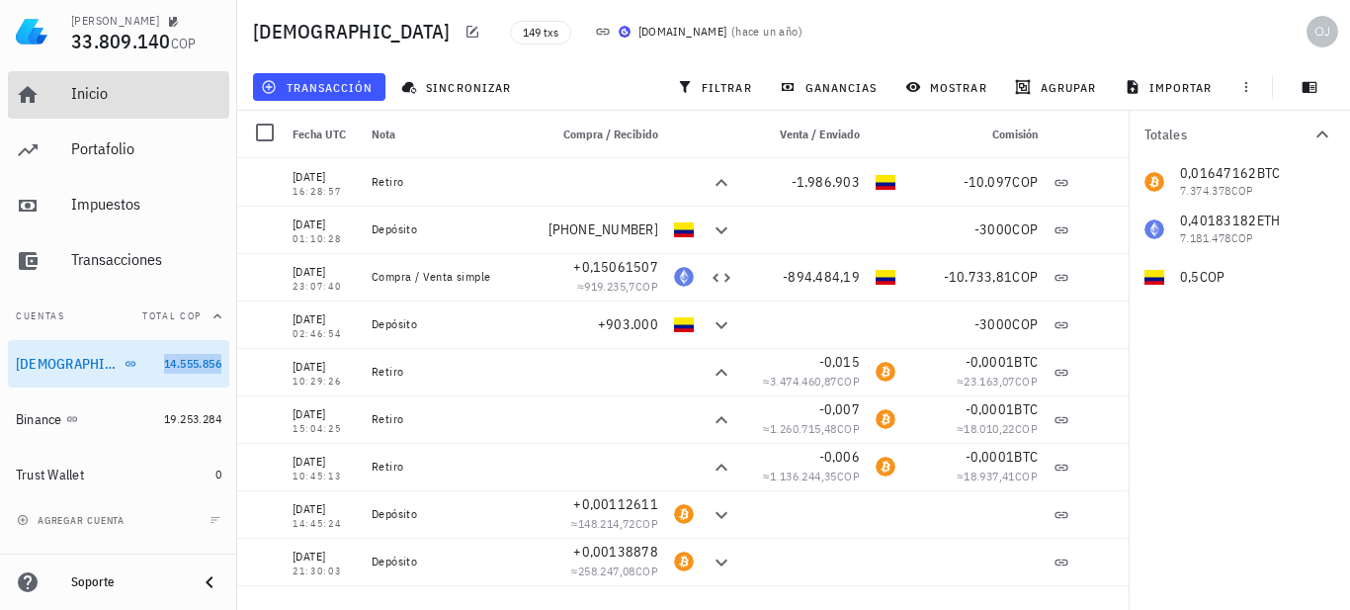
click at [106, 96] on div "Inicio" at bounding box center [146, 93] width 150 height 19
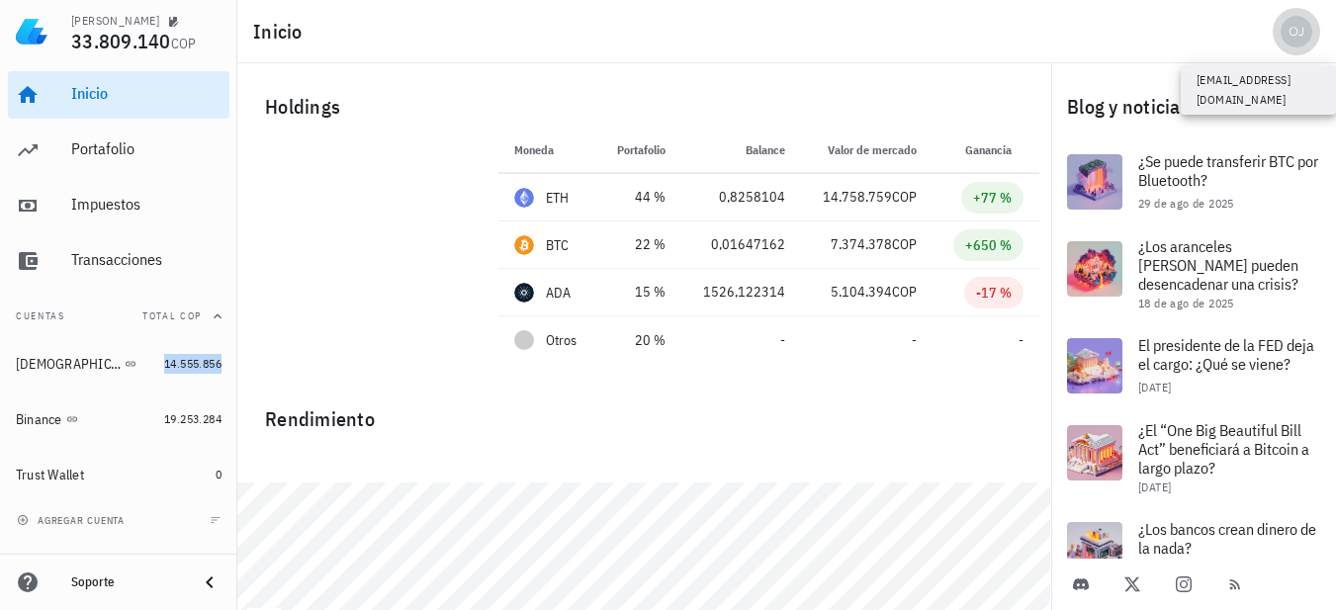
click at [1297, 33] on div "avatar" at bounding box center [1296, 32] width 32 height 32
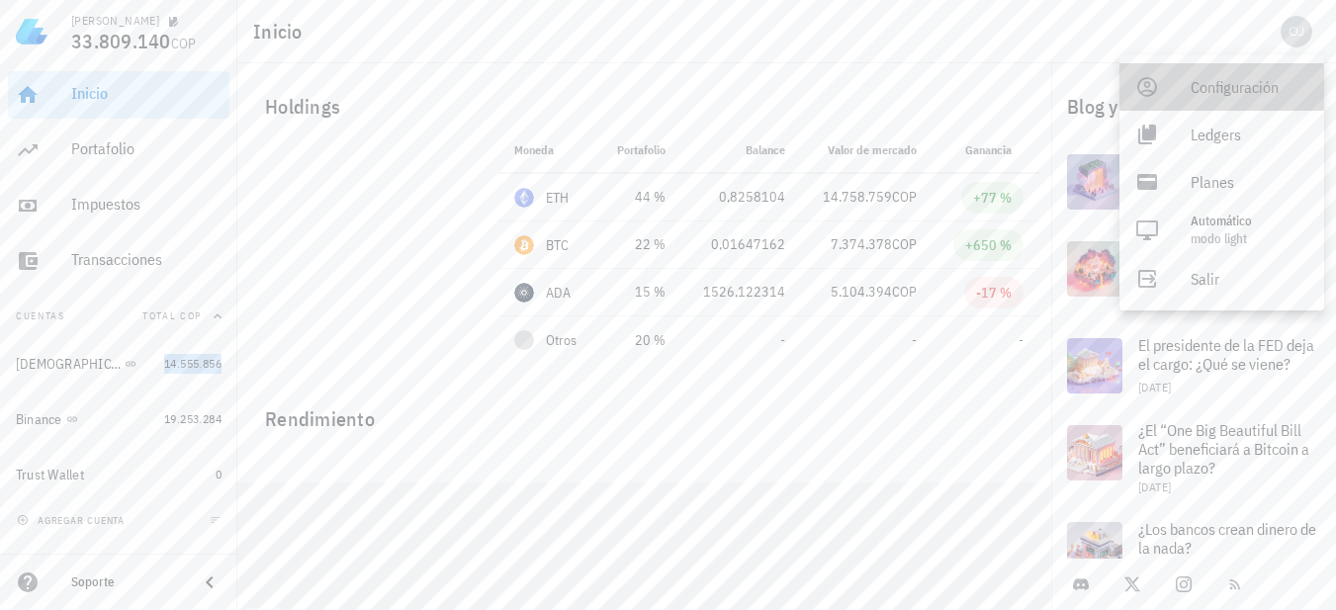
click at [1236, 88] on div "Configuración" at bounding box center [1249, 87] width 118 height 40
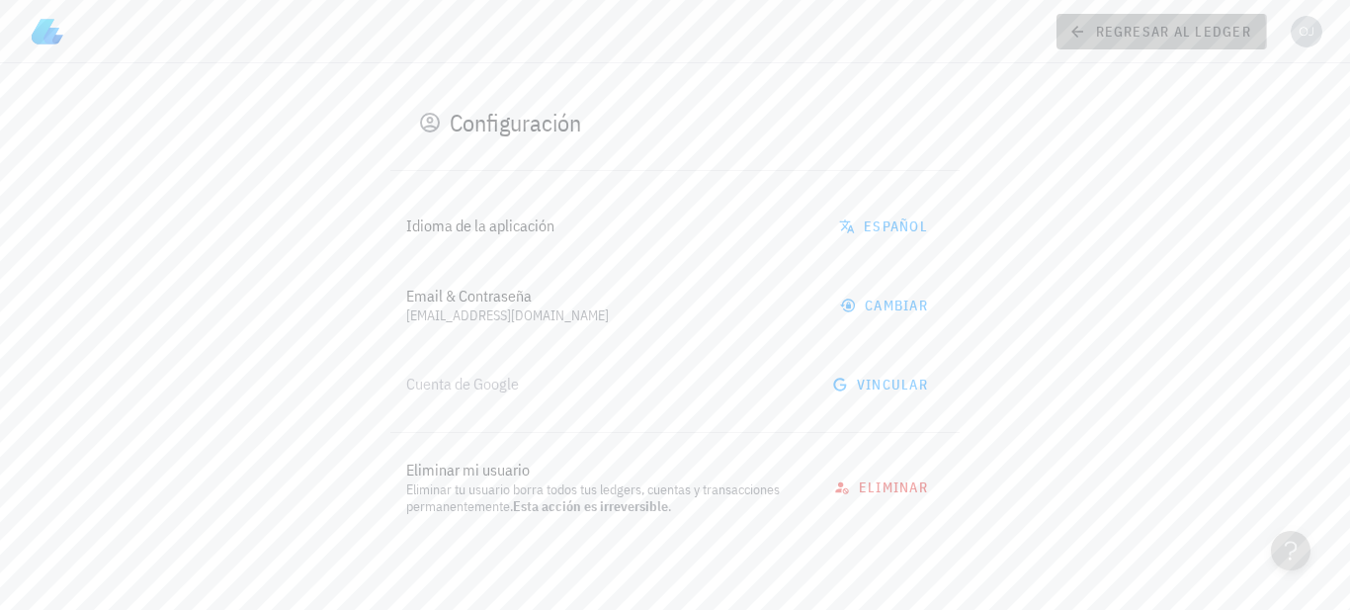
click at [1117, 31] on span "regresar al ledger" at bounding box center [1162, 32] width 179 height 18
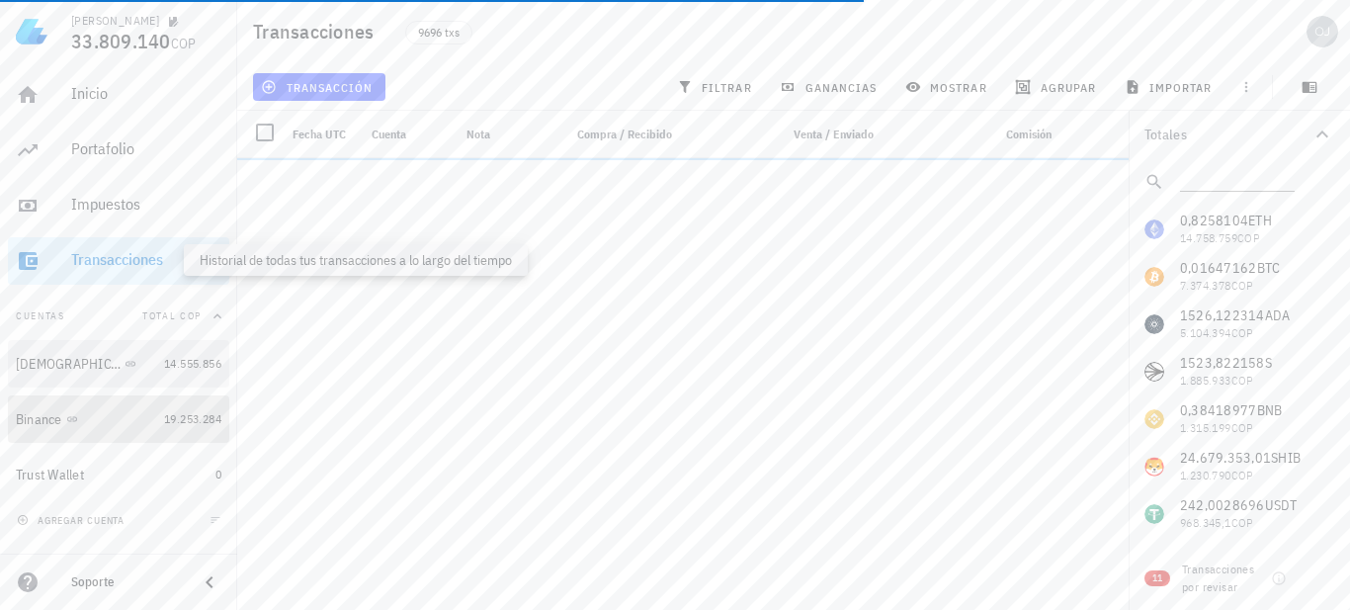
click at [72, 418] on icon at bounding box center [72, 419] width 12 height 12
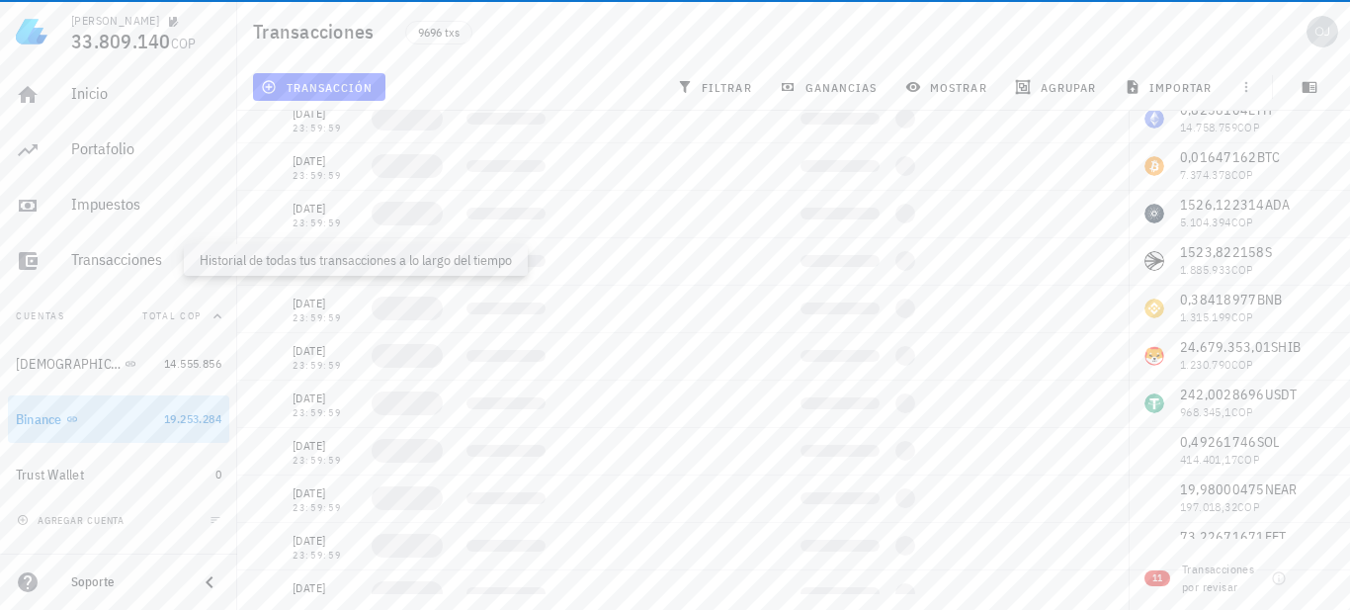
click at [72, 415] on icon at bounding box center [72, 419] width 12 height 12
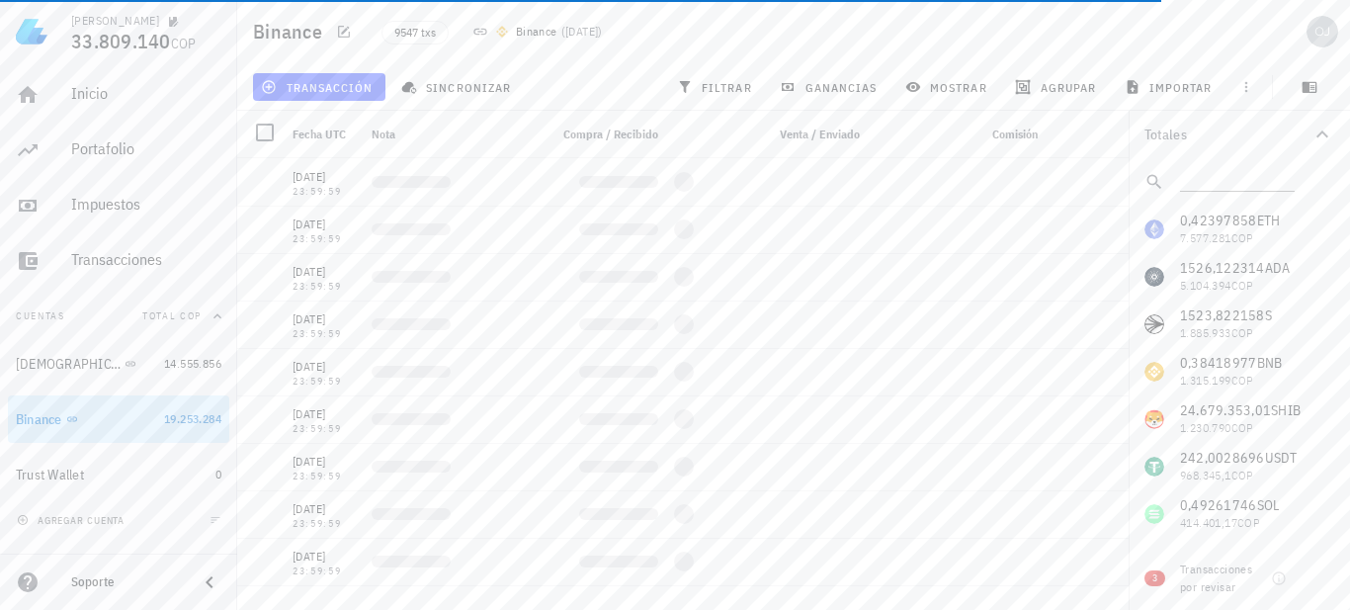
click at [70, 418] on icon at bounding box center [72, 419] width 12 height 12
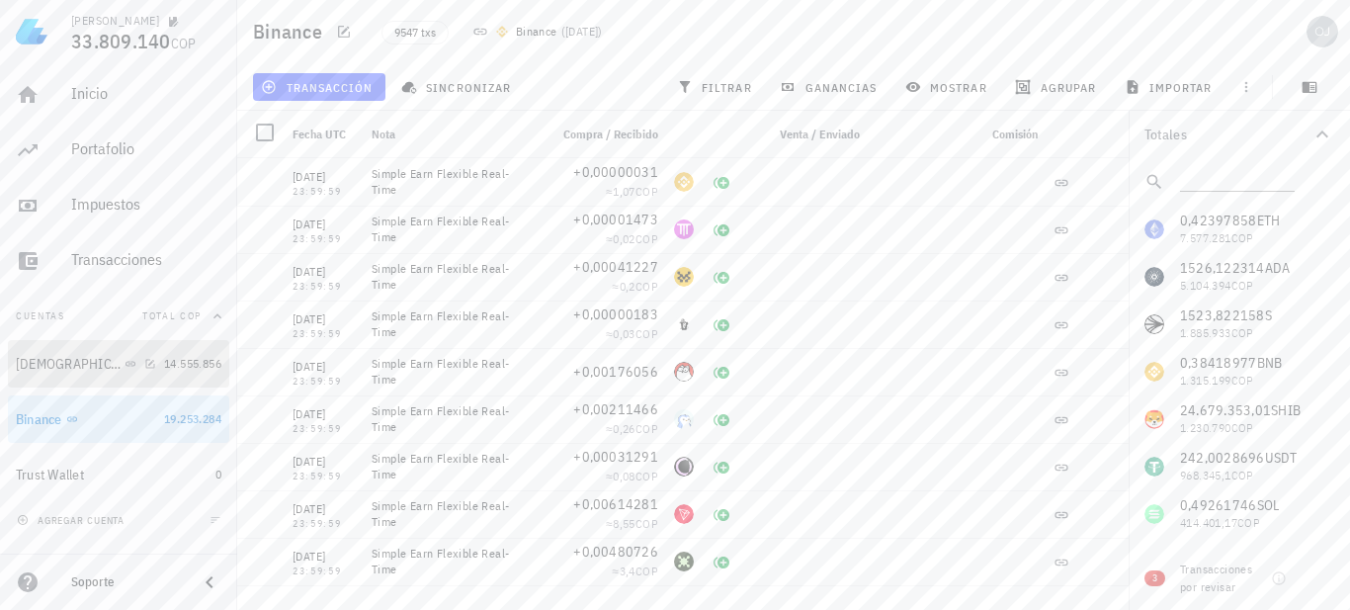
click at [44, 360] on div "[DEMOGRAPHIC_DATA]" at bounding box center [68, 364] width 105 height 17
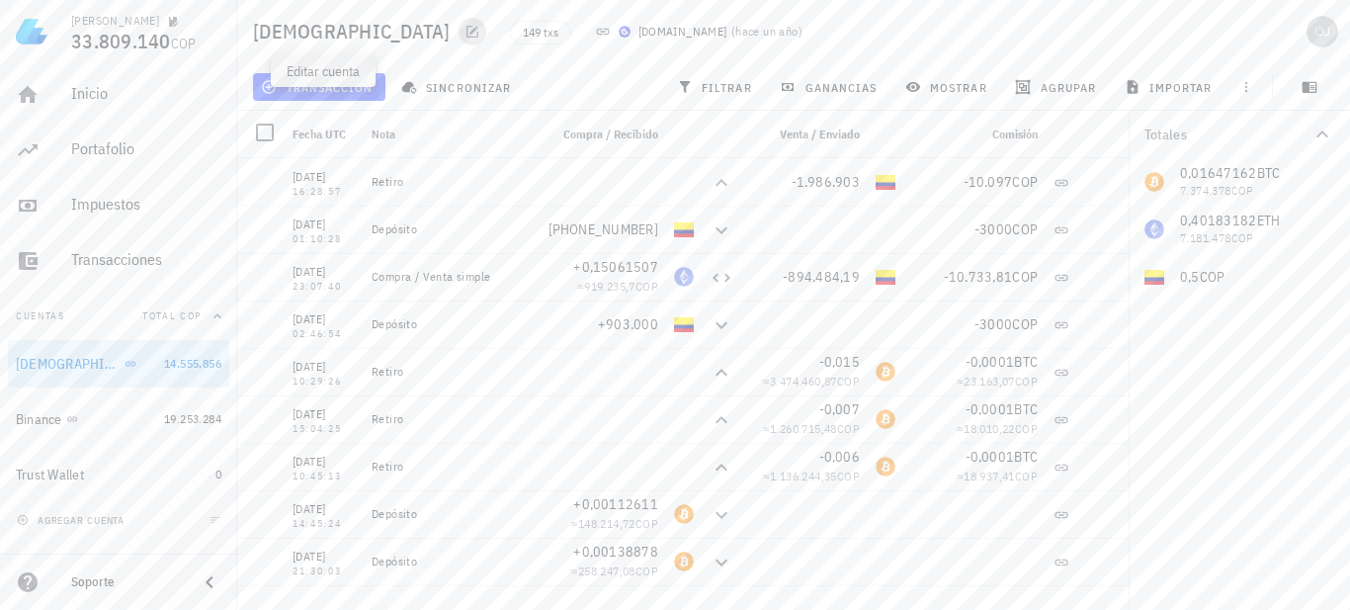
click at [467, 32] on icon "button" at bounding box center [473, 32] width 12 height 12
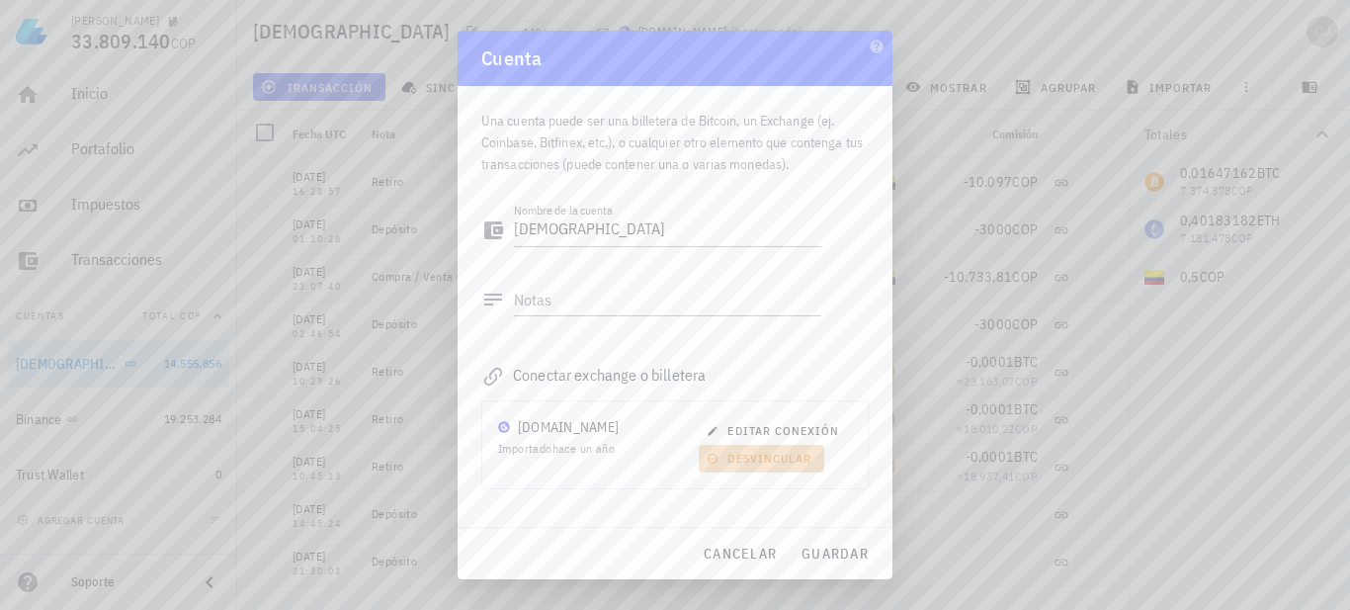
click at [739, 455] on span "desvincular" at bounding box center [761, 458] width 101 height 15
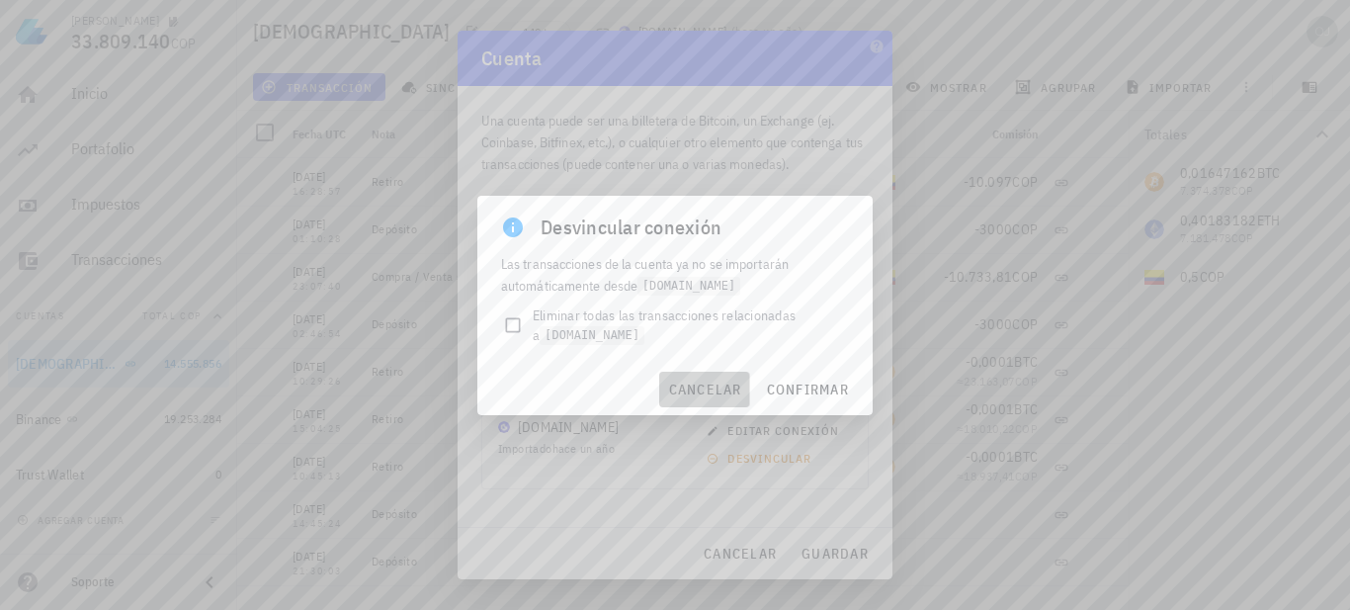
click at [714, 391] on span "cancelar" at bounding box center [704, 390] width 74 height 18
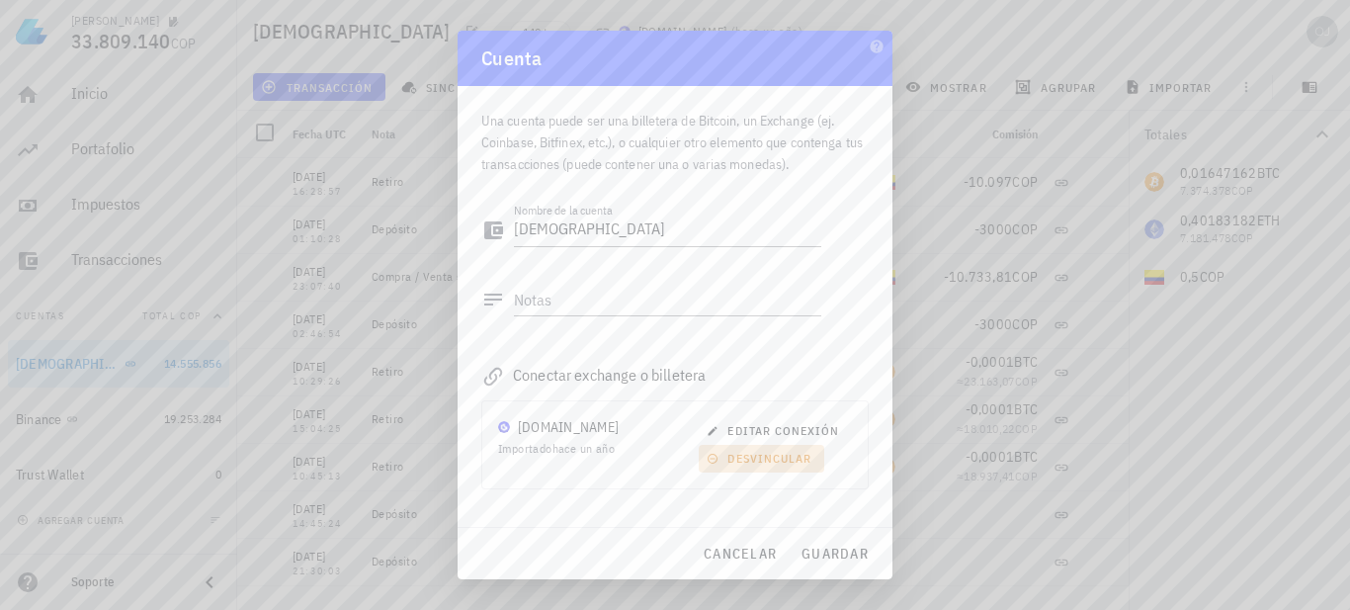
scroll to position [81, 0]
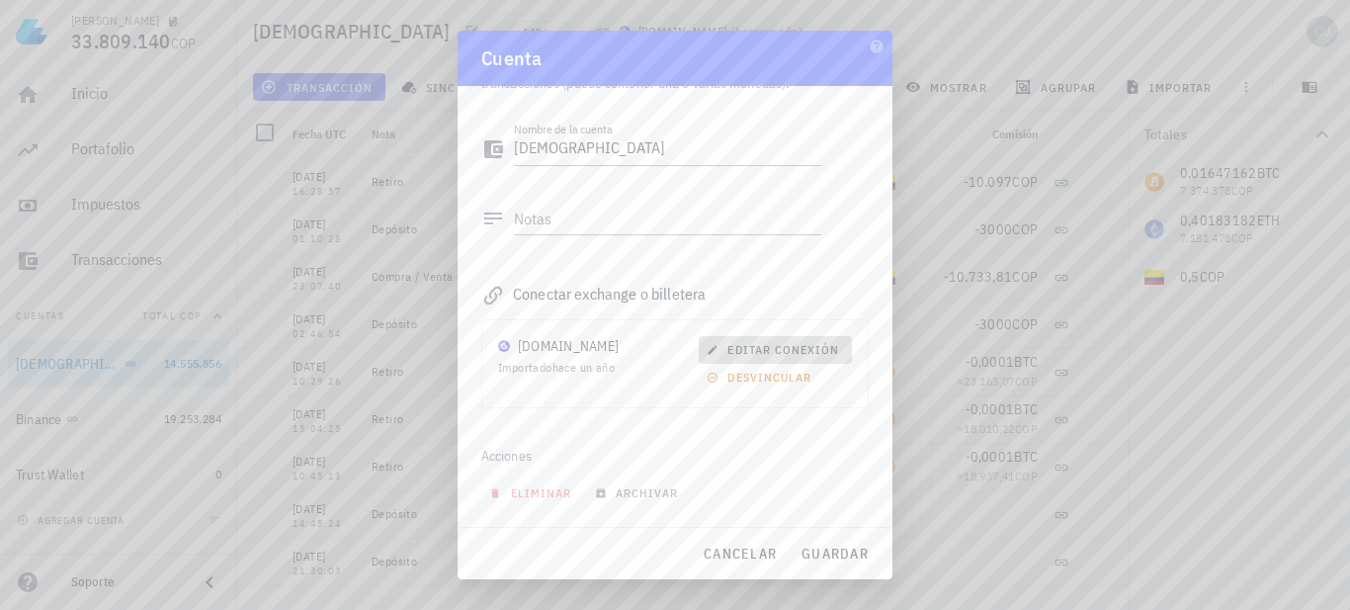
click at [764, 343] on span "editar conexión" at bounding box center [775, 349] width 129 height 15
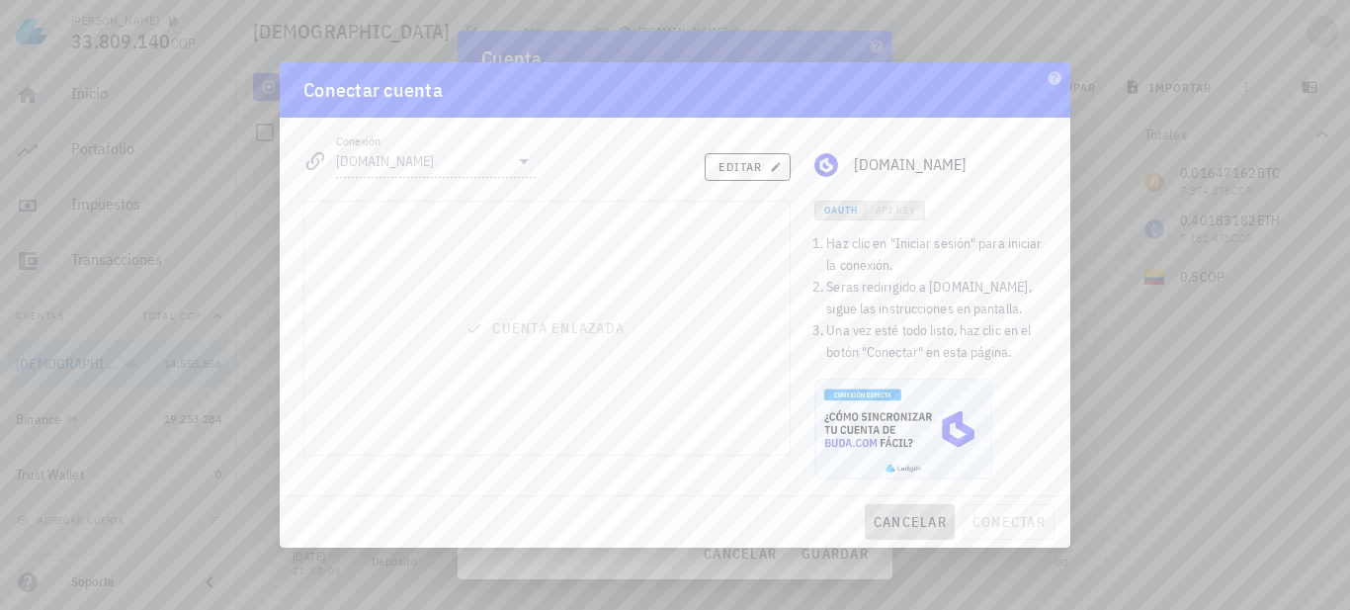
click at [897, 529] on span "cancelar" at bounding box center [910, 522] width 74 height 18
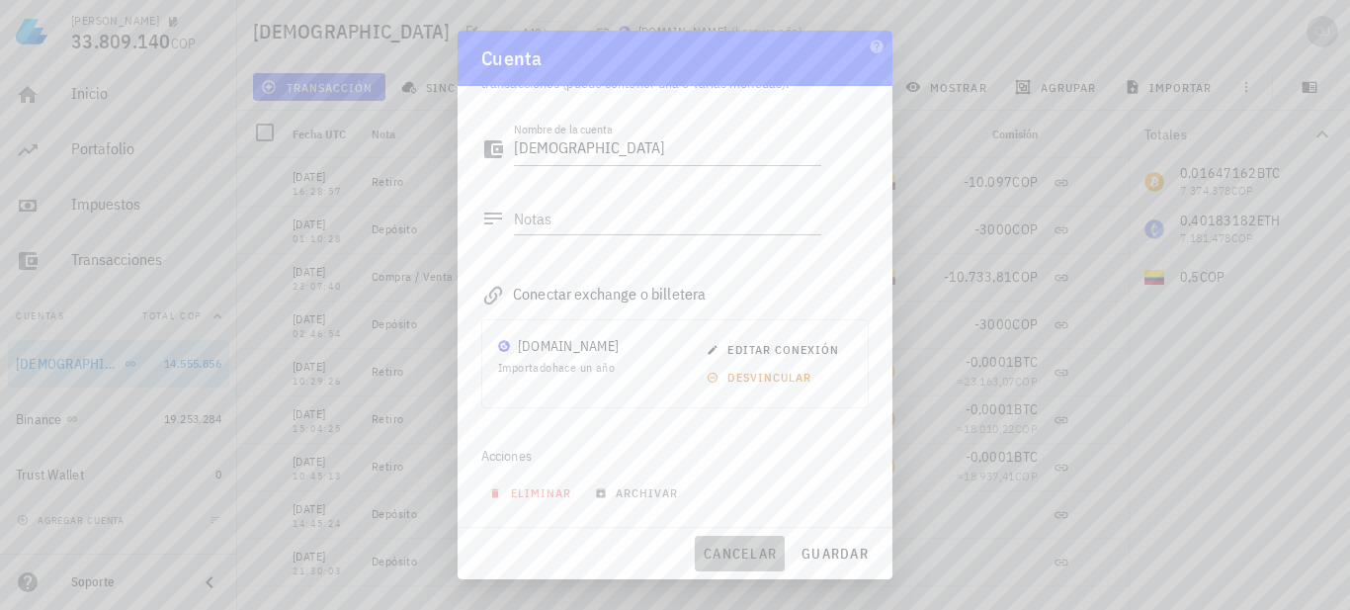
click at [742, 550] on span "cancelar" at bounding box center [740, 554] width 74 height 18
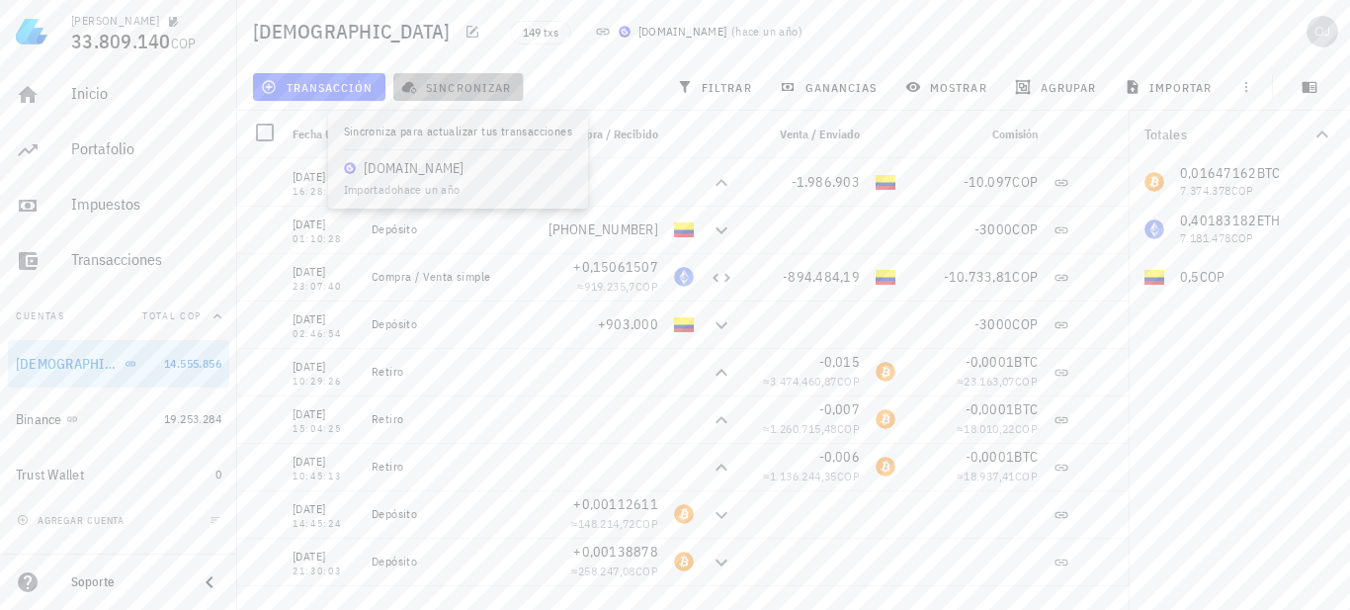
click at [471, 82] on span "sincronizar" at bounding box center [458, 87] width 106 height 16
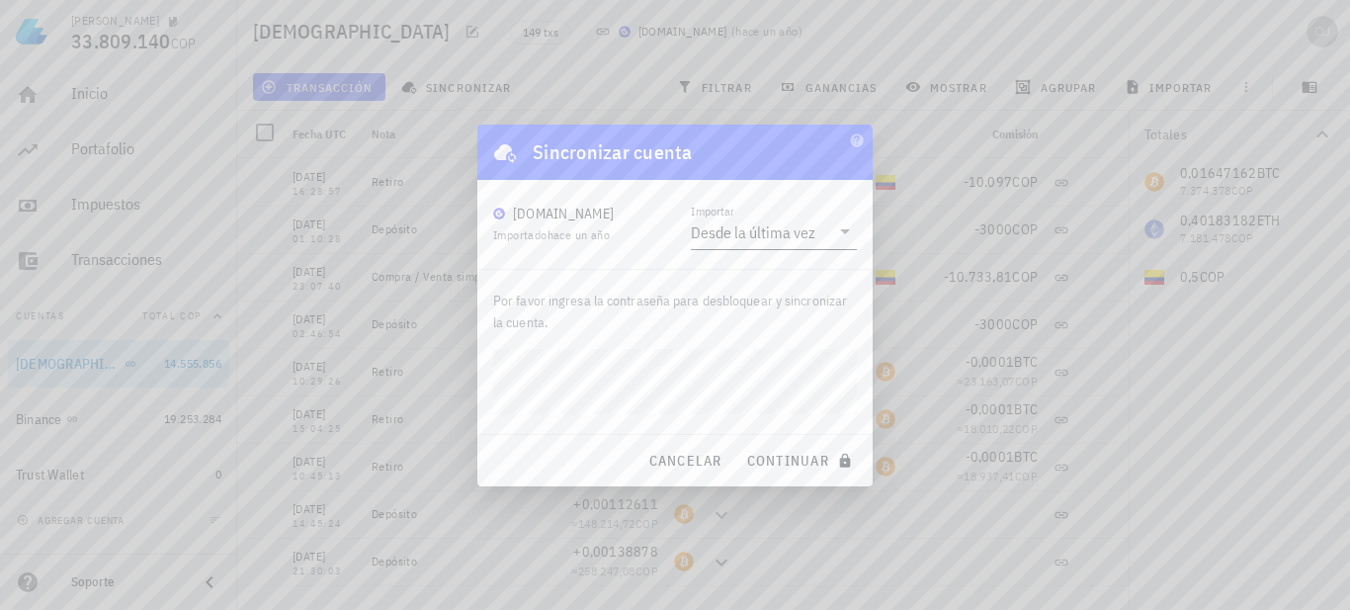
click at [839, 231] on icon at bounding box center [845, 231] width 24 height 24
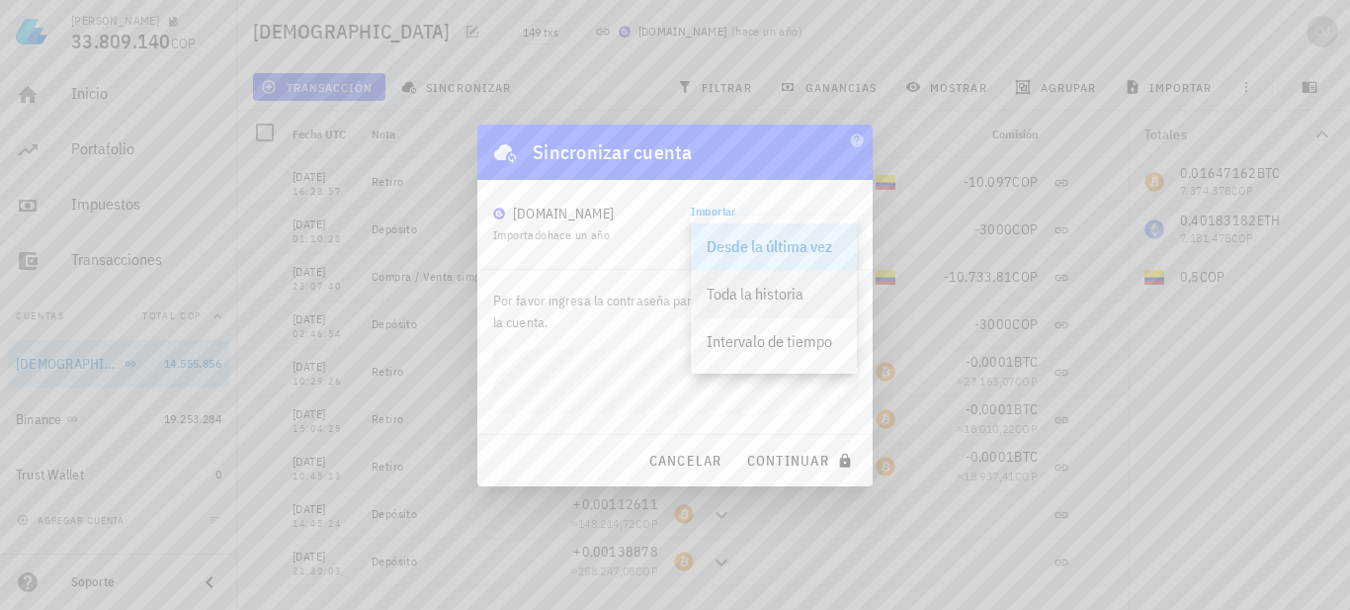
click at [766, 297] on div "Toda la historia" at bounding box center [774, 294] width 134 height 19
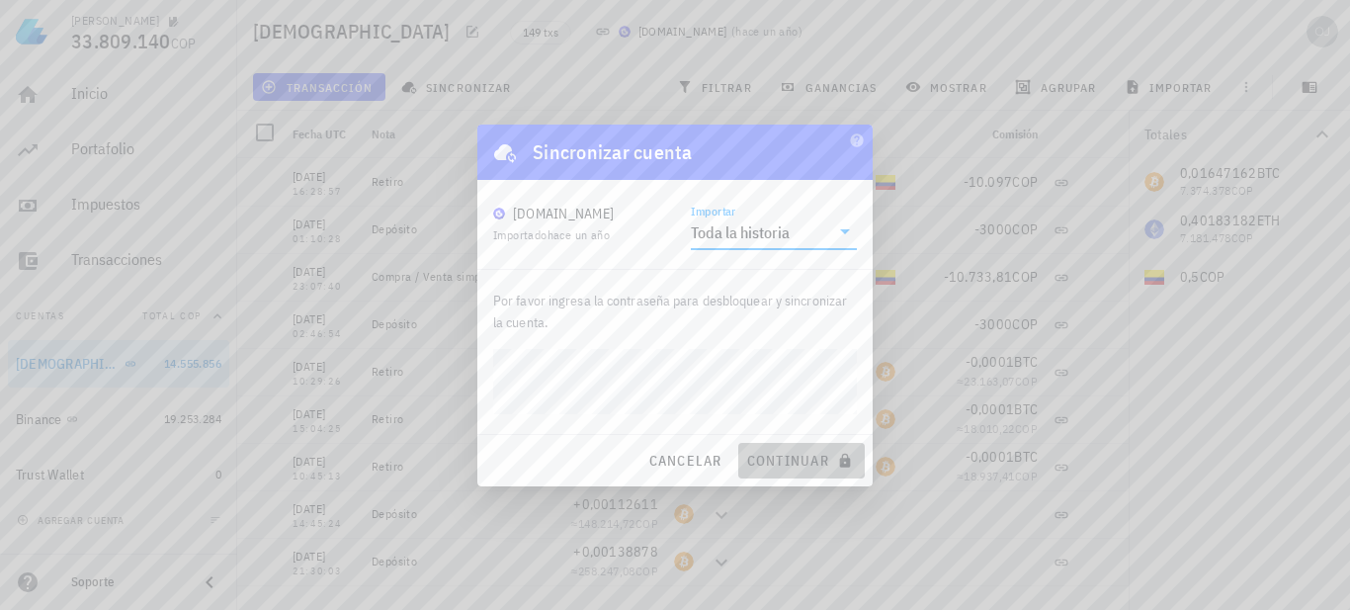
click at [779, 460] on span "continuar" at bounding box center [801, 461] width 111 height 18
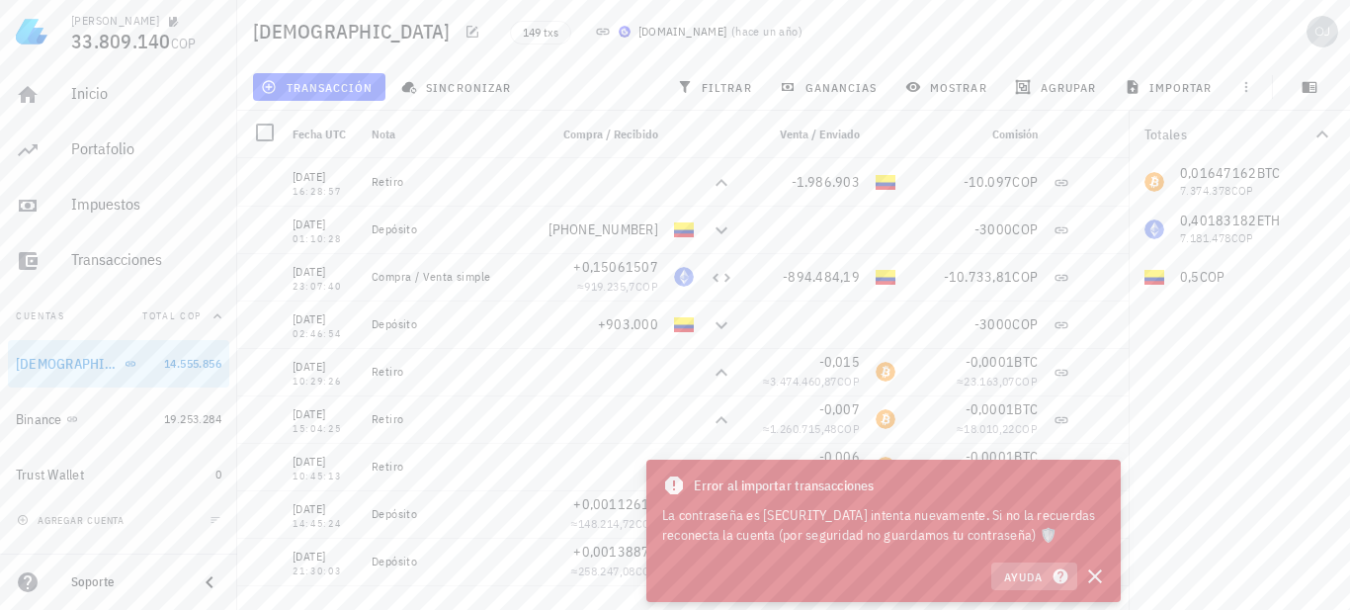
click at [1058, 572] on icon "button" at bounding box center [1060, 576] width 15 height 15
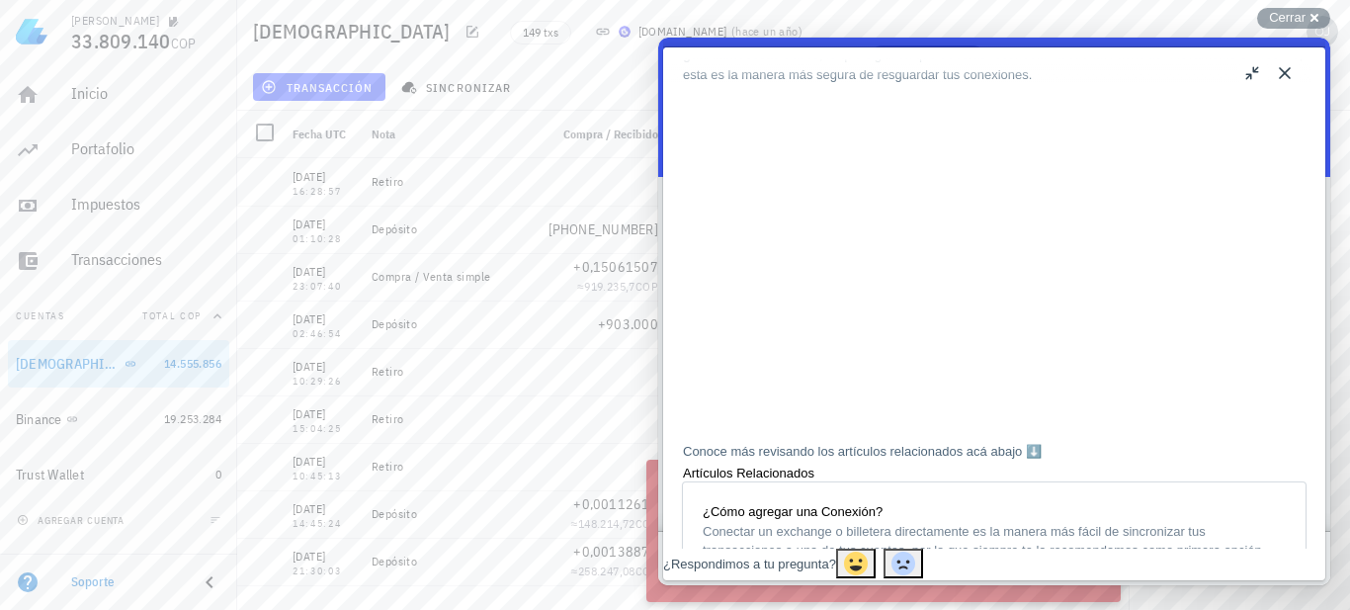
scroll to position [99, 0]
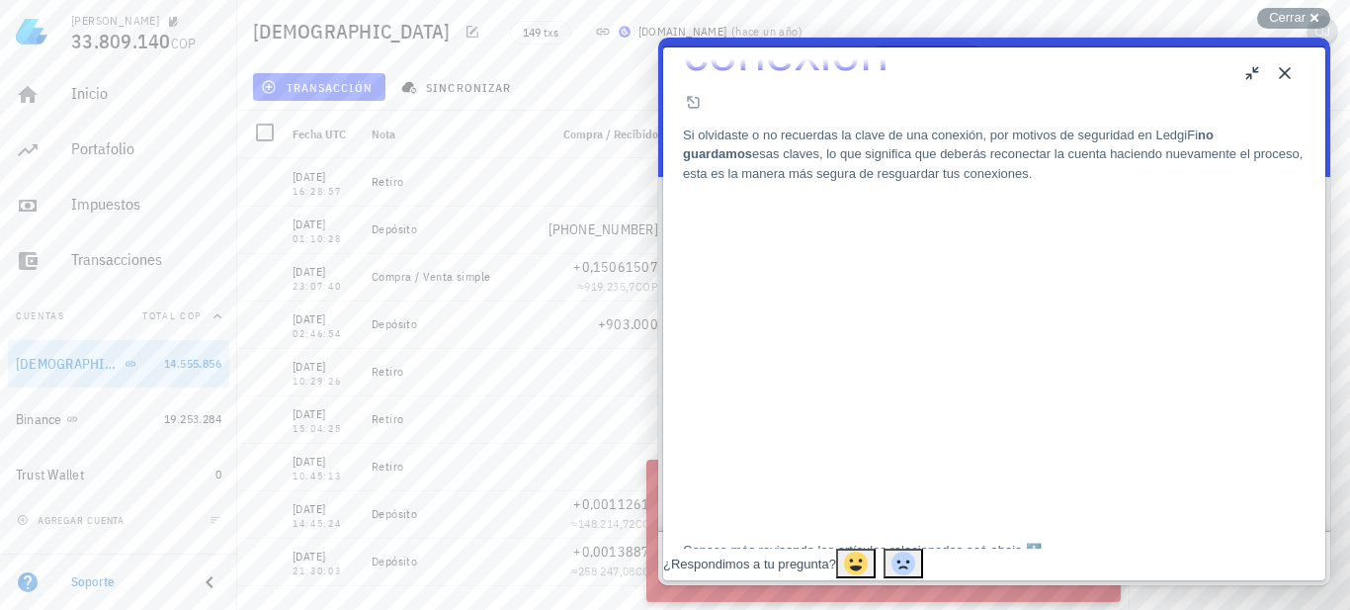
click at [1286, 73] on button "Close" at bounding box center [1285, 73] width 32 height 32
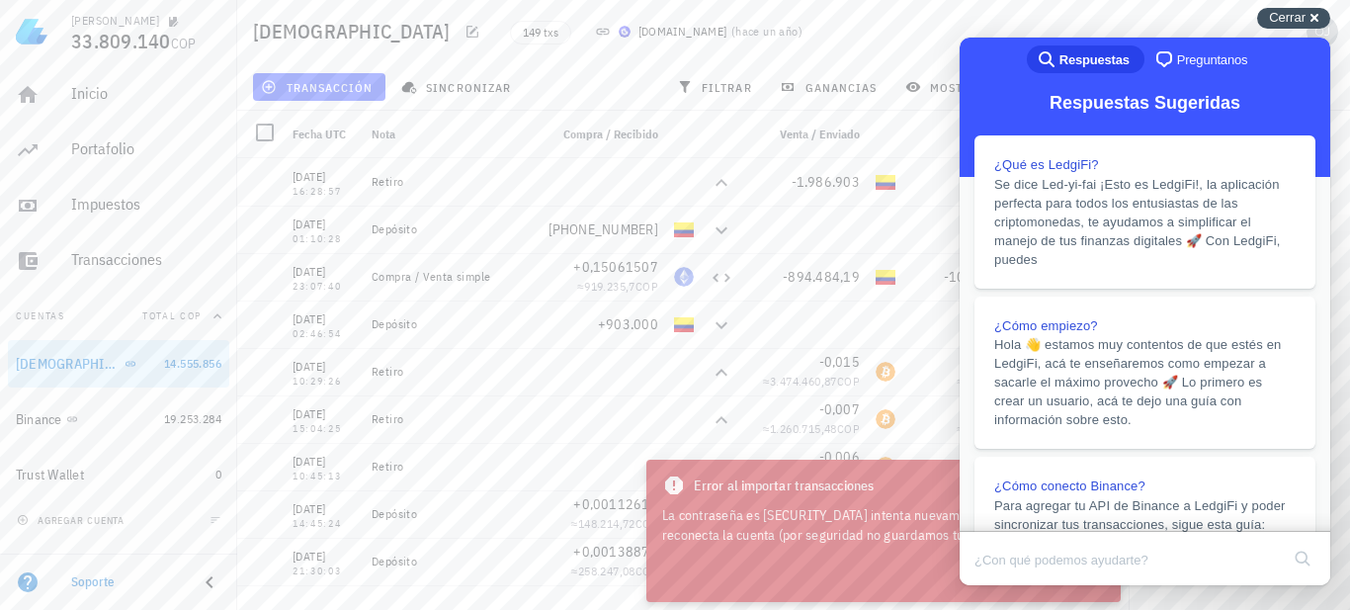
click at [1313, 13] on div "Cerrar cross-small" at bounding box center [1294, 18] width 73 height 21
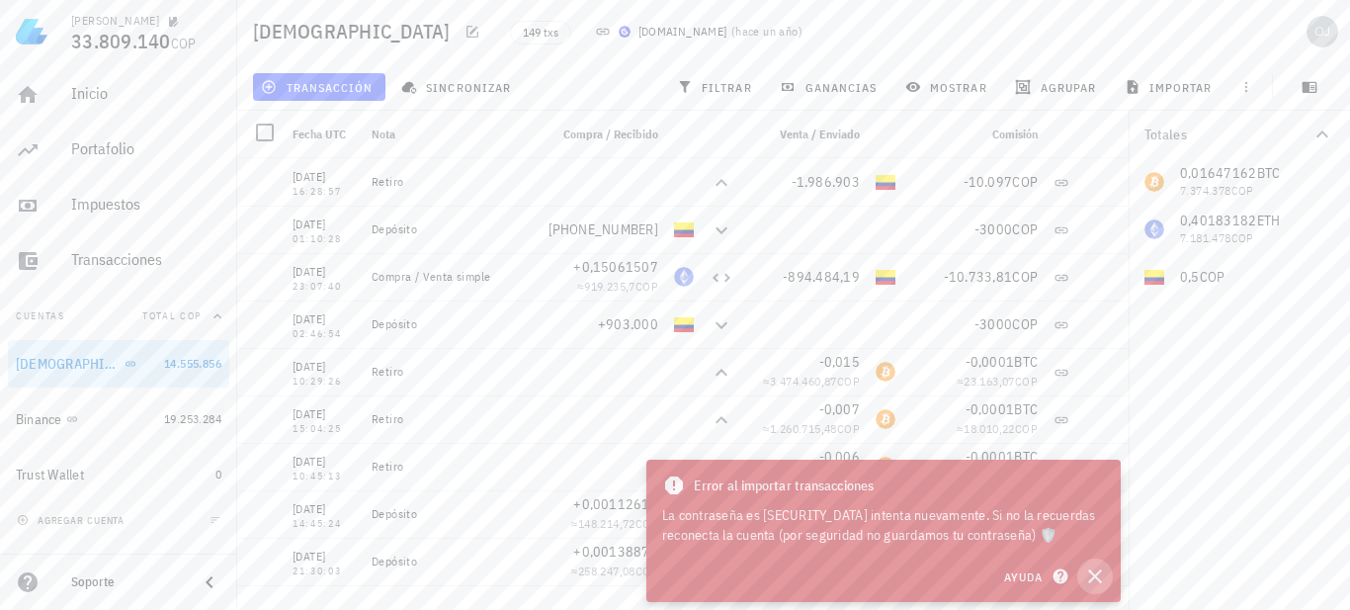
click at [1098, 574] on icon "button" at bounding box center [1095, 576] width 14 height 14
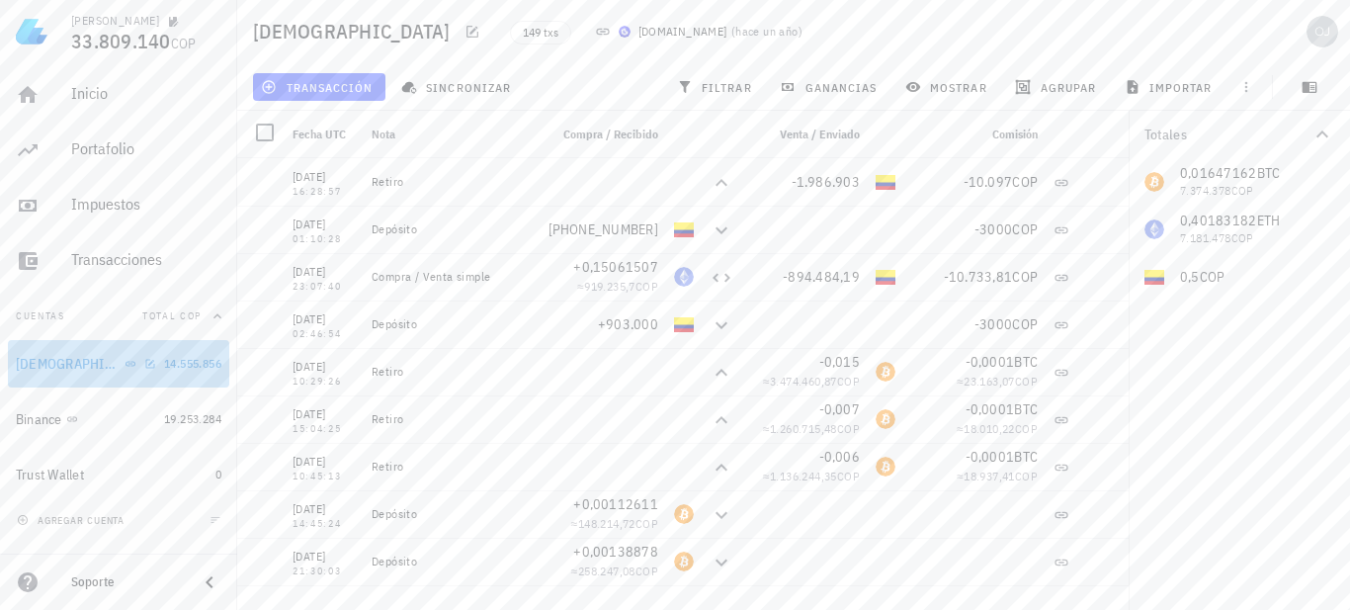
click at [132, 363] on div "[DEMOGRAPHIC_DATA]" at bounding box center [86, 364] width 140 height 19
click at [1245, 83] on icon "button" at bounding box center [1247, 87] width 16 height 16
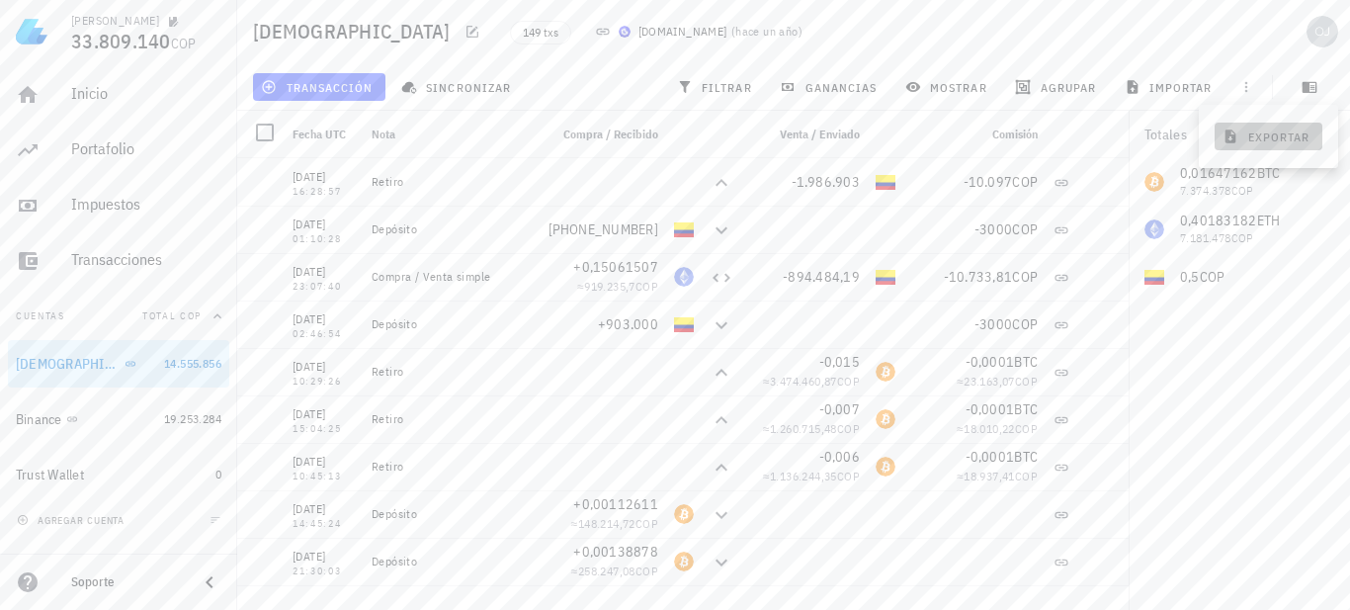
click at [1267, 140] on span "exportar" at bounding box center [1268, 137] width 83 height 16
